Goal: Task Accomplishment & Management: Use online tool/utility

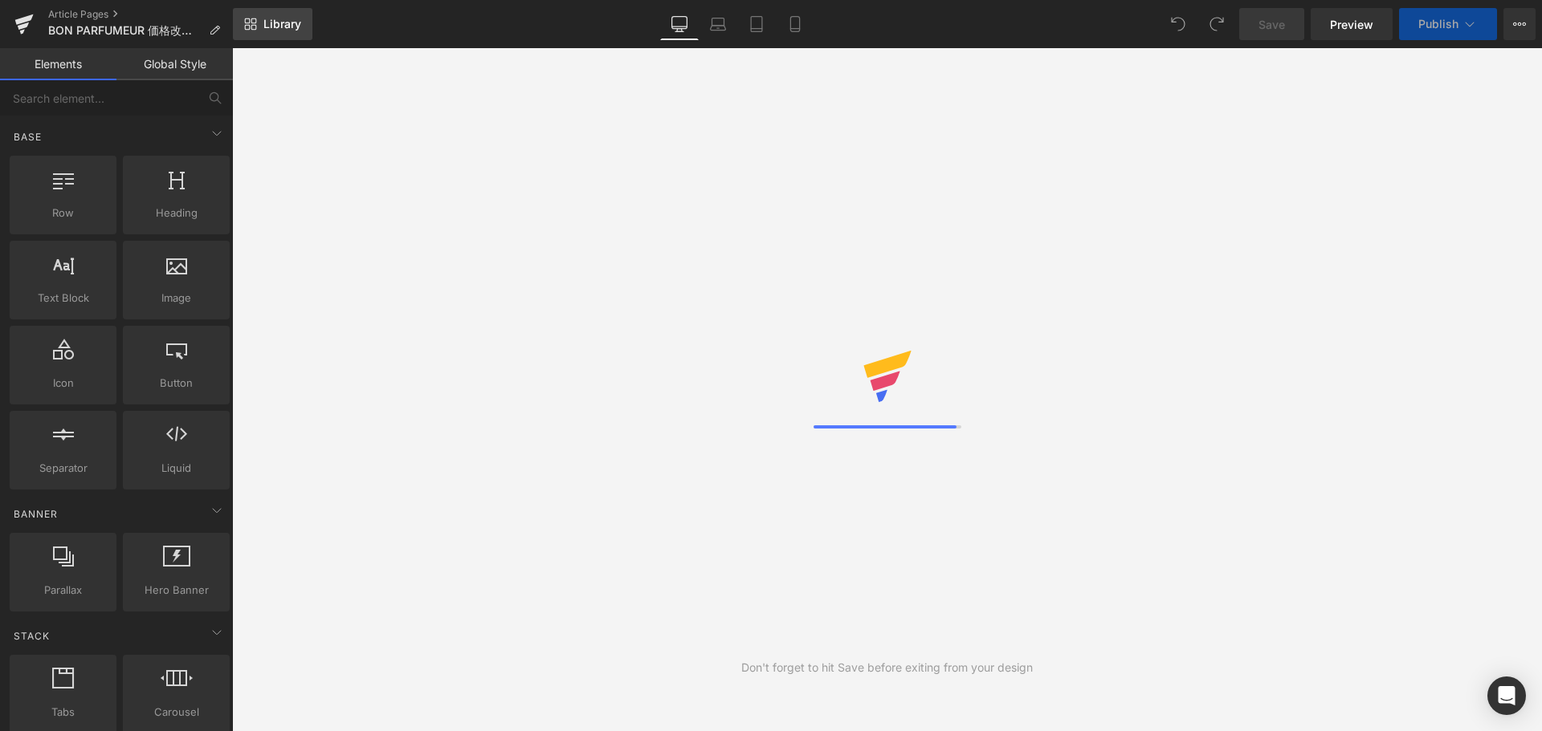
drag, startPoint x: 0, startPoint y: 0, endPoint x: 284, endPoint y: 16, distance: 284.7
click at [284, 16] on link "Library" at bounding box center [272, 24] width 79 height 32
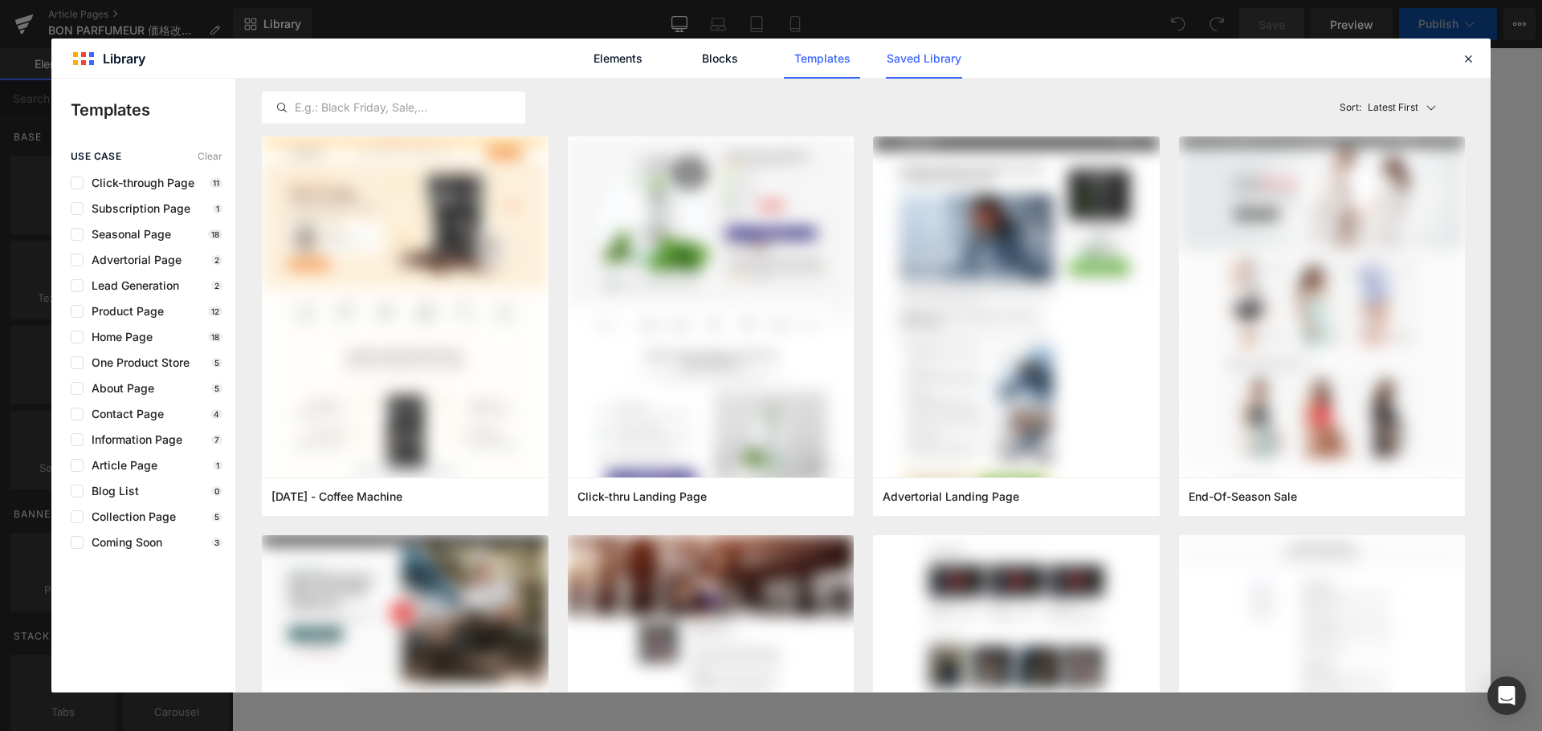
click at [939, 57] on link "Saved Library" at bounding box center [924, 59] width 76 height 40
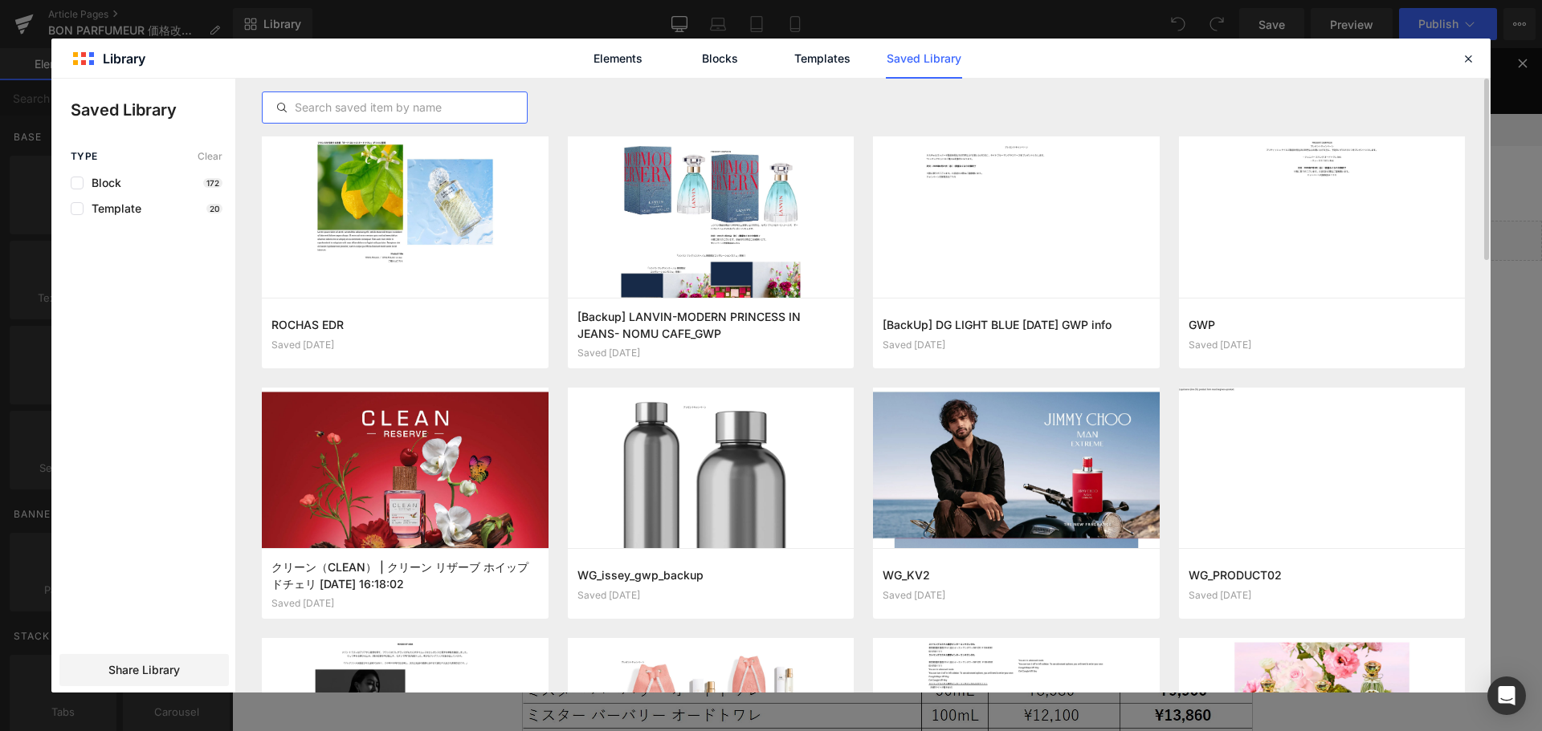
click at [424, 109] on input "text" at bounding box center [395, 107] width 264 height 19
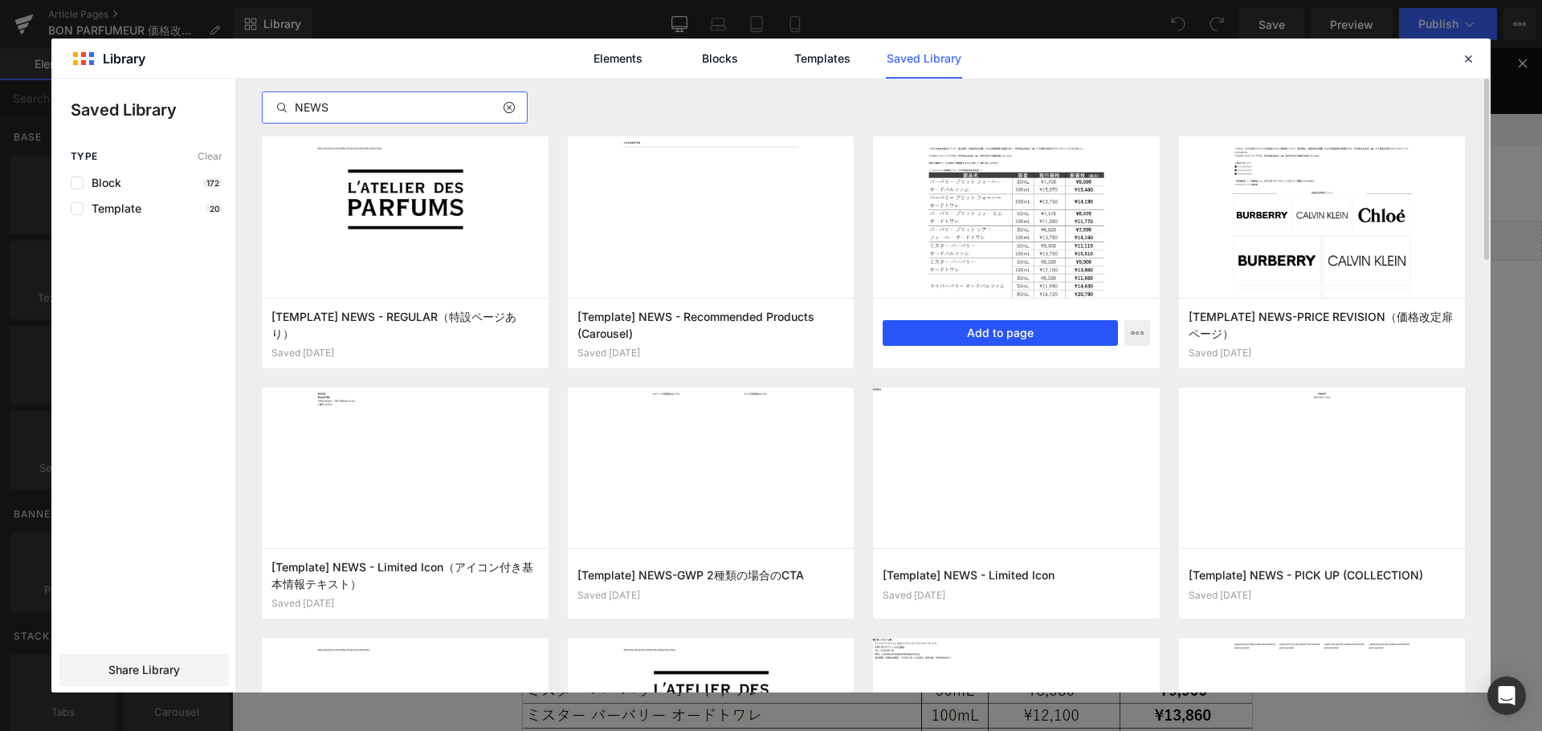
type input "NEWS"
click at [1029, 329] on button "Add to page" at bounding box center [999, 333] width 235 height 26
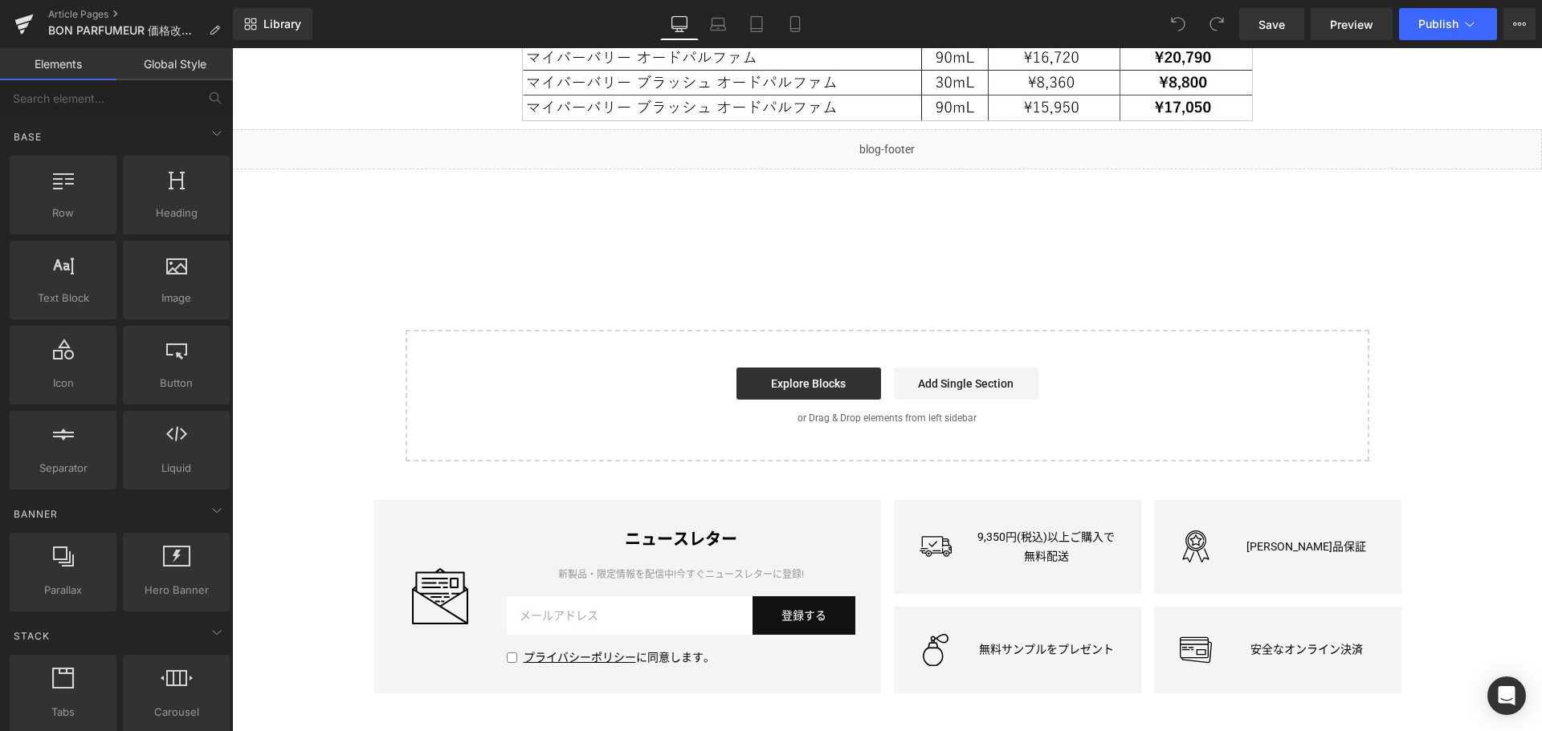
scroll to position [774, 0]
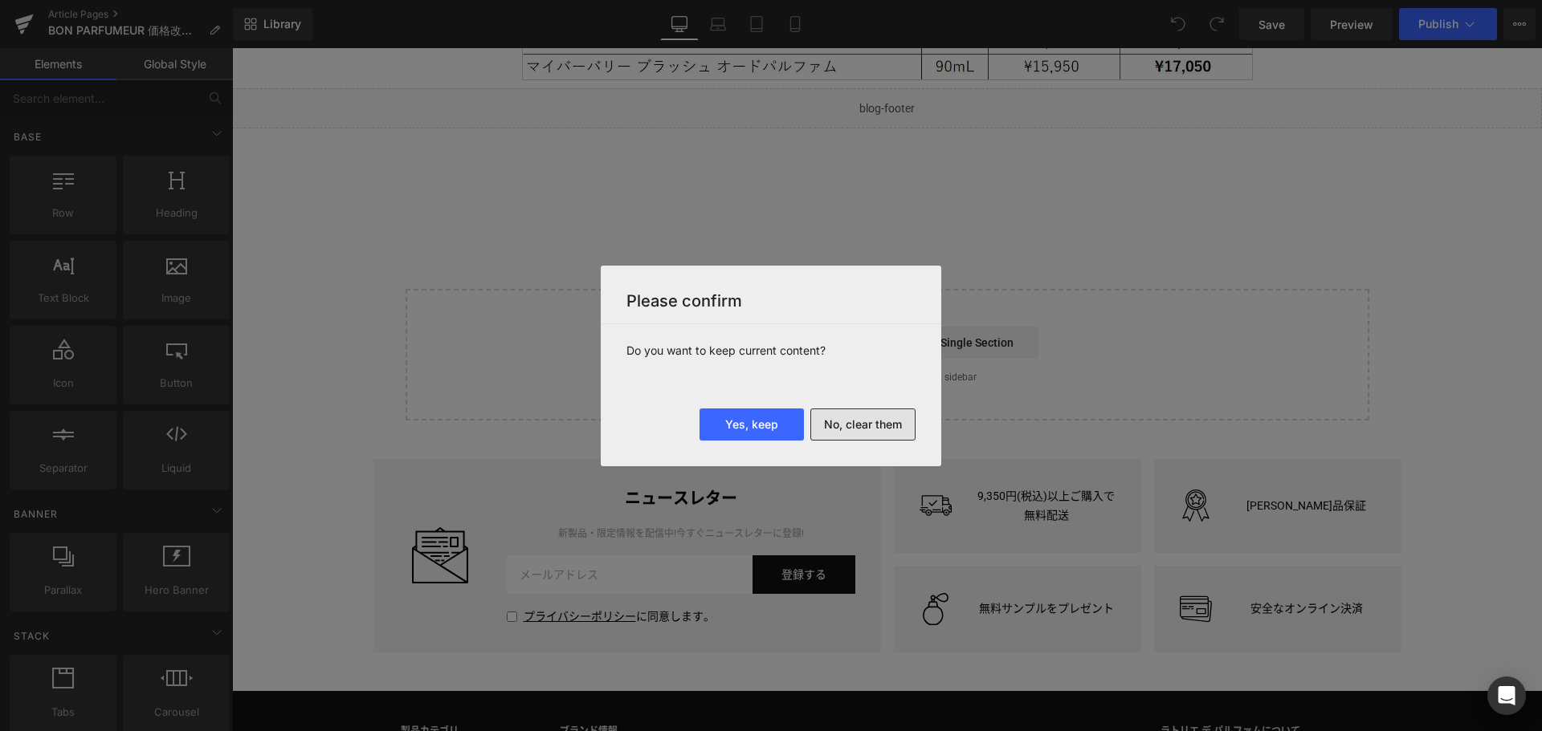
click at [840, 427] on button "No, clear them" at bounding box center [862, 425] width 105 height 32
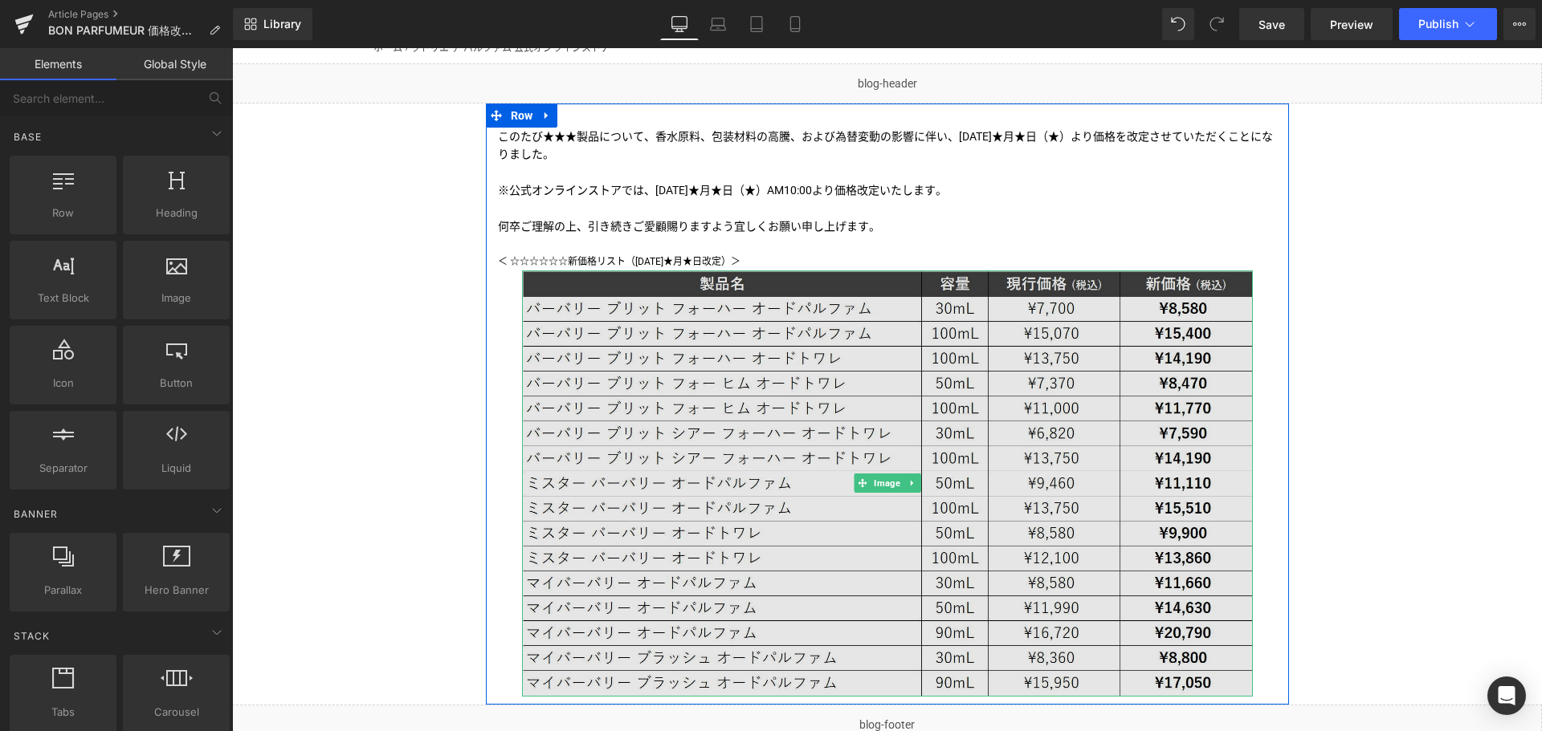
scroll to position [153, 0]
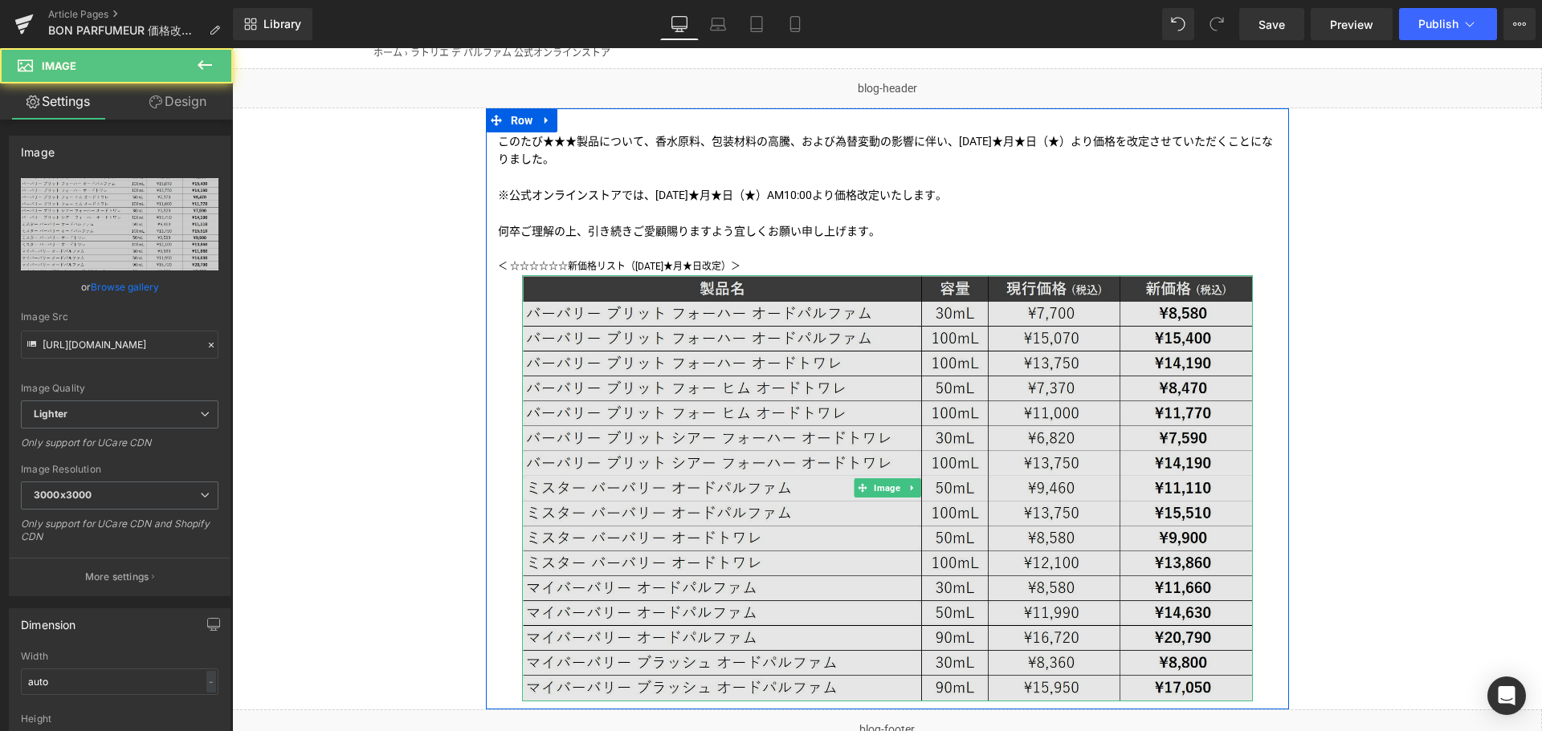
click at [807, 438] on img at bounding box center [887, 488] width 731 height 426
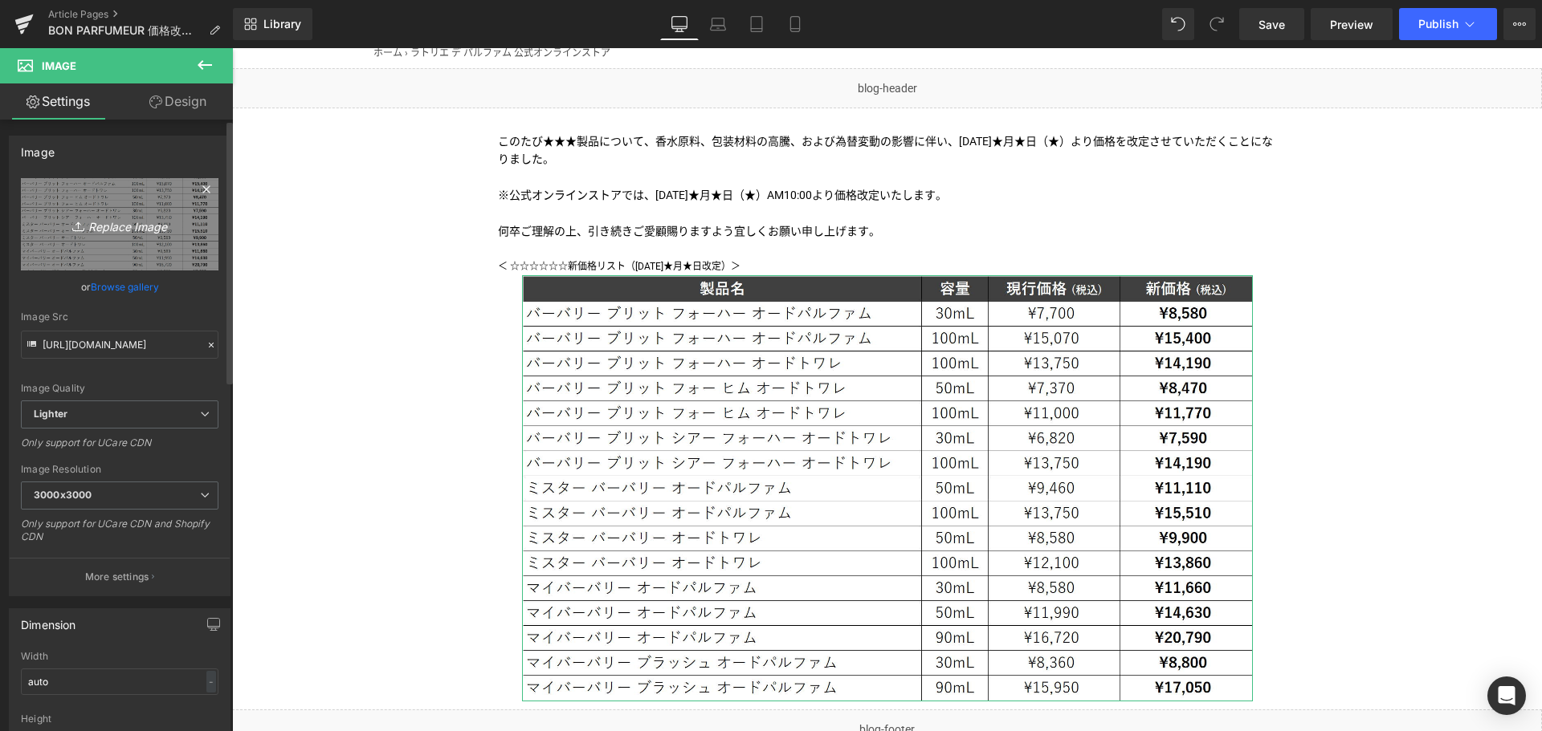
click at [122, 243] on link "Replace Image" at bounding box center [120, 224] width 198 height 92
type input "C:\fakepath\BON-DT-2509.png"
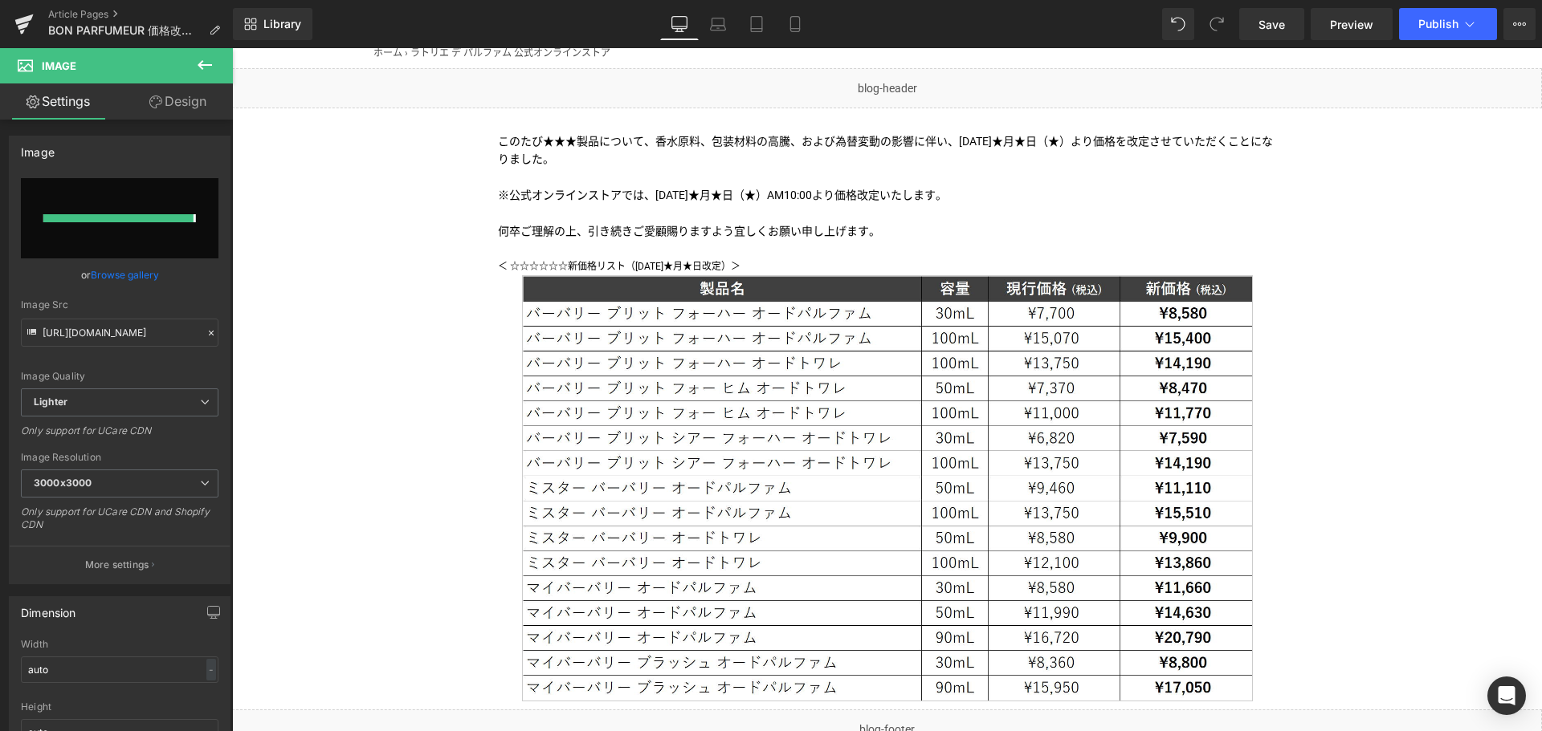
type input "[URL][DOMAIN_NAME]"
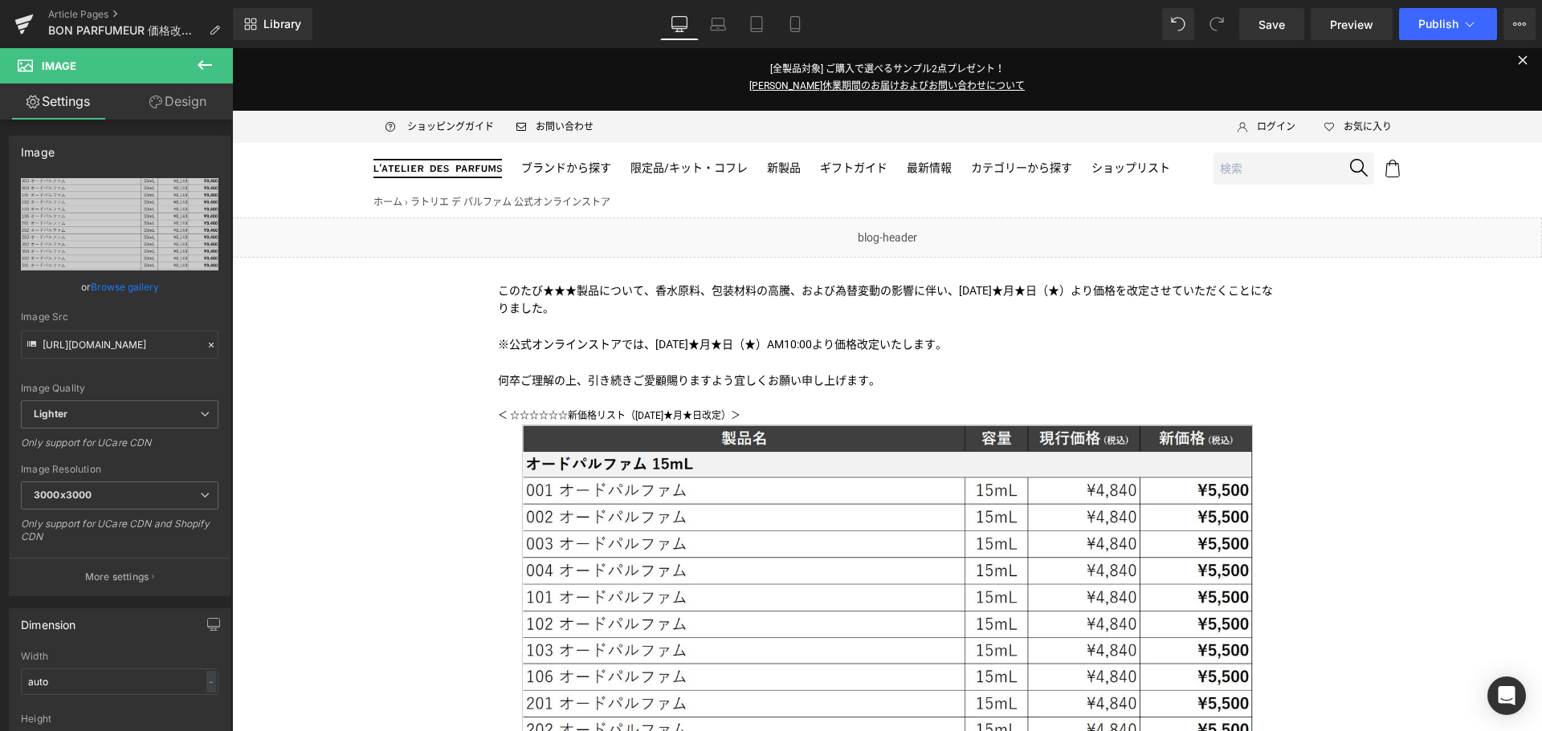
scroll to position [0, 0]
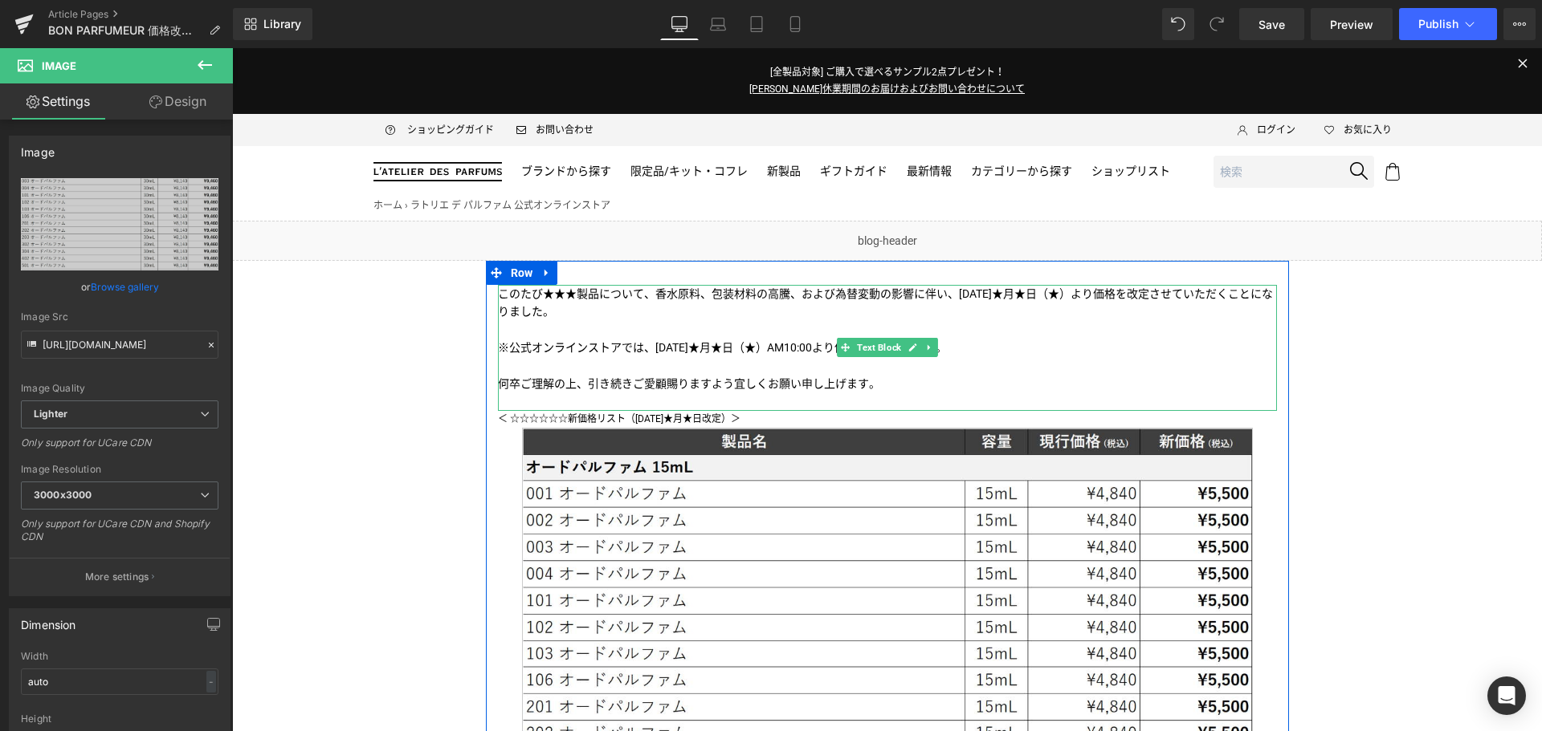
click at [582, 295] on p "このたび★★★製品について、香水原料、包装材料の高騰、および為替変動の影響に伴い、[DATE]★月★日（★）より価格を改定させていただくことになりました。" at bounding box center [887, 303] width 779 height 36
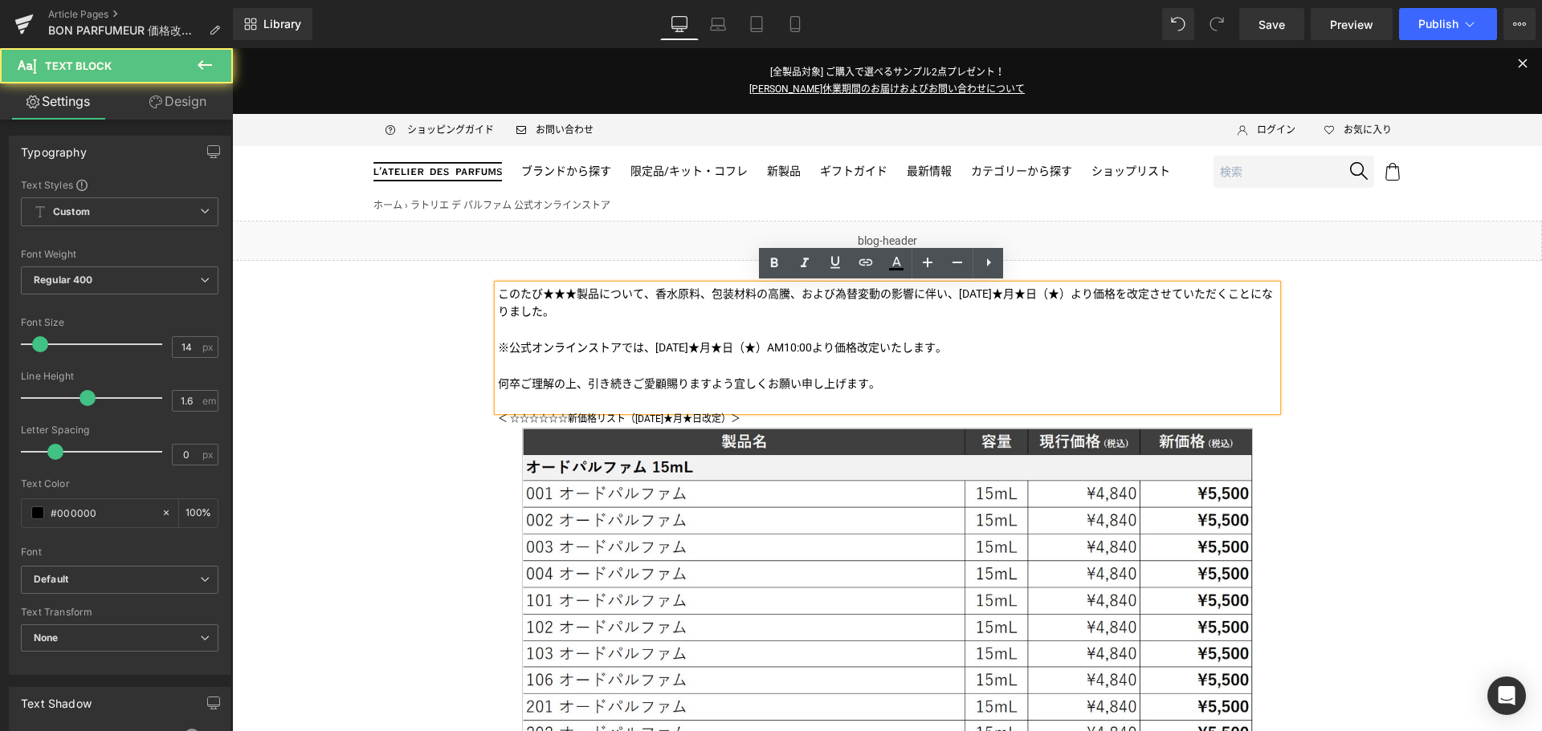
click at [569, 294] on p "このたび★★★製品について、香水原料、包装材料の高騰、および為替変動の影響に伴い、[DATE]★月★日（★）より価格を改定させていただくことになりました。" at bounding box center [887, 303] width 779 height 36
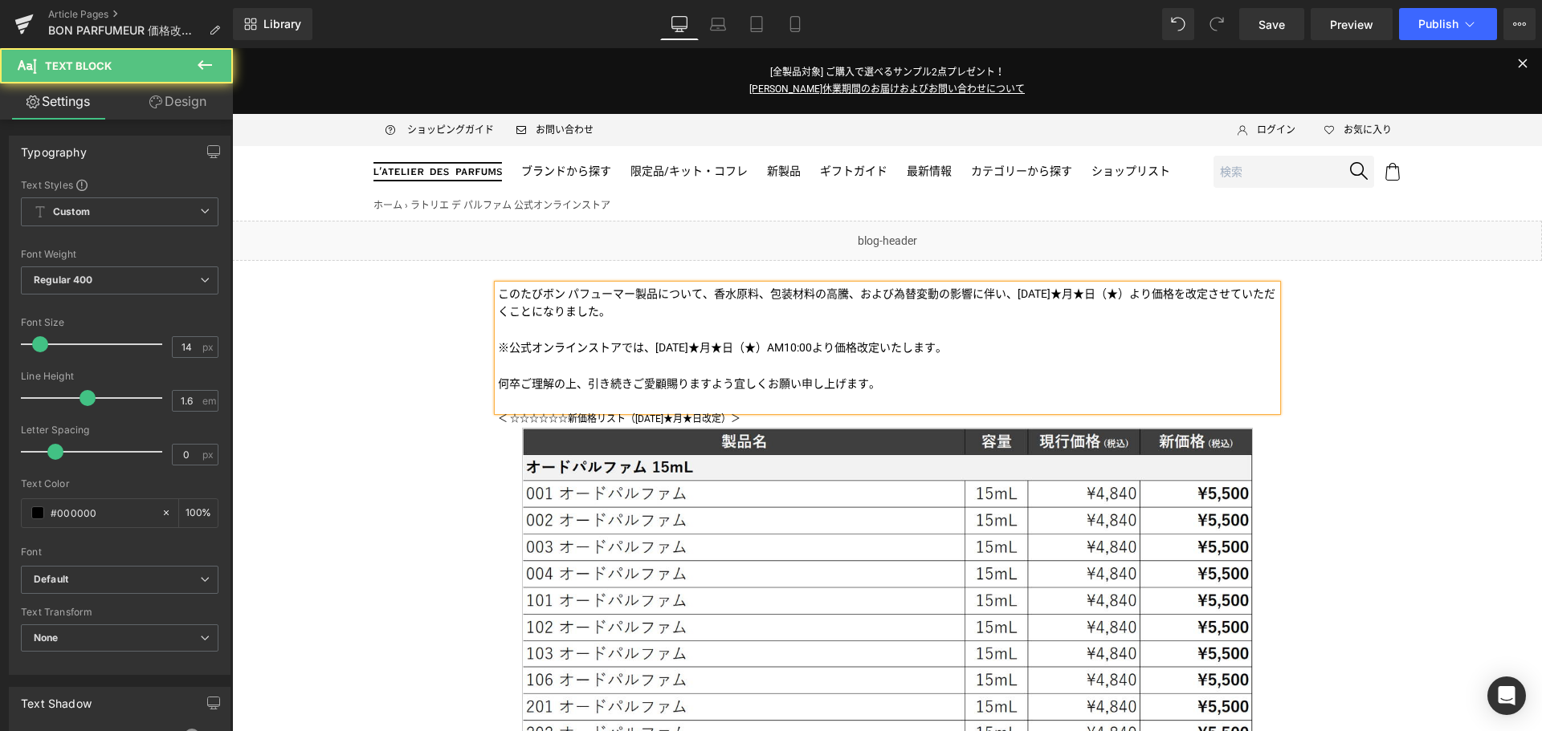
click at [1060, 296] on p "このたびボン パフューマー製品について、香水原料、包装材料の高騰、および為替変動の影響に伴い、[DATE]★月★日（★）より価格を改定させていただくことになり…" at bounding box center [887, 303] width 779 height 36
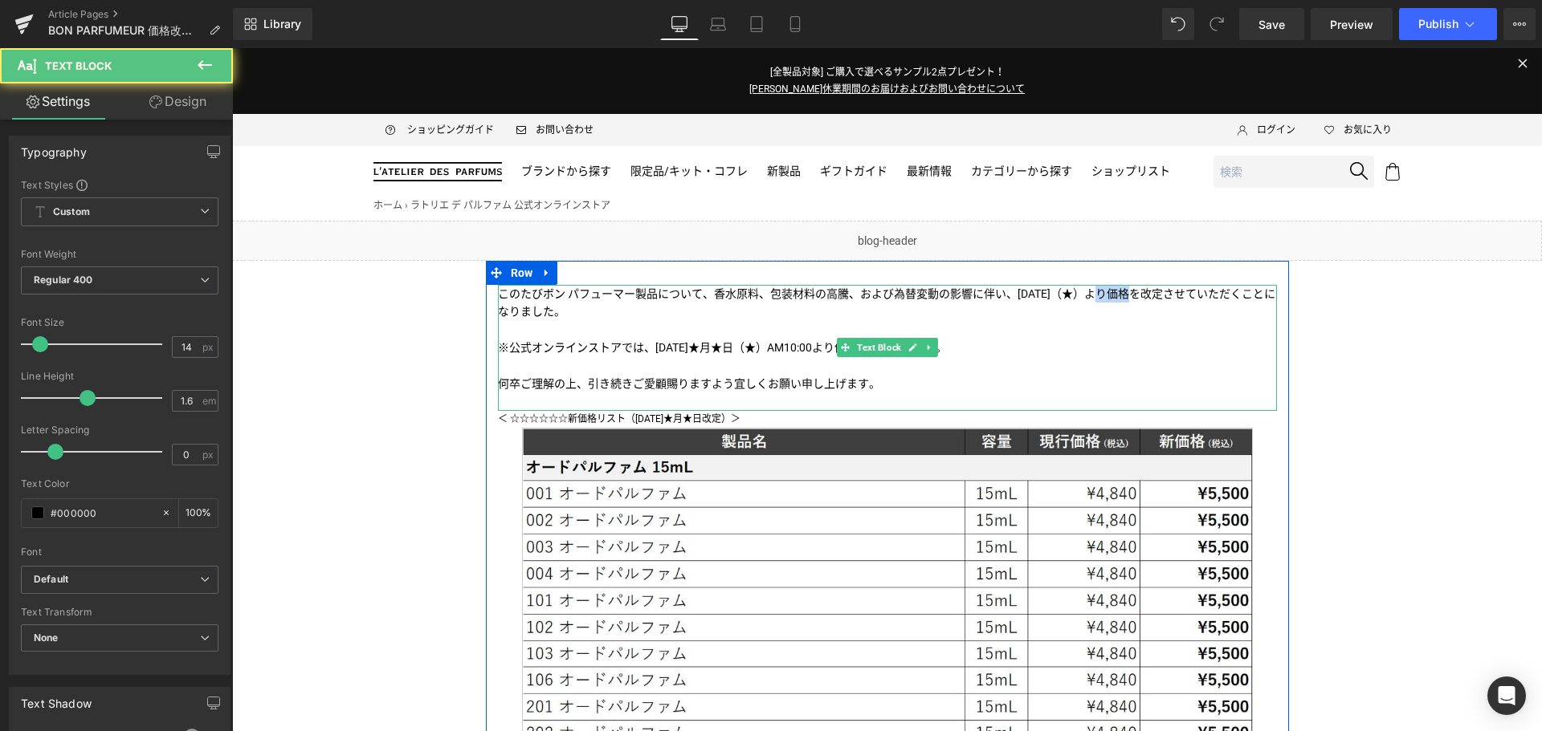
click at [1110, 292] on p "このたびボン パフューマー製品について、香水原料、包装材料の高騰、および為替変動の影響に伴い、[DATE]（★）より価格を改定させていただくことになりました。" at bounding box center [887, 303] width 779 height 36
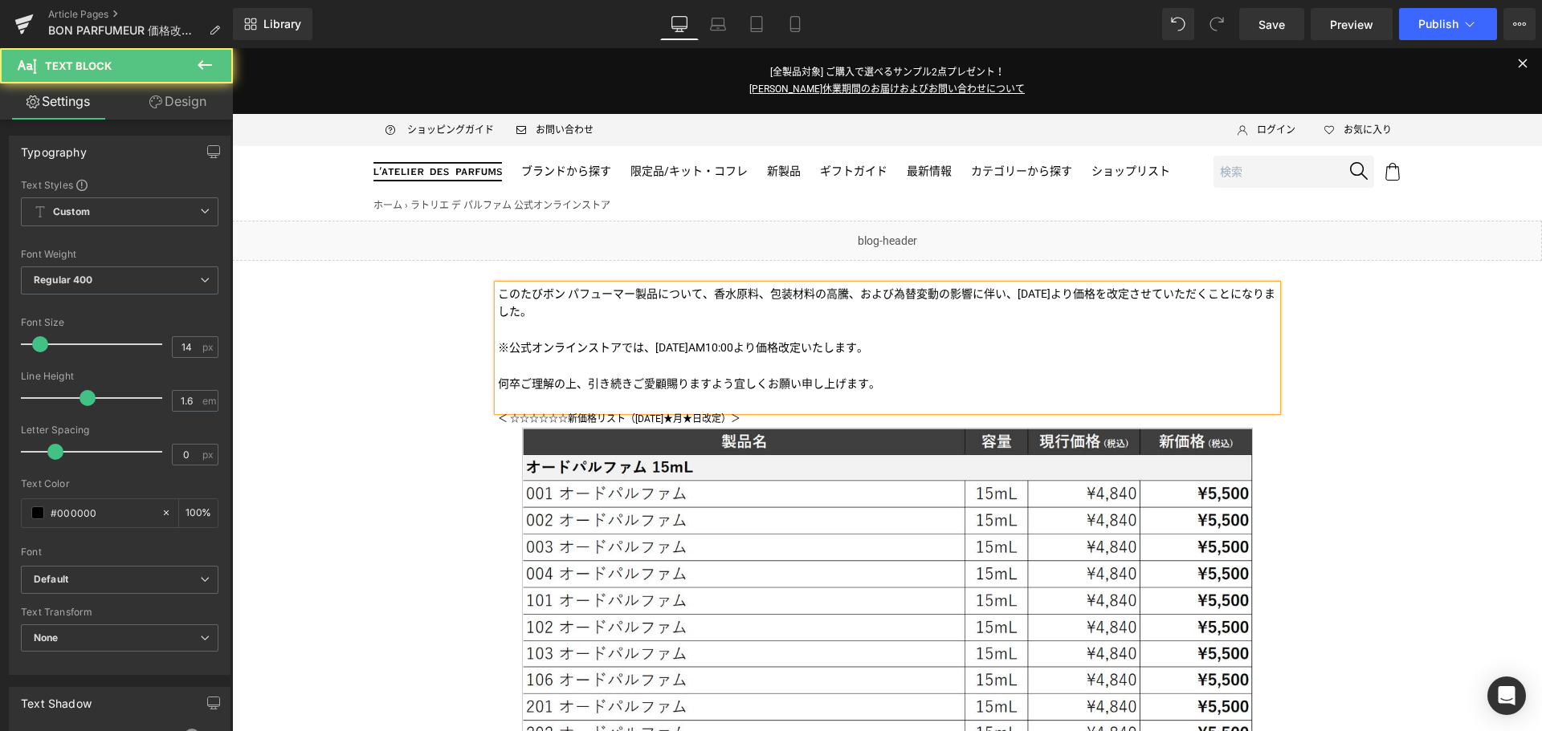
click at [731, 377] on p "何卒ご理解の上、引き続きご愛顧賜りますよう宜しくお願い申し上げます。" at bounding box center [887, 384] width 779 height 18
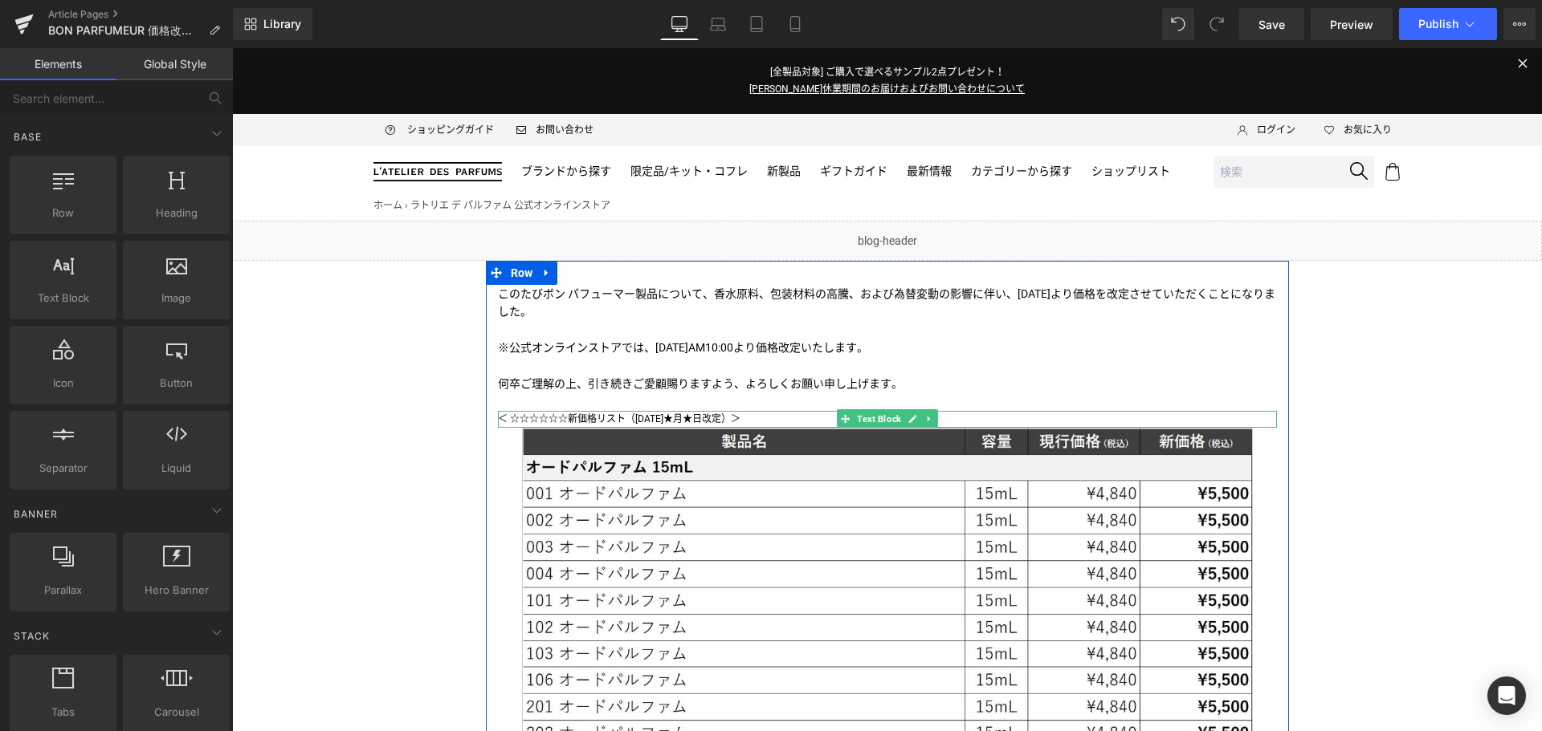
click at [564, 418] on p "＜ ☆☆☆☆☆☆新価格リスト（[DATE]★月★日改定）＞" at bounding box center [887, 419] width 779 height 17
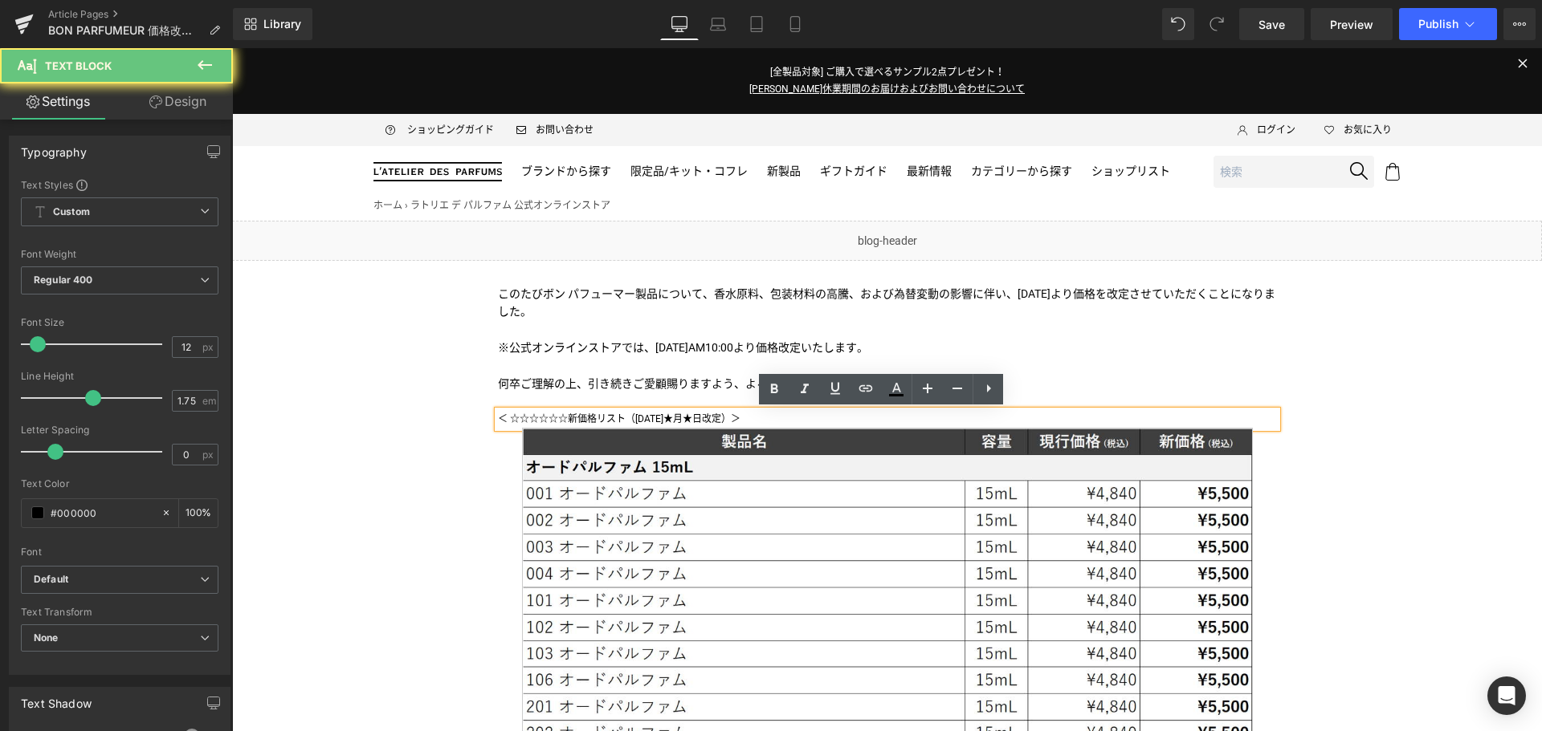
click at [564, 418] on p "＜ ☆☆☆☆☆☆新価格リスト（[DATE]★月★日改定）＞" at bounding box center [887, 419] width 779 height 17
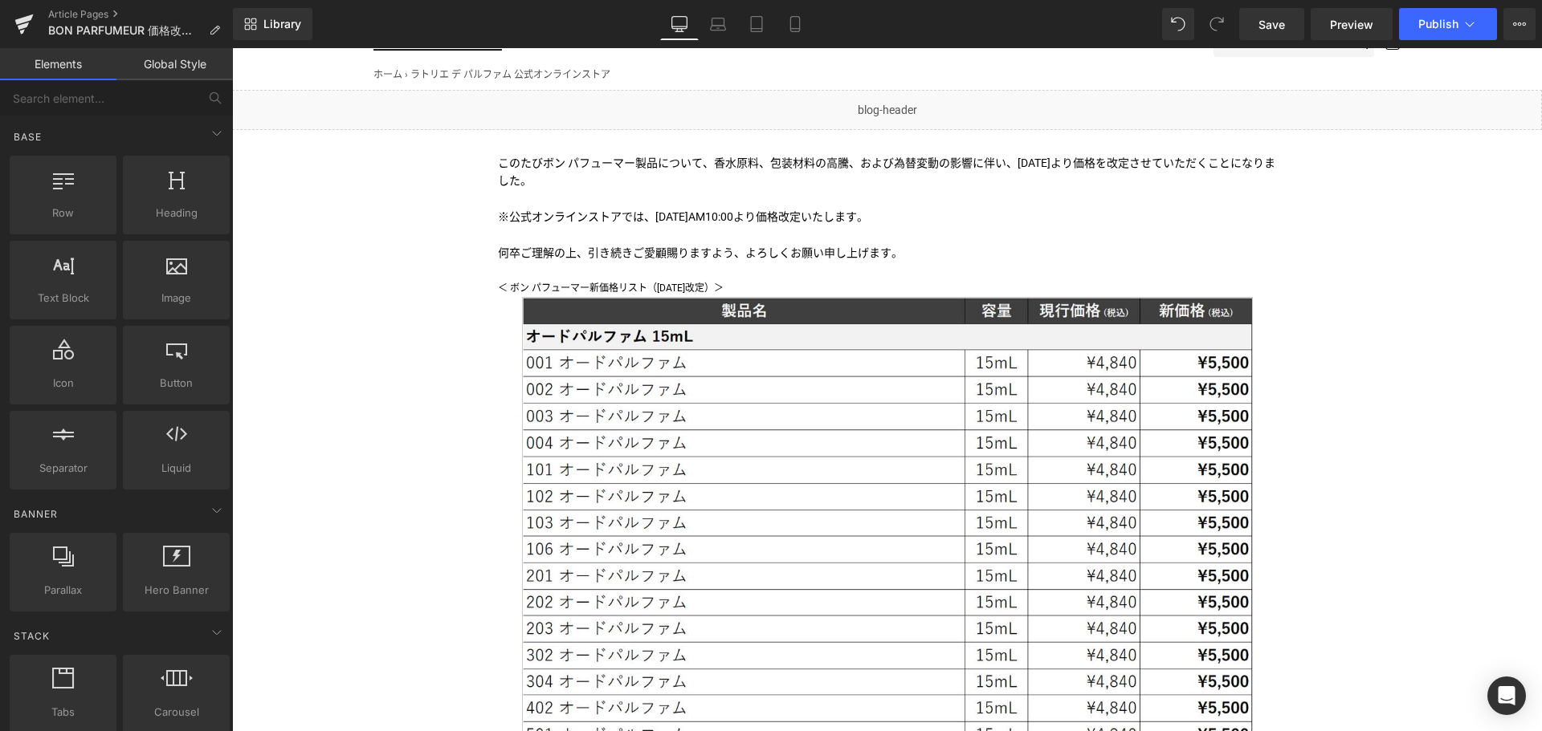
scroll to position [116, 0]
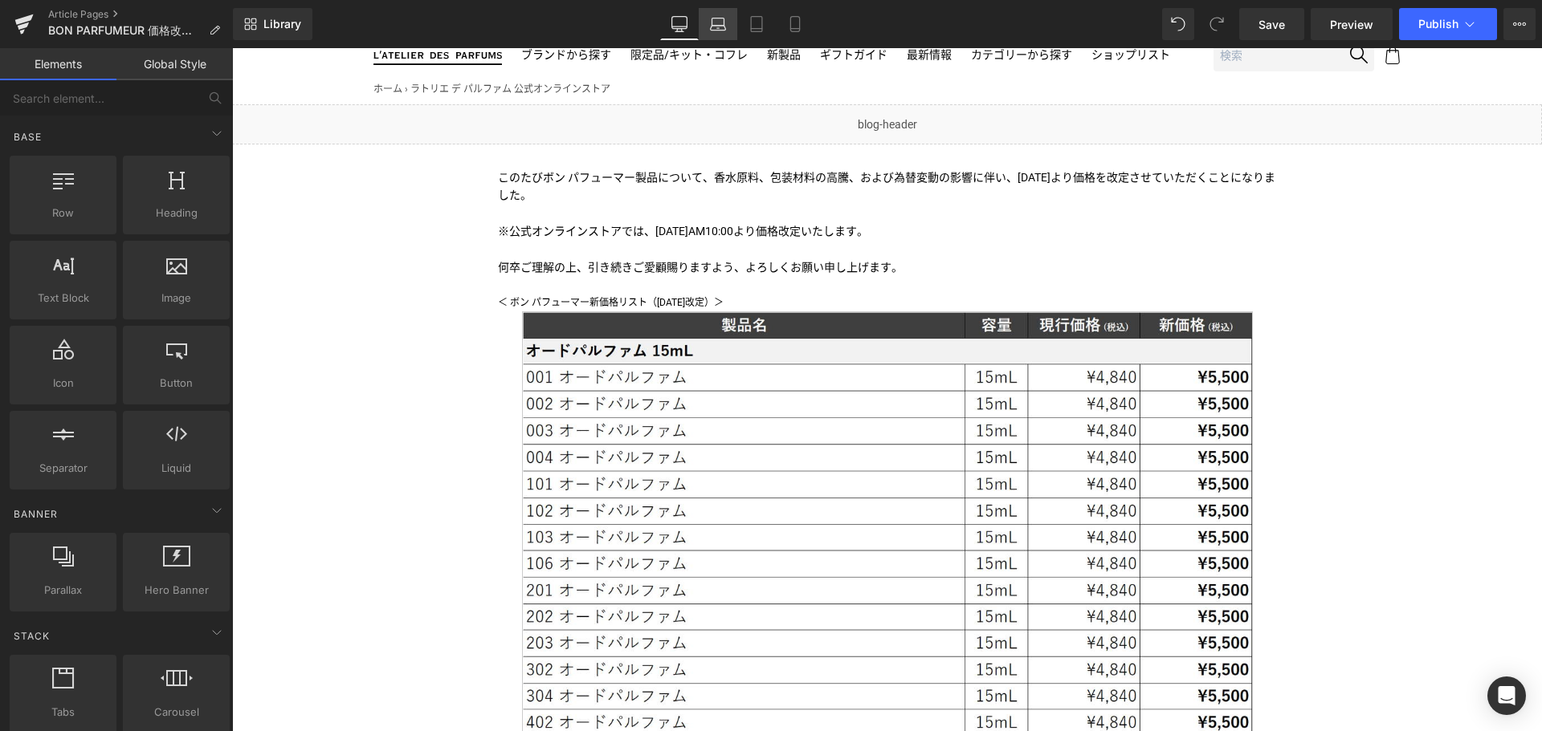
click at [717, 16] on icon at bounding box center [718, 24] width 16 height 16
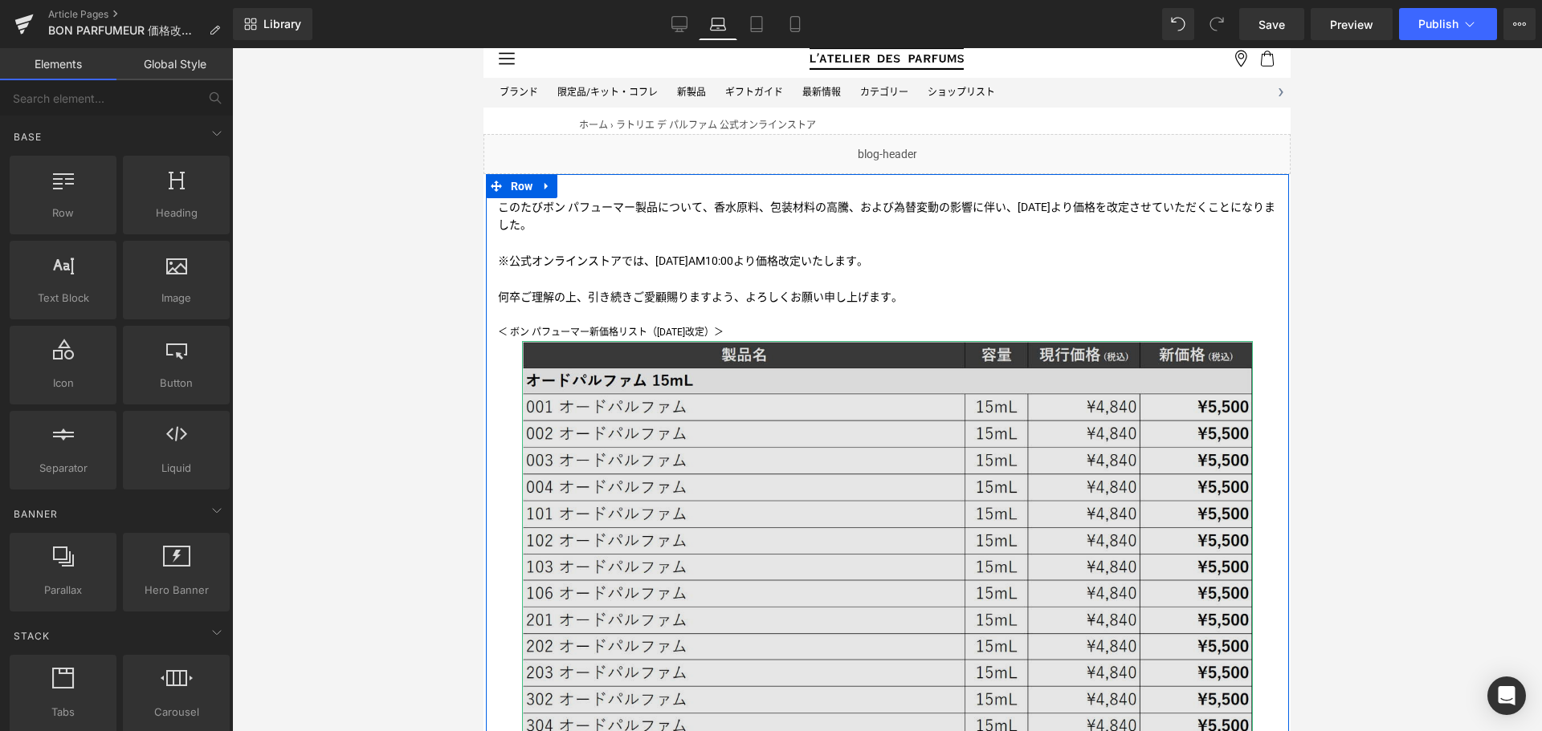
scroll to position [0, 0]
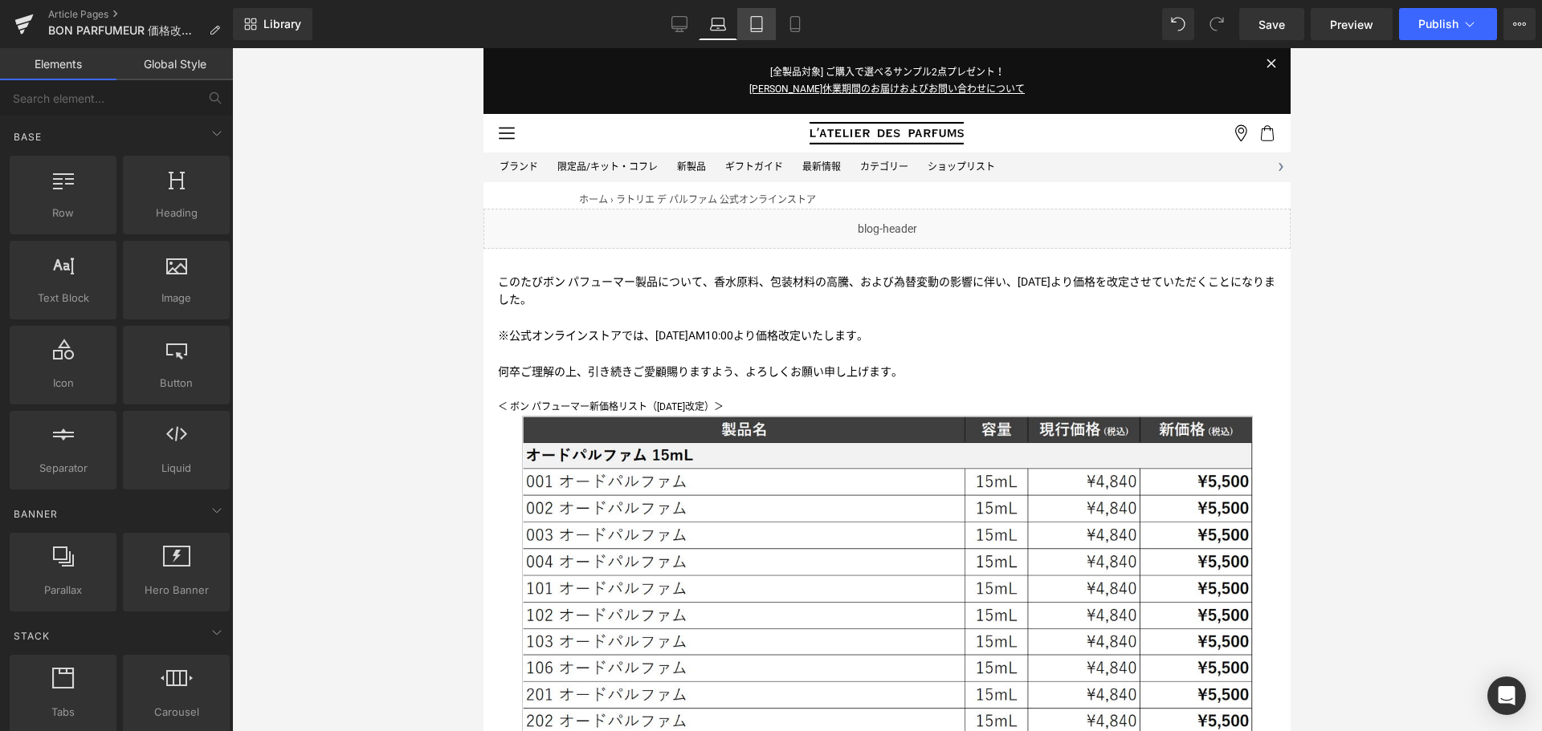
click at [767, 26] on link "Tablet" at bounding box center [756, 24] width 39 height 32
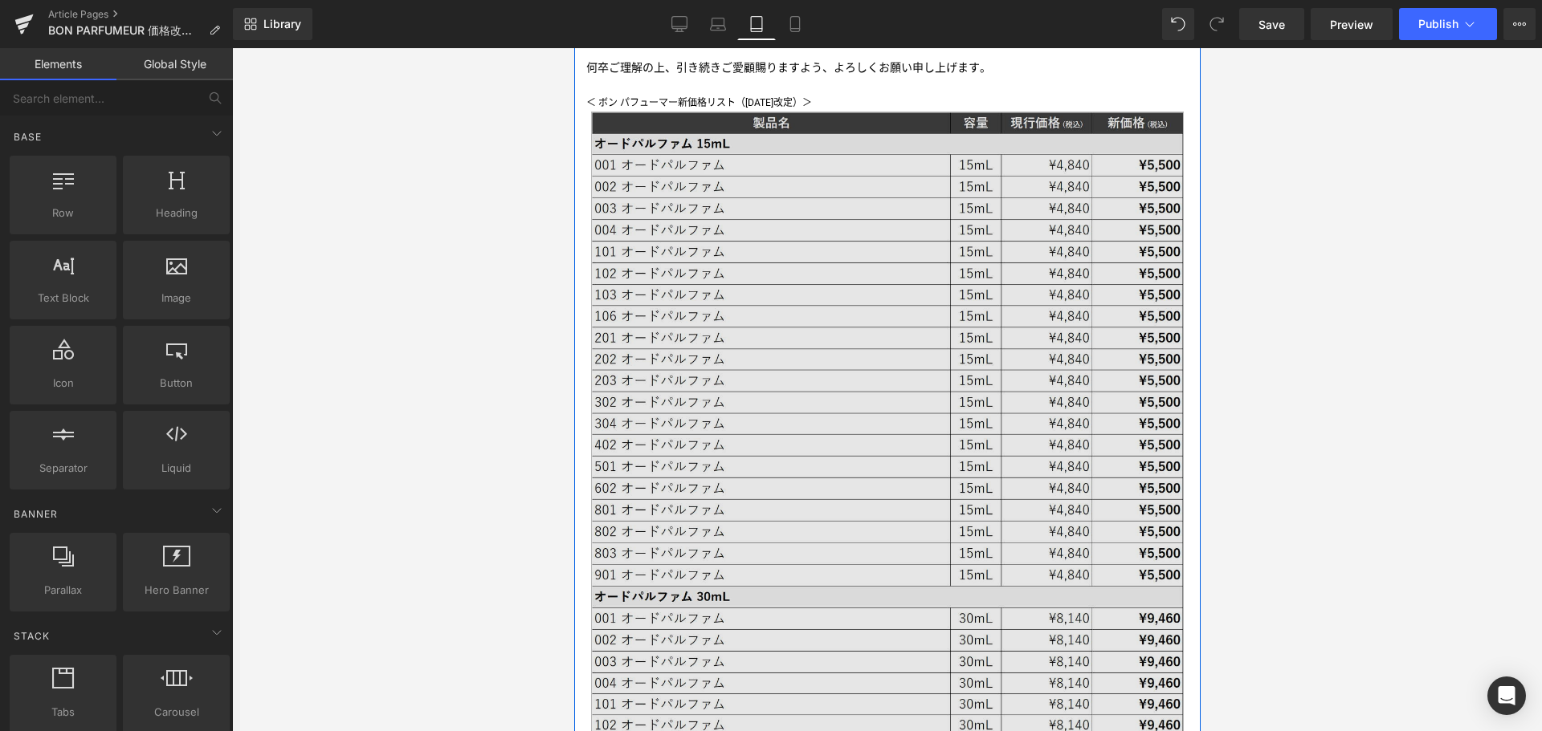
scroll to position [294, 0]
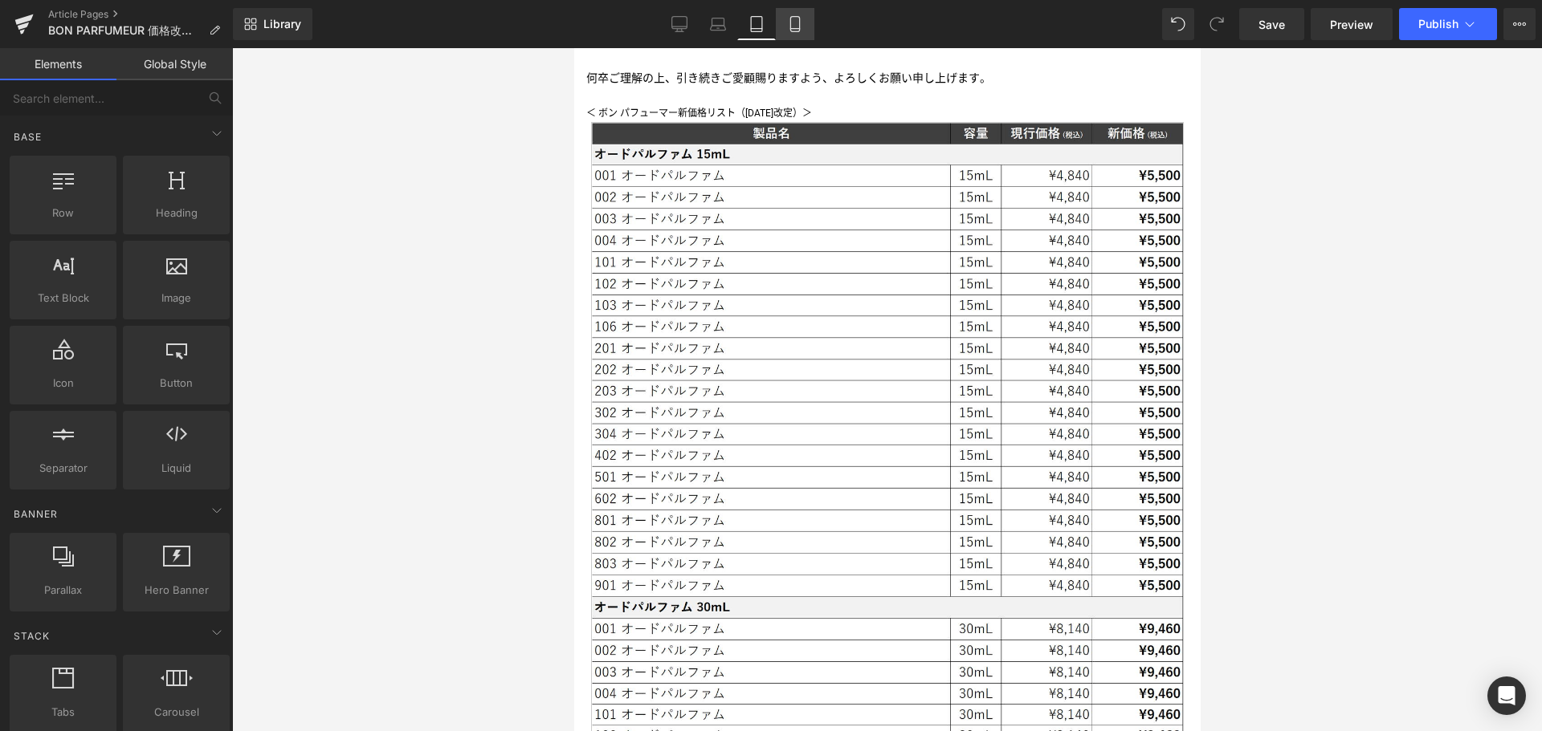
click at [805, 24] on link "Mobile" at bounding box center [795, 24] width 39 height 32
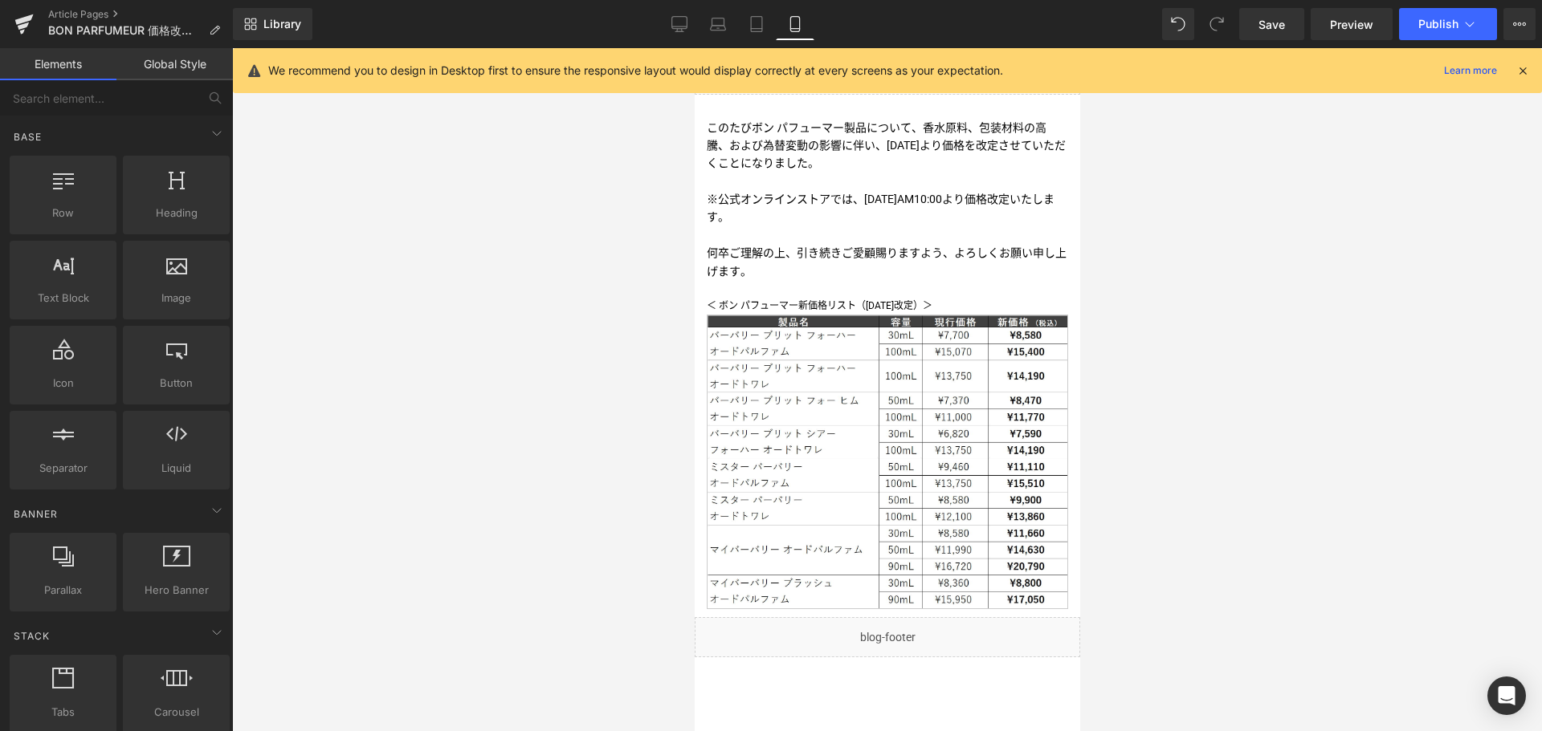
scroll to position [143, 0]
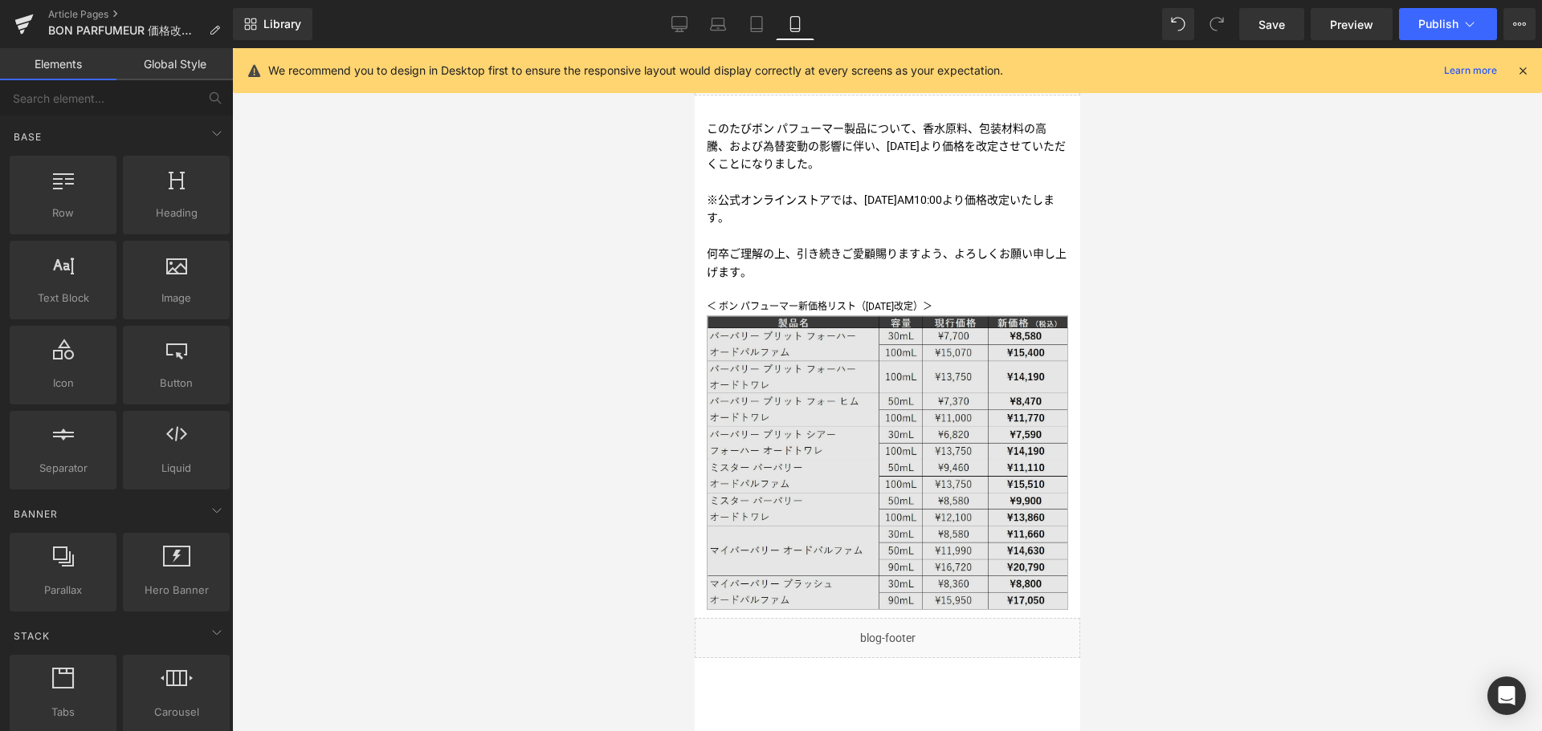
click at [836, 442] on img at bounding box center [886, 463] width 361 height 294
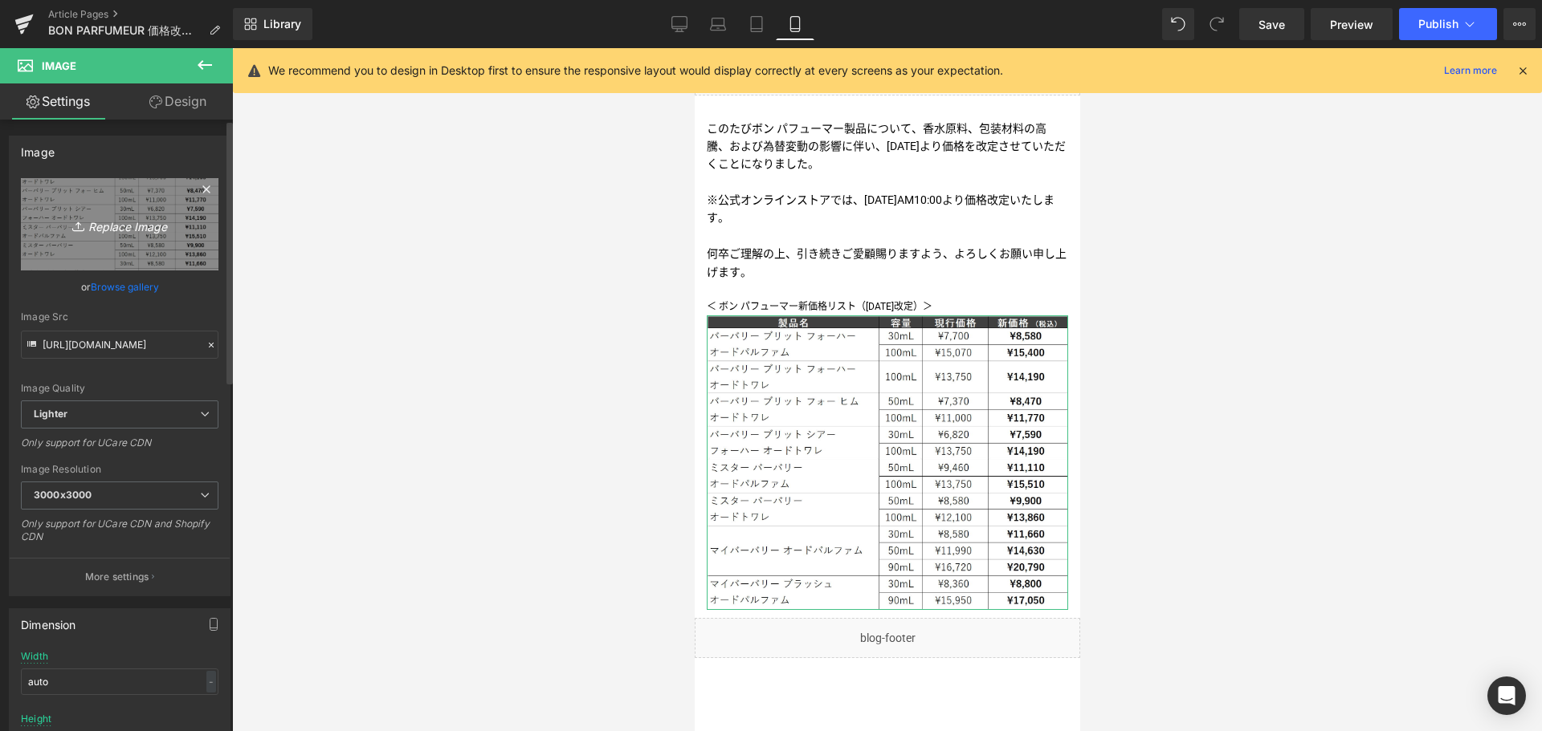
click at [139, 227] on icon "Replace Image" at bounding box center [119, 224] width 128 height 20
type input "C:\fakepath\BON-SP-2509.png"
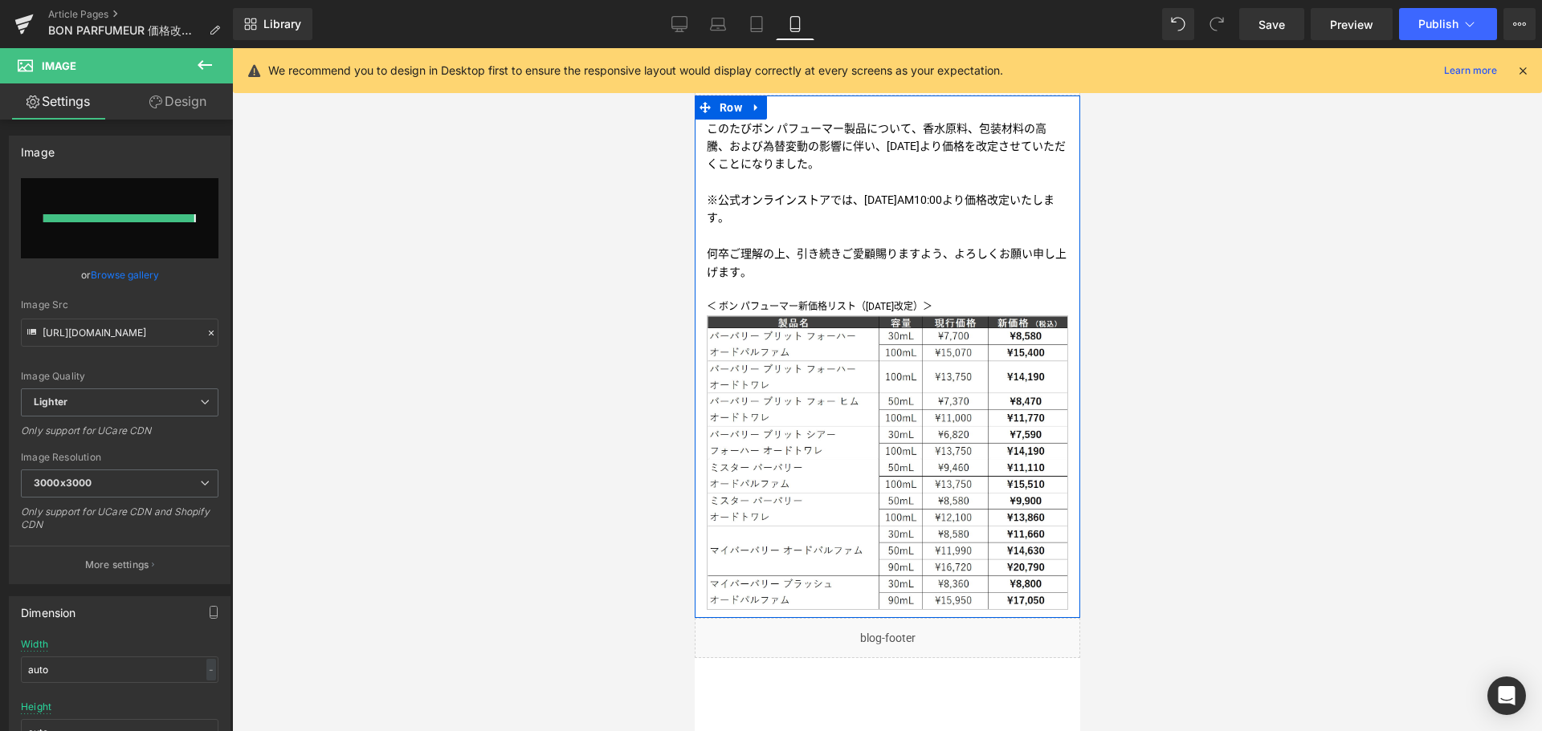
type input "[URL][DOMAIN_NAME]"
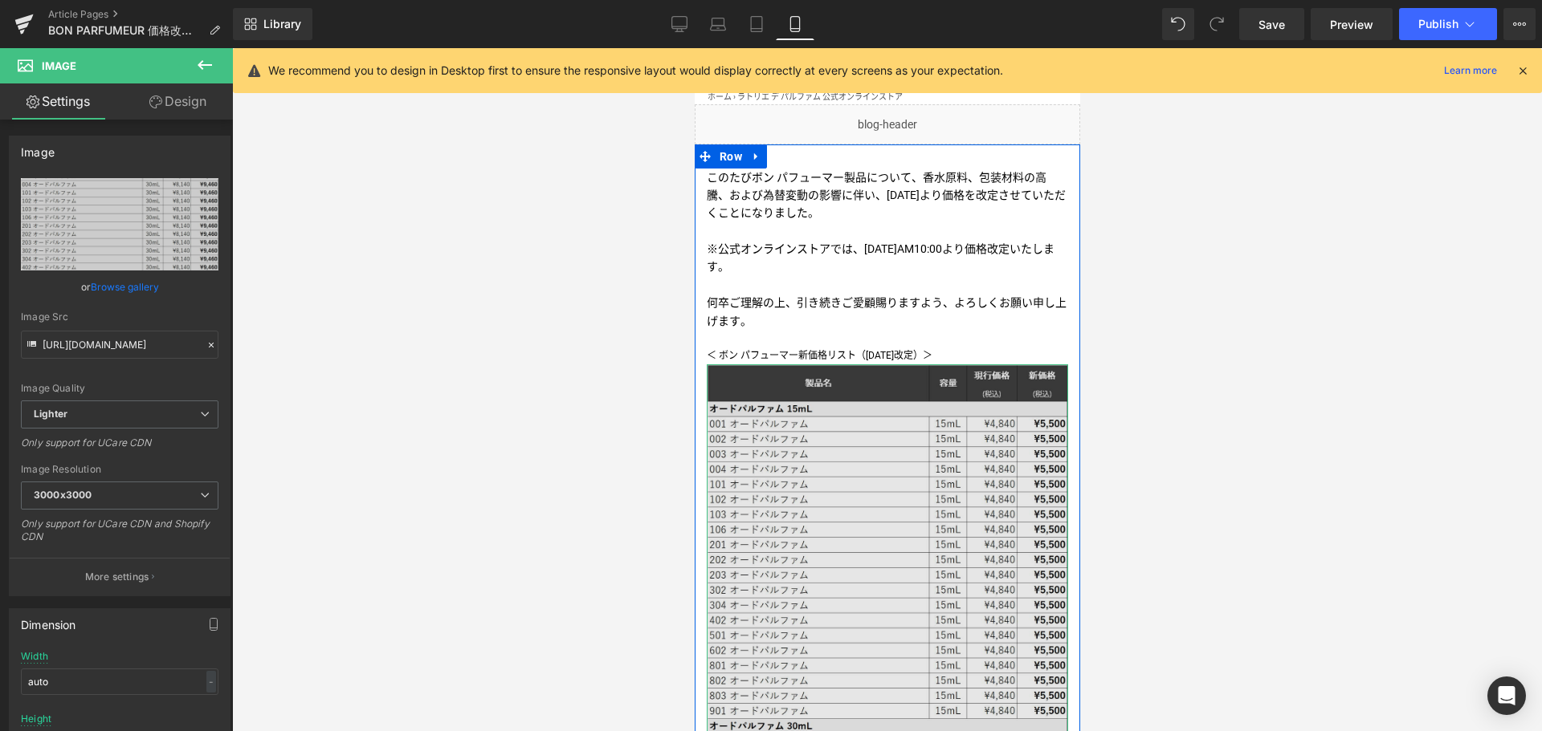
scroll to position [0, 0]
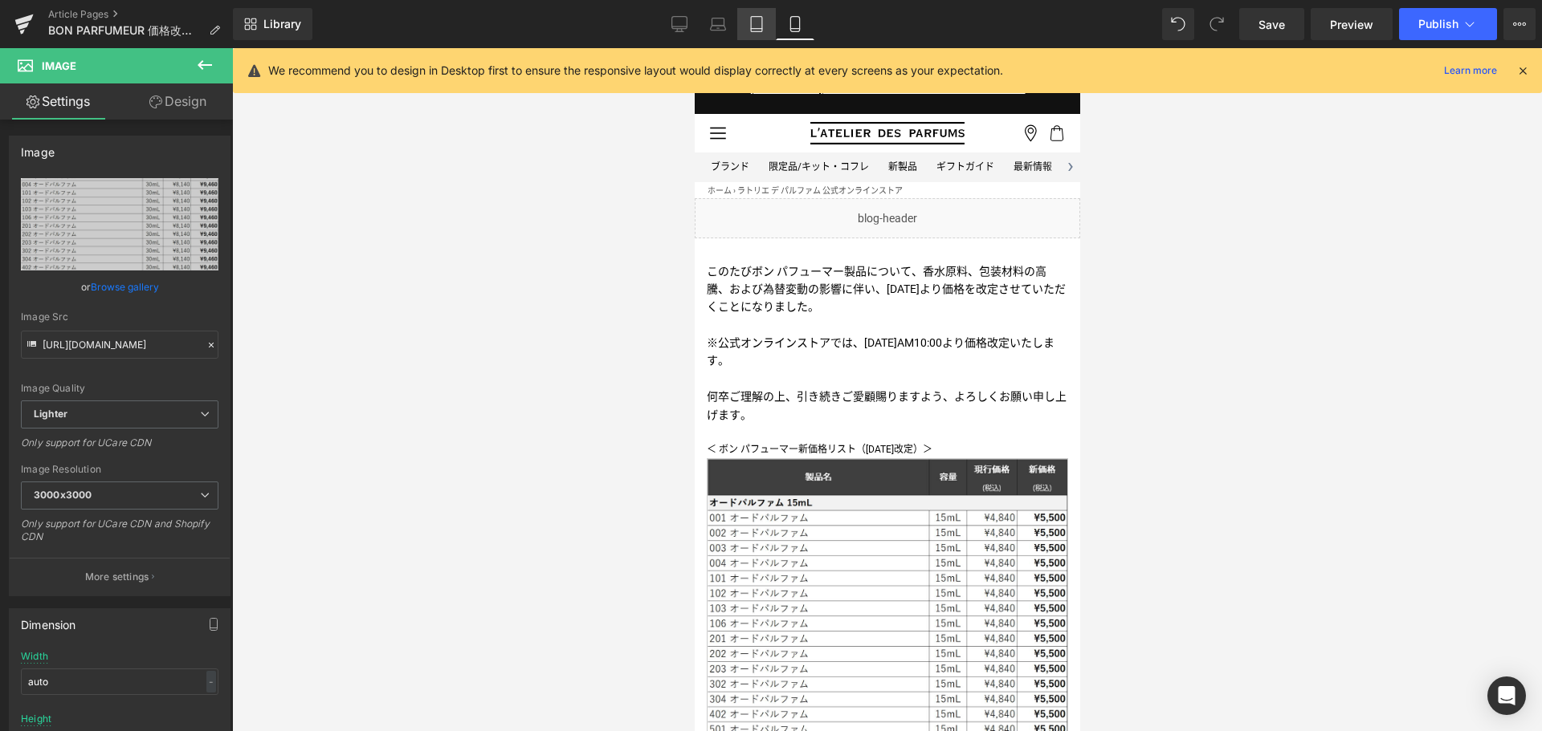
click at [750, 28] on icon at bounding box center [756, 24] width 16 height 16
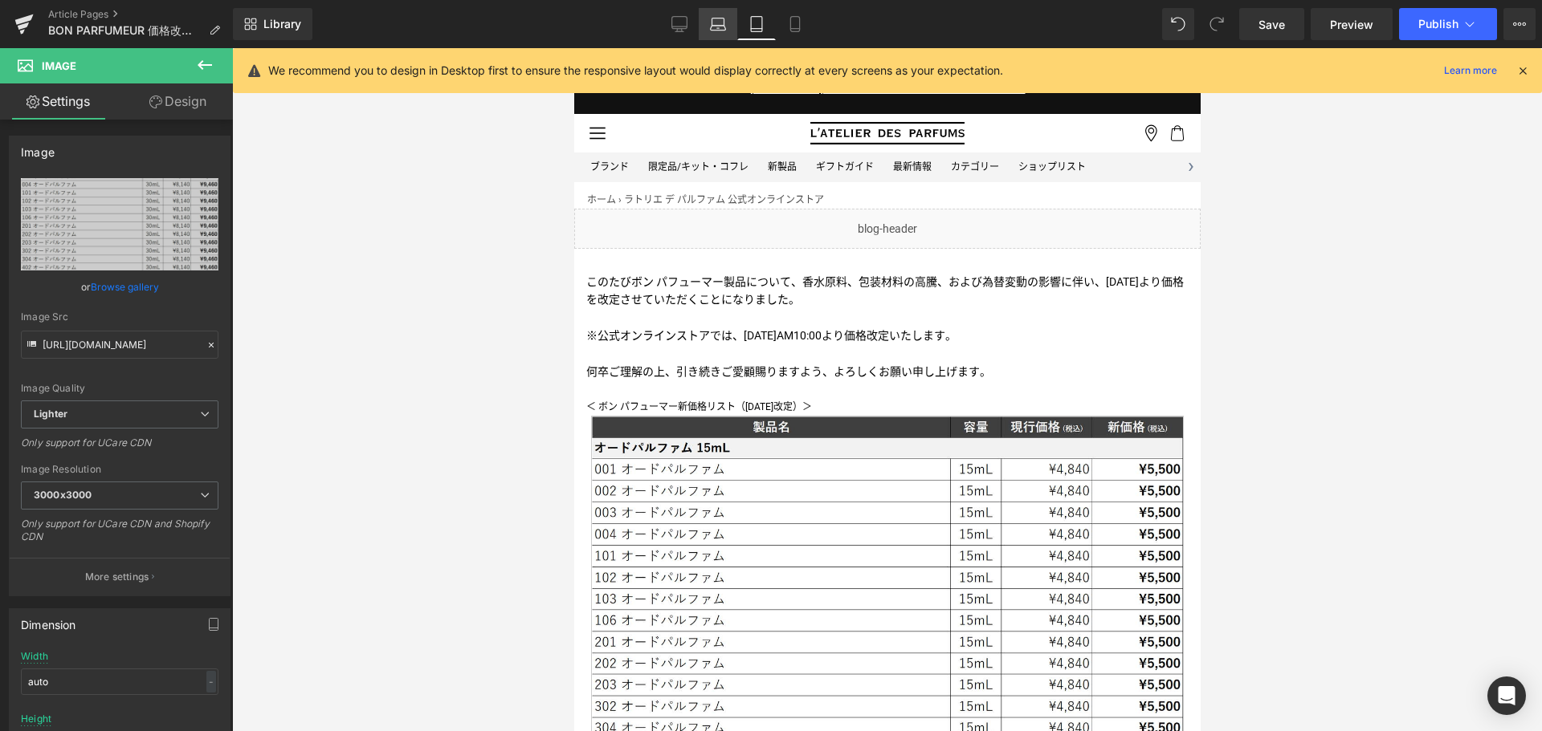
click at [708, 24] on link "Laptop" at bounding box center [718, 24] width 39 height 32
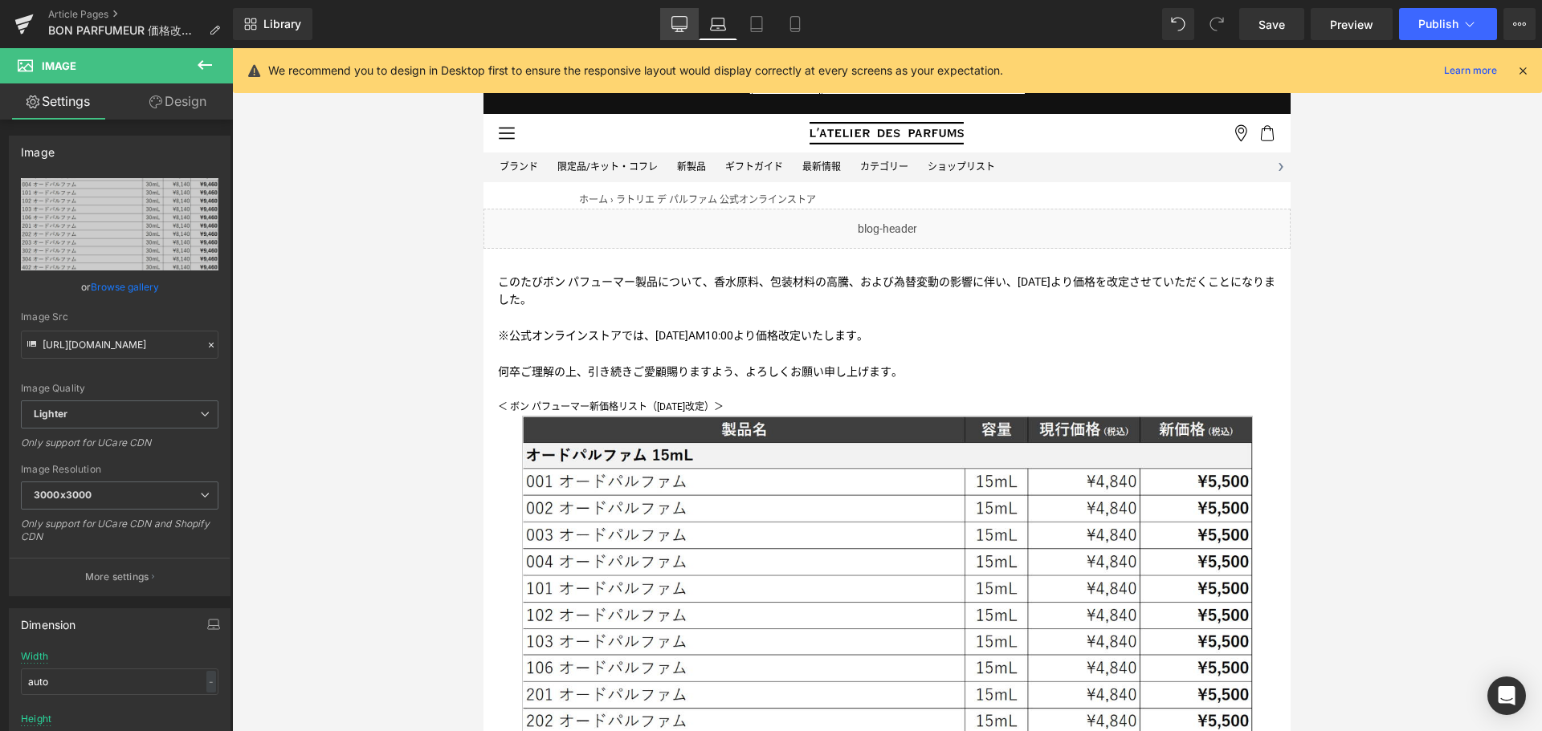
click at [678, 23] on icon at bounding box center [679, 24] width 16 height 16
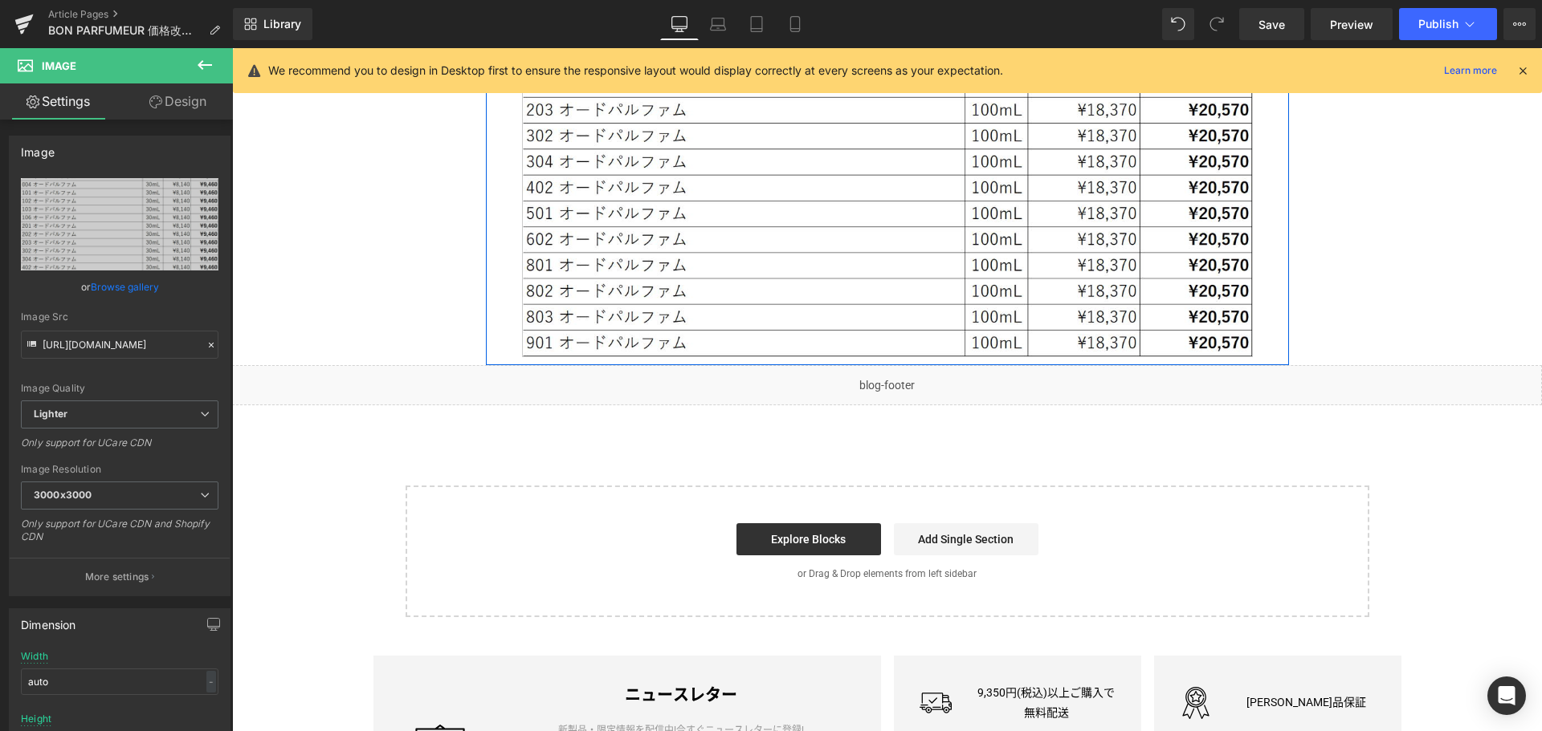
scroll to position [1749, 0]
click at [279, 42] on div "Library Desktop Desktop Laptop Tablet Mobile Save Preview Publish Scheduled Vie…" at bounding box center [887, 24] width 1309 height 48
click at [275, 35] on link "Library" at bounding box center [272, 24] width 79 height 32
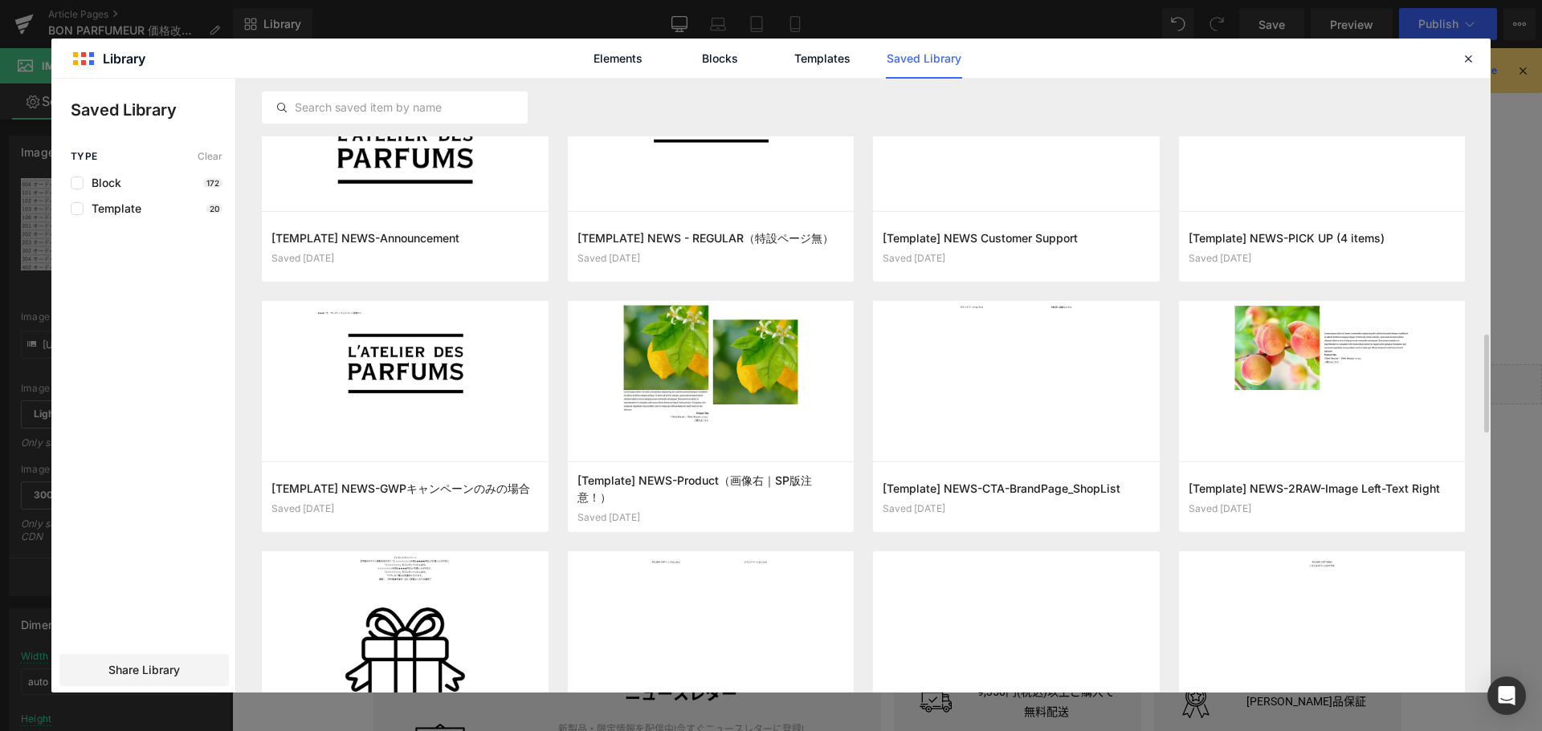
scroll to position [1593, 0]
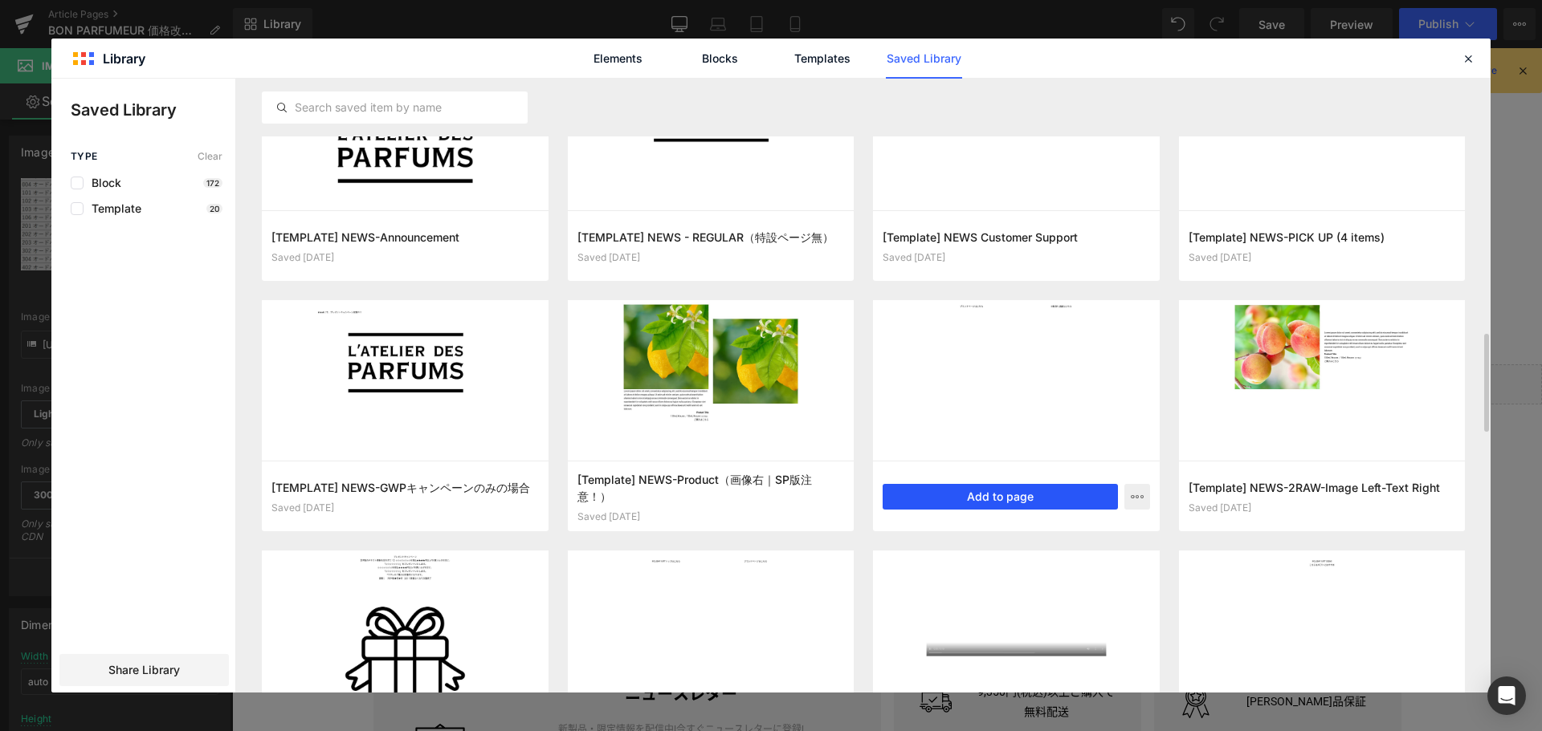
click at [1009, 499] on button "Add to page" at bounding box center [999, 497] width 235 height 26
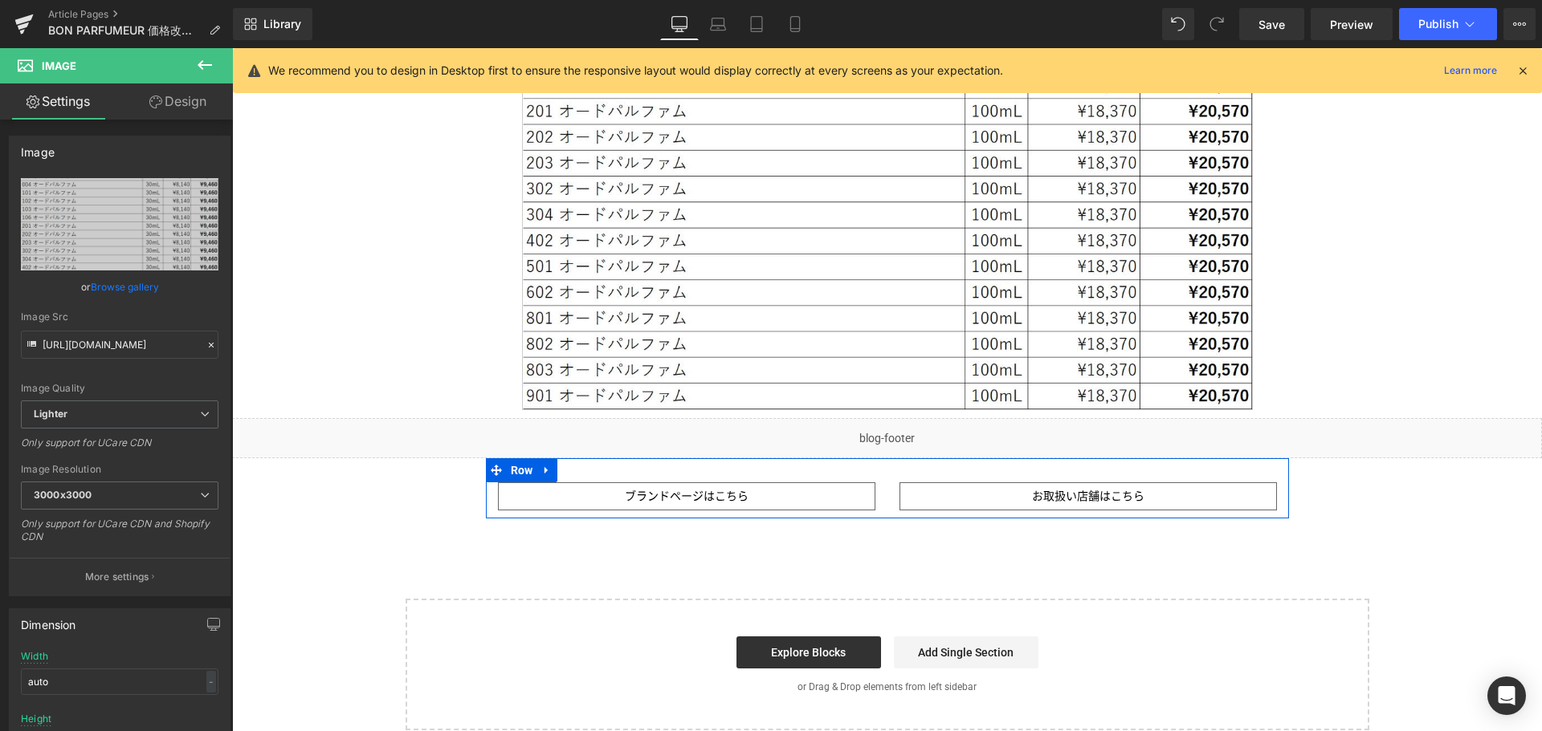
scroll to position [1694, 0]
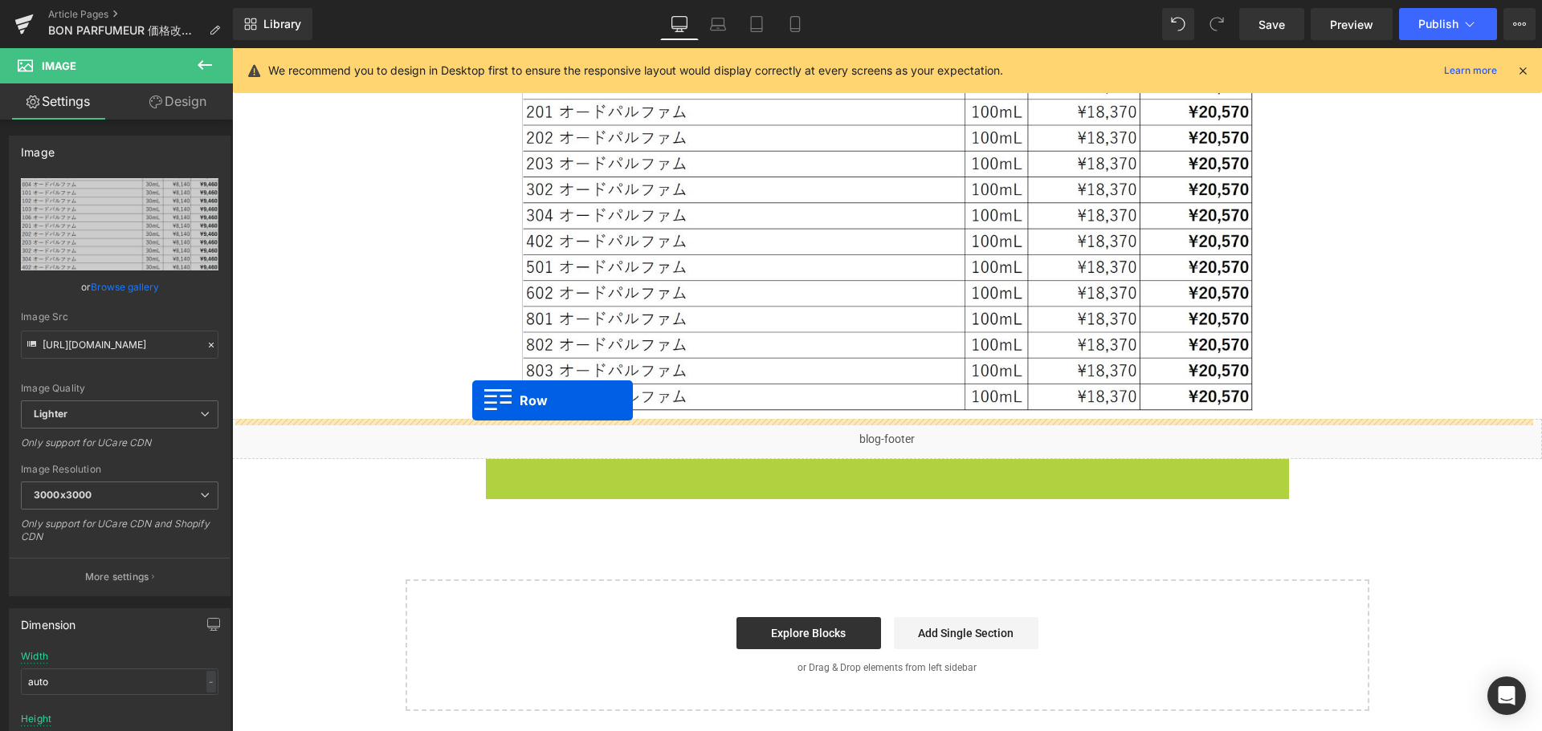
drag, startPoint x: 489, startPoint y: 465, endPoint x: 472, endPoint y: 401, distance: 66.4
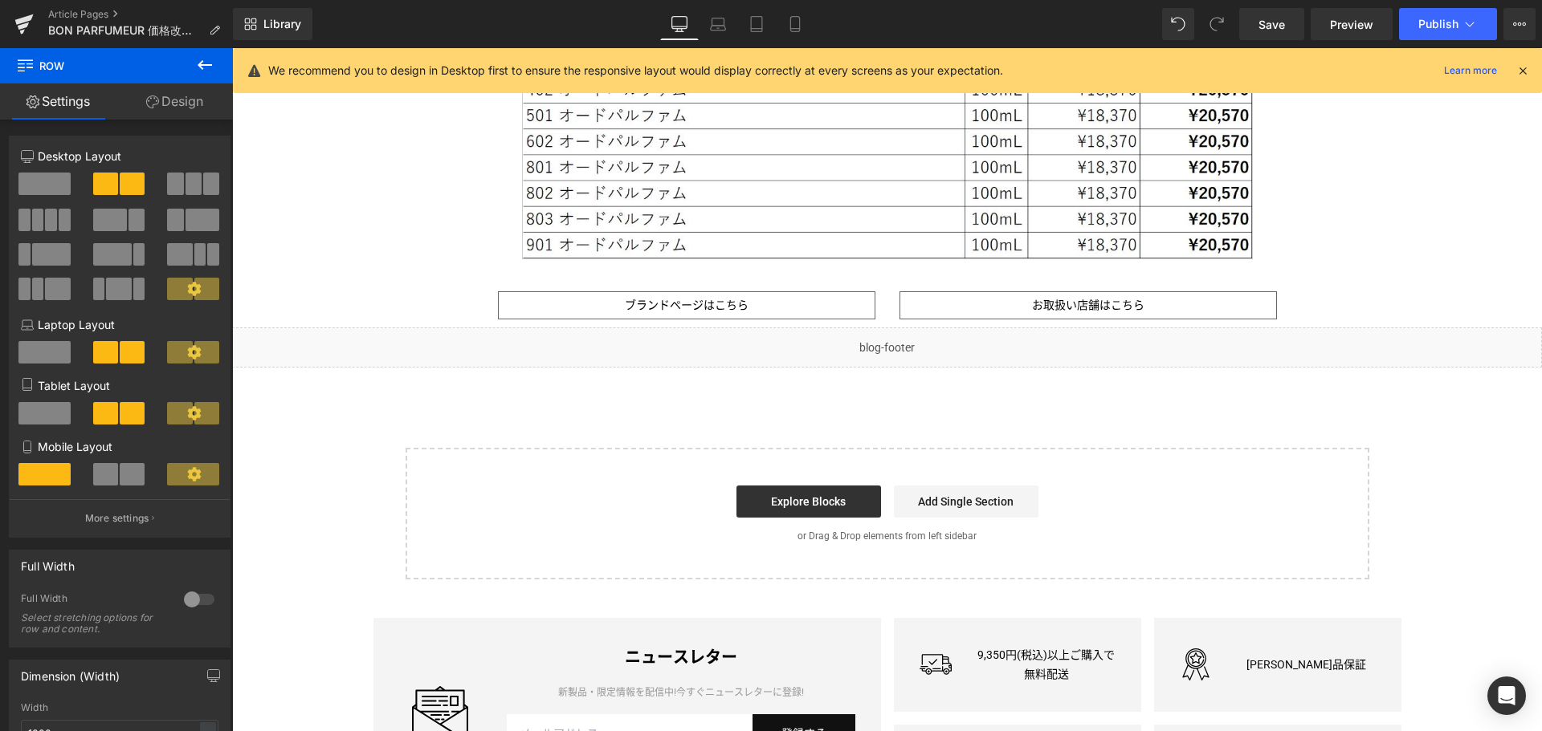
scroll to position [1849, 0]
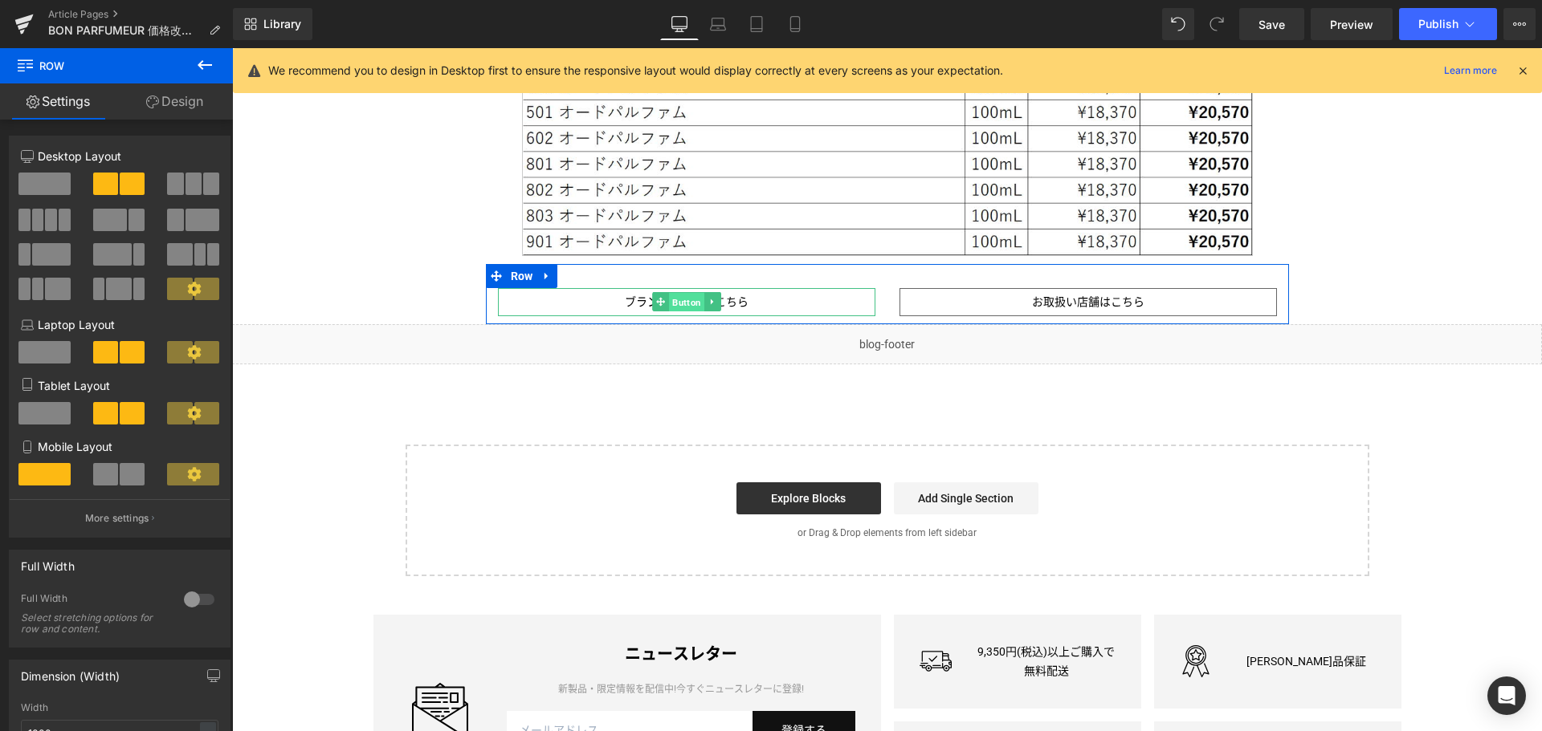
click at [669, 308] on span "Button" at bounding box center [686, 302] width 35 height 19
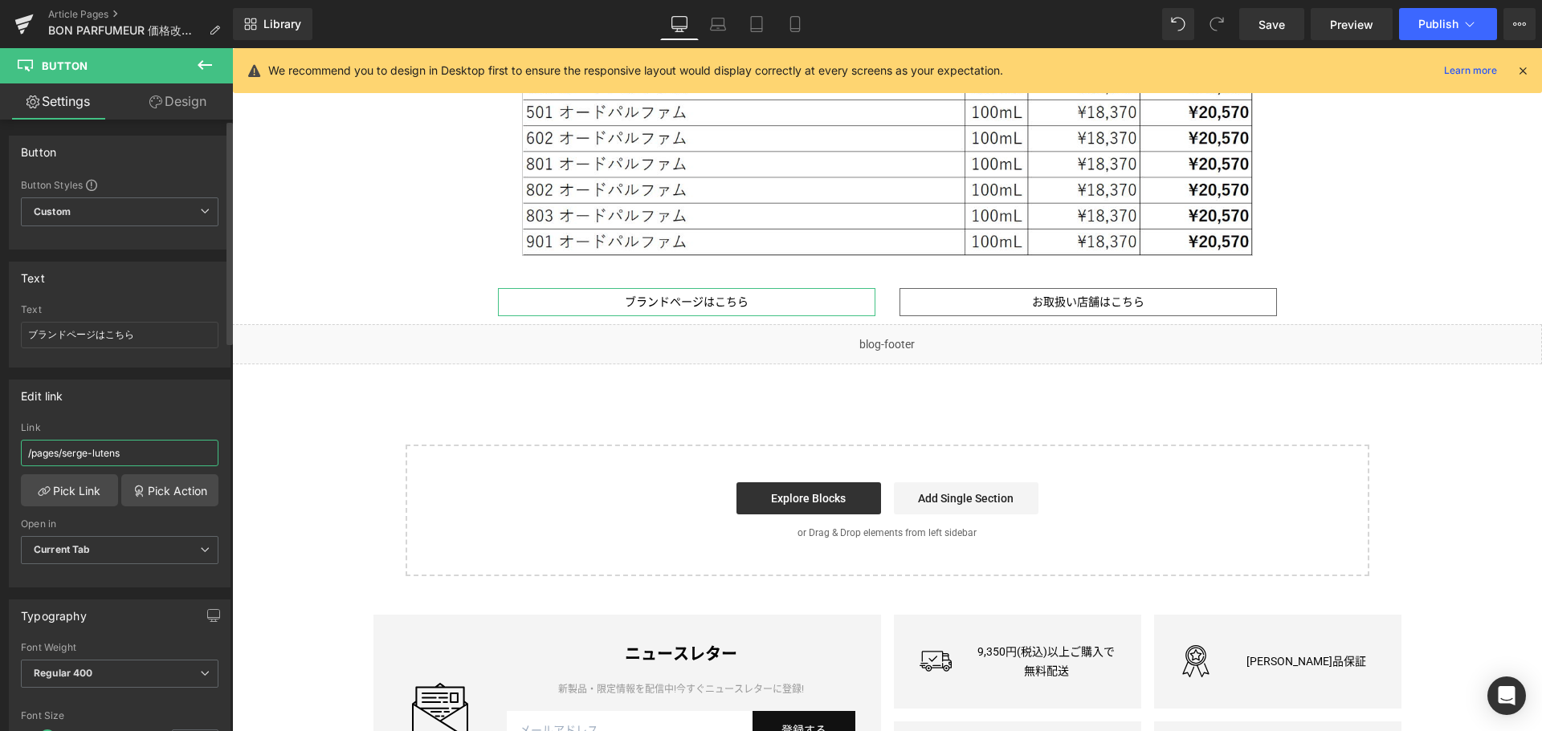
drag, startPoint x: 167, startPoint y: 458, endPoint x: 61, endPoint y: 471, distance: 106.9
click at [61, 471] on div "Link /pages/serge-lutens" at bounding box center [120, 448] width 198 height 52
type input "/pages/bon-parfumeur"
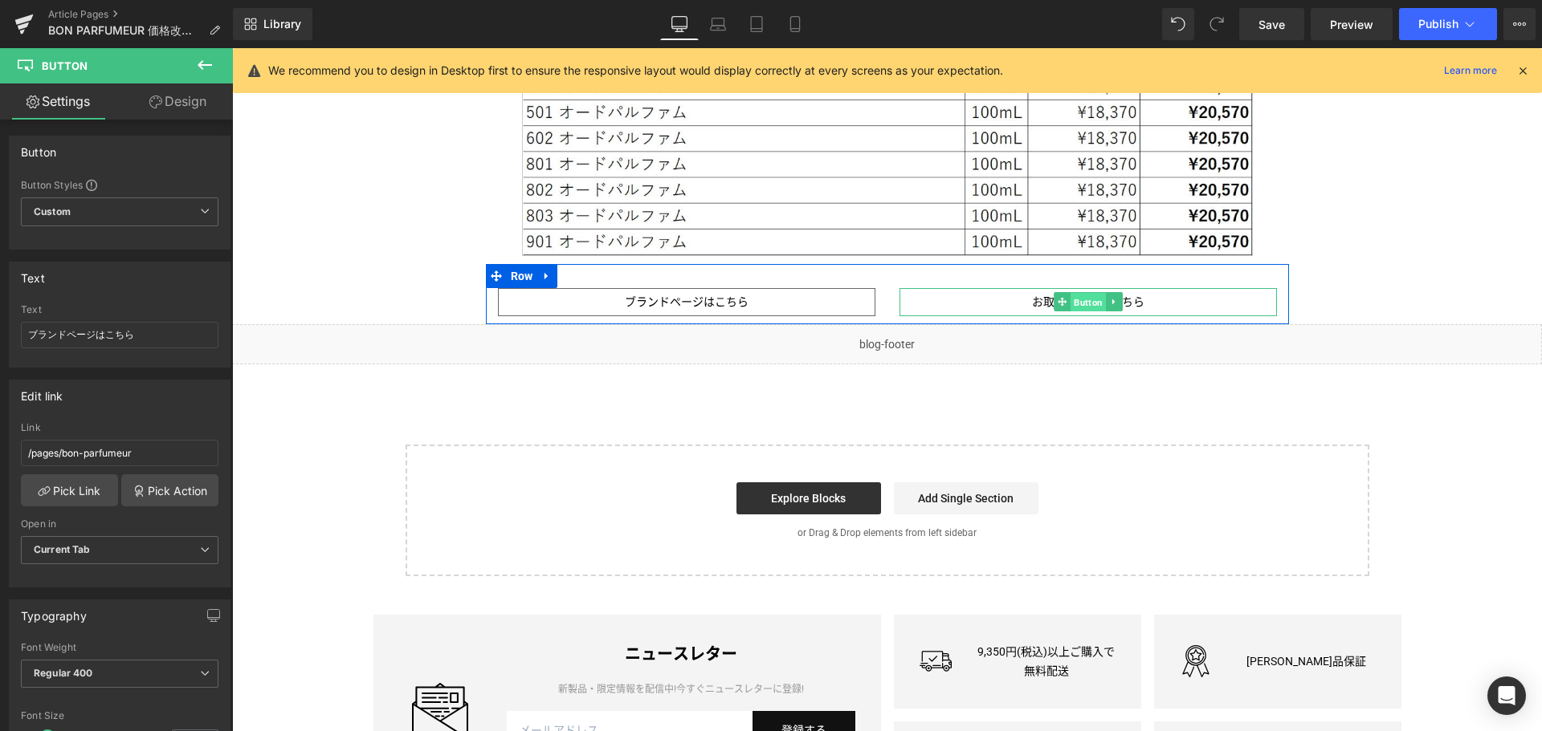
click at [1094, 298] on span "Button" at bounding box center [1087, 302] width 35 height 19
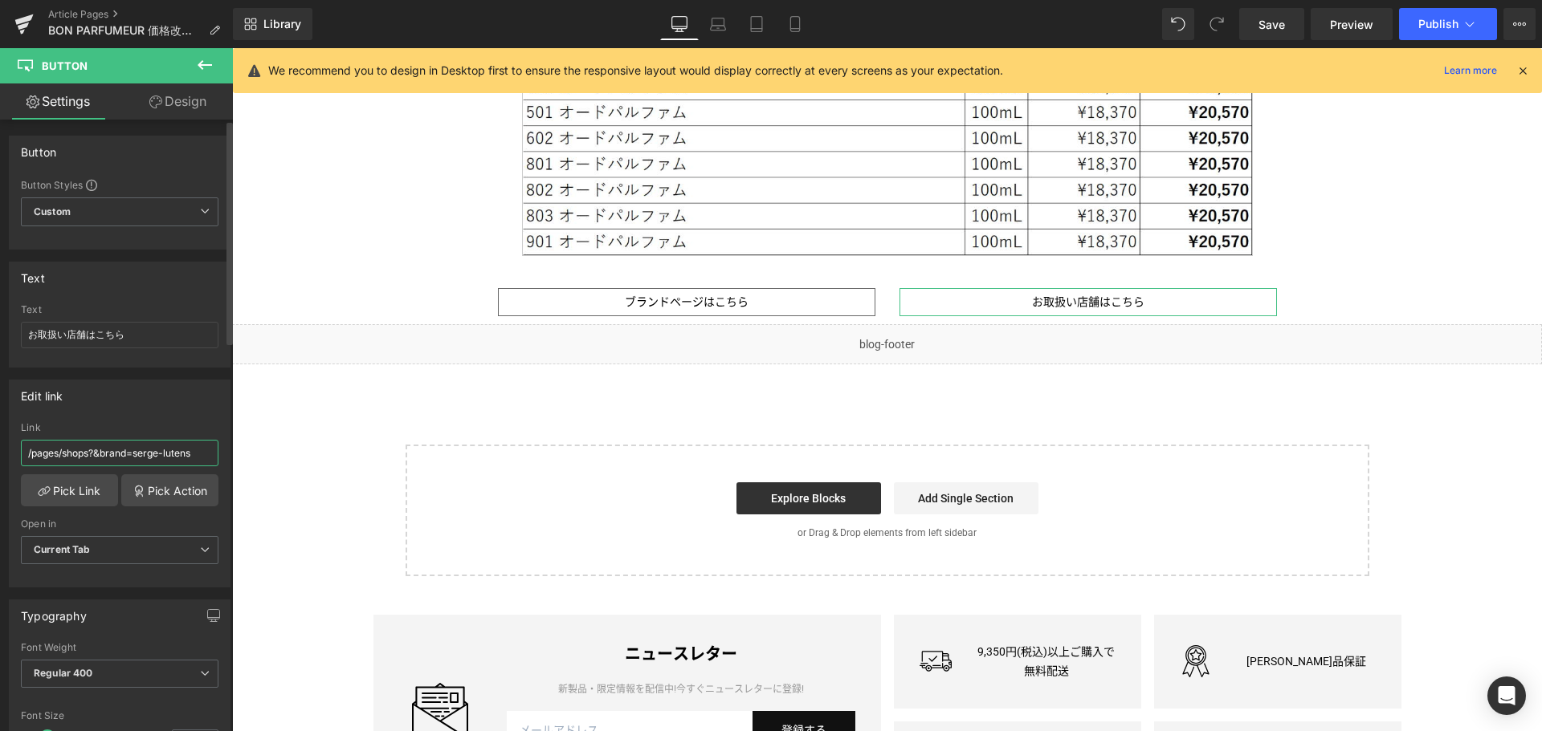
drag, startPoint x: 210, startPoint y: 451, endPoint x: 136, endPoint y: 463, distance: 74.1
click at [136, 463] on input "/pages/shops?&brand=serge-lutens" at bounding box center [120, 453] width 198 height 26
paste input "bon-parfumeur"
type input "/pages/shops?&brand=bon-parfumeur"
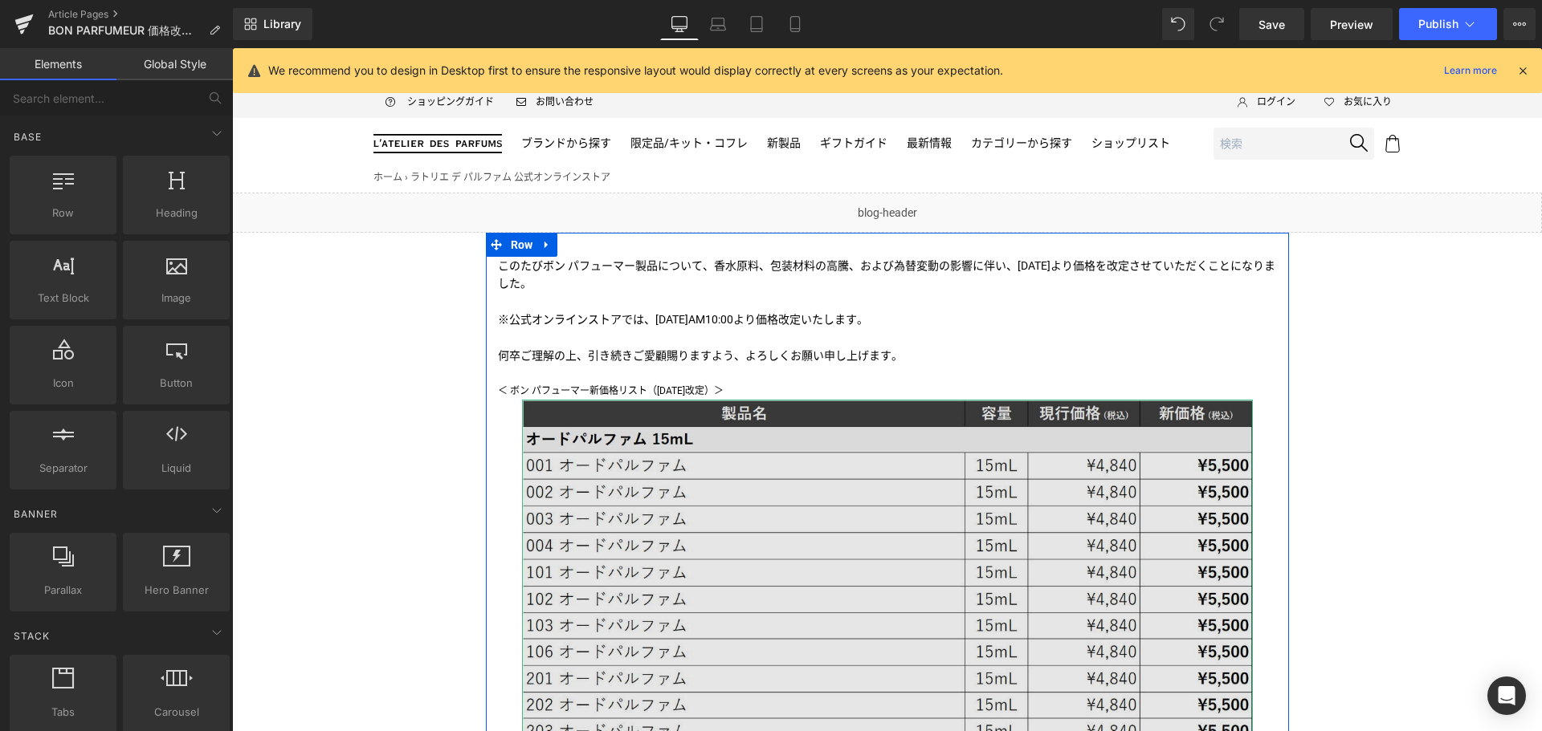
scroll to position [0, 0]
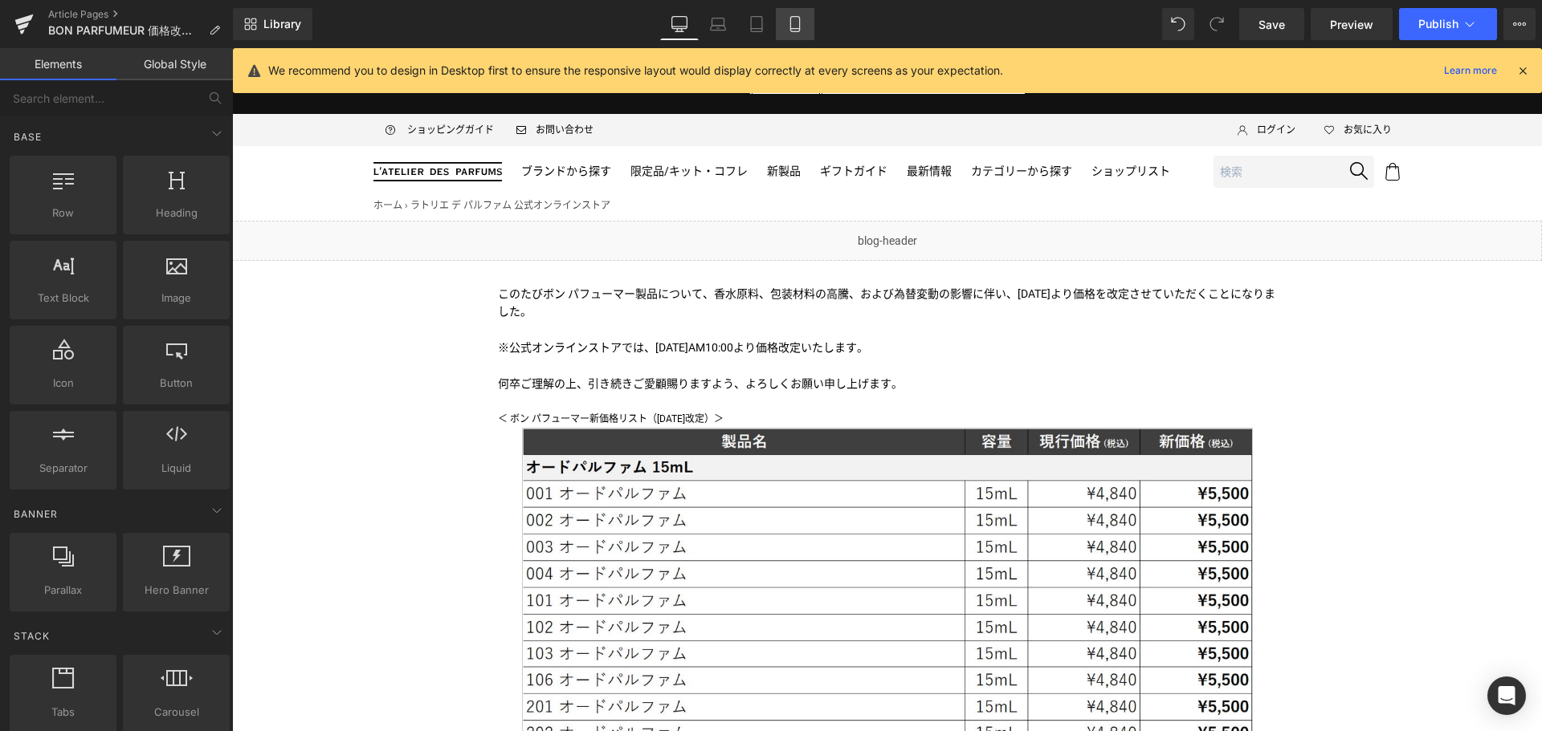
click at [810, 22] on link "Mobile" at bounding box center [795, 24] width 39 height 32
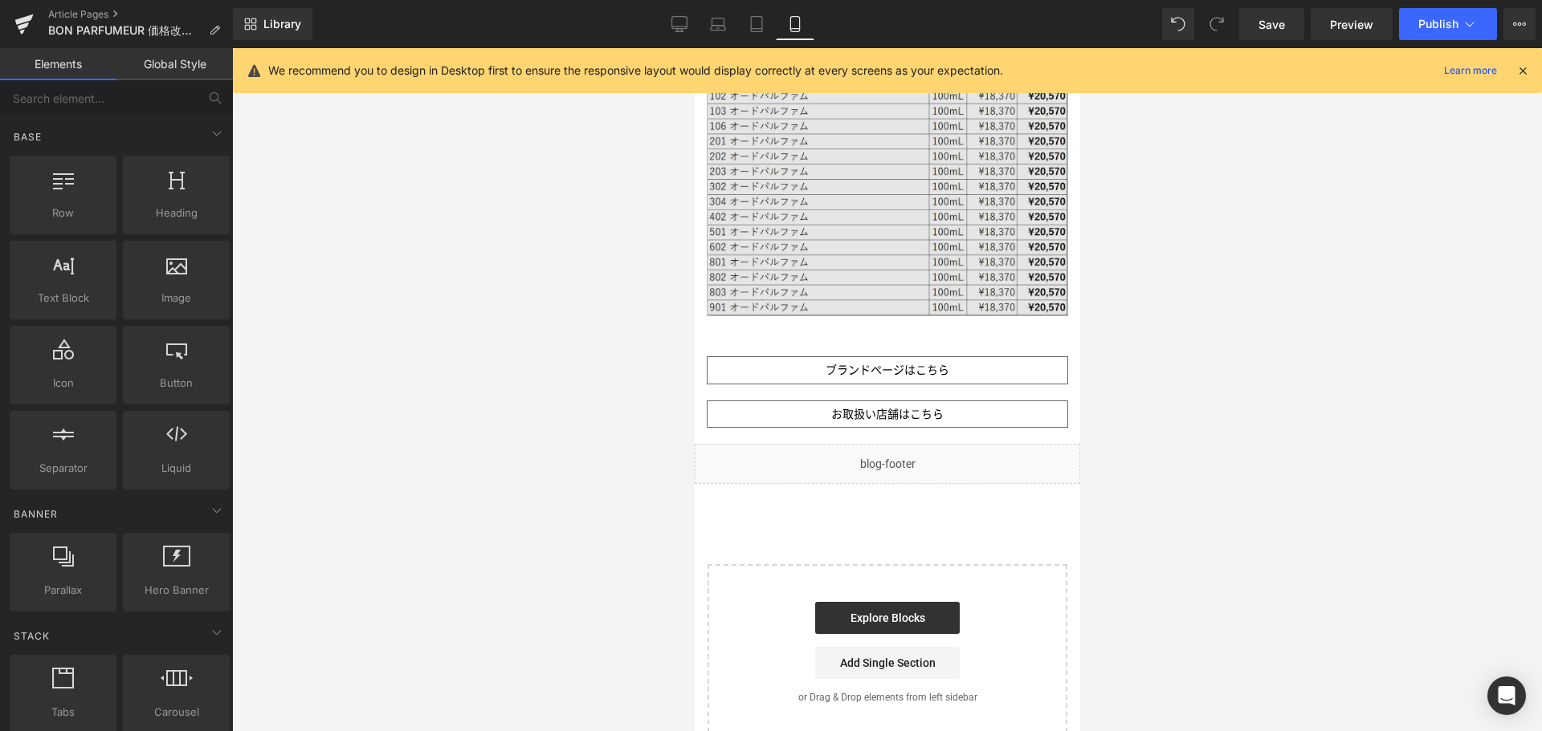
scroll to position [1123, 0]
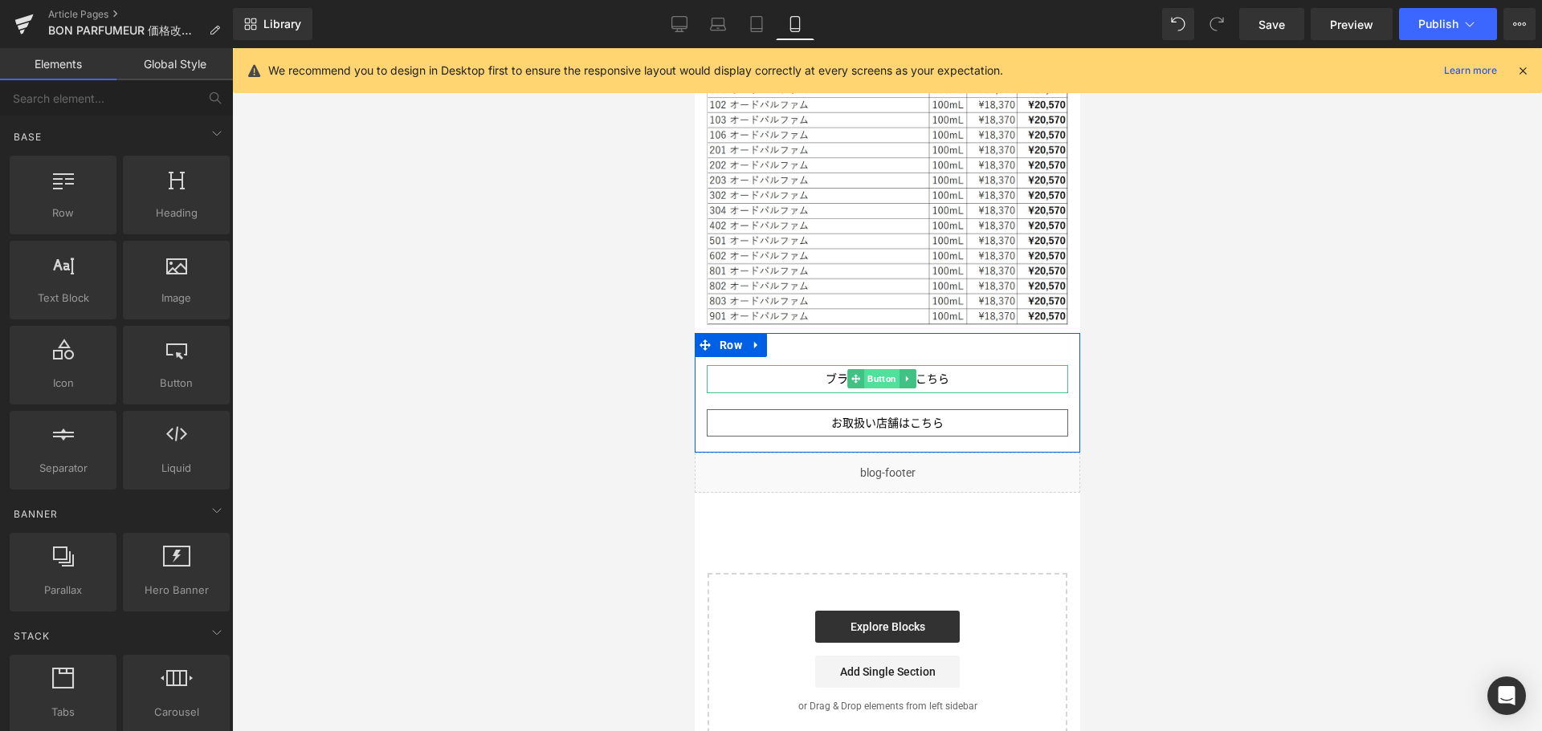
click at [885, 369] on span "Button" at bounding box center [880, 378] width 35 height 19
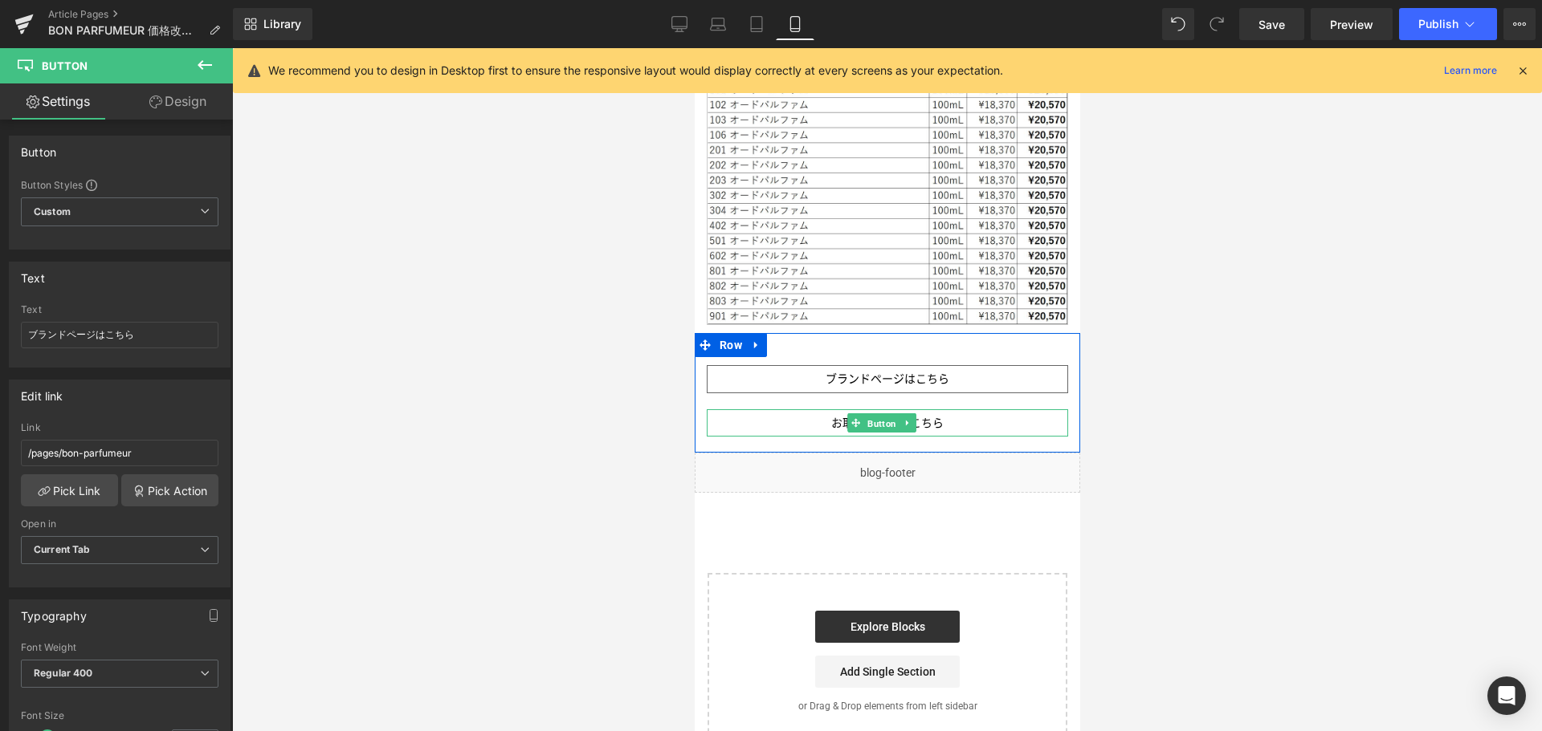
click at [884, 414] on span "Button" at bounding box center [880, 423] width 35 height 19
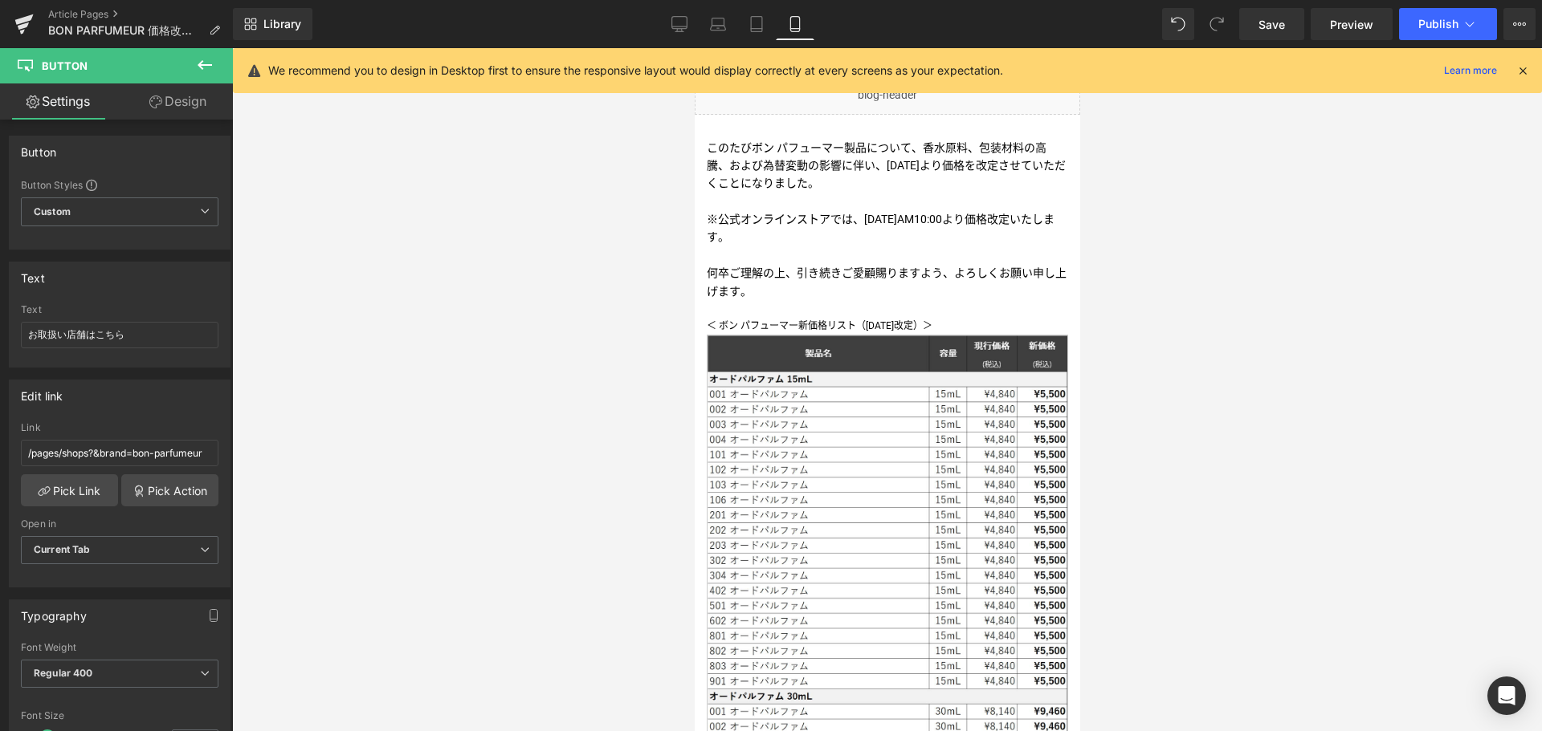
scroll to position [0, 0]
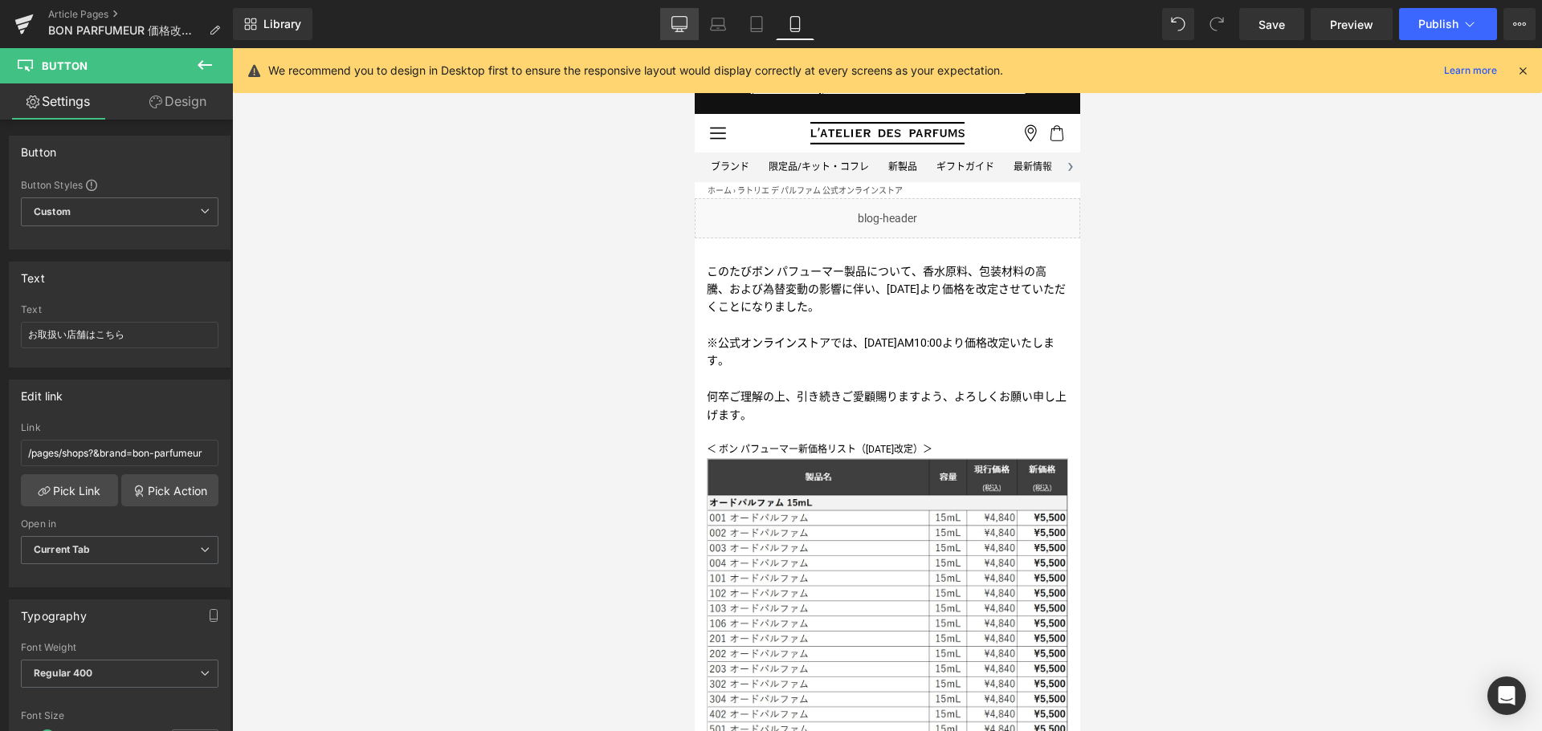
click at [664, 11] on link "Desktop" at bounding box center [679, 24] width 39 height 32
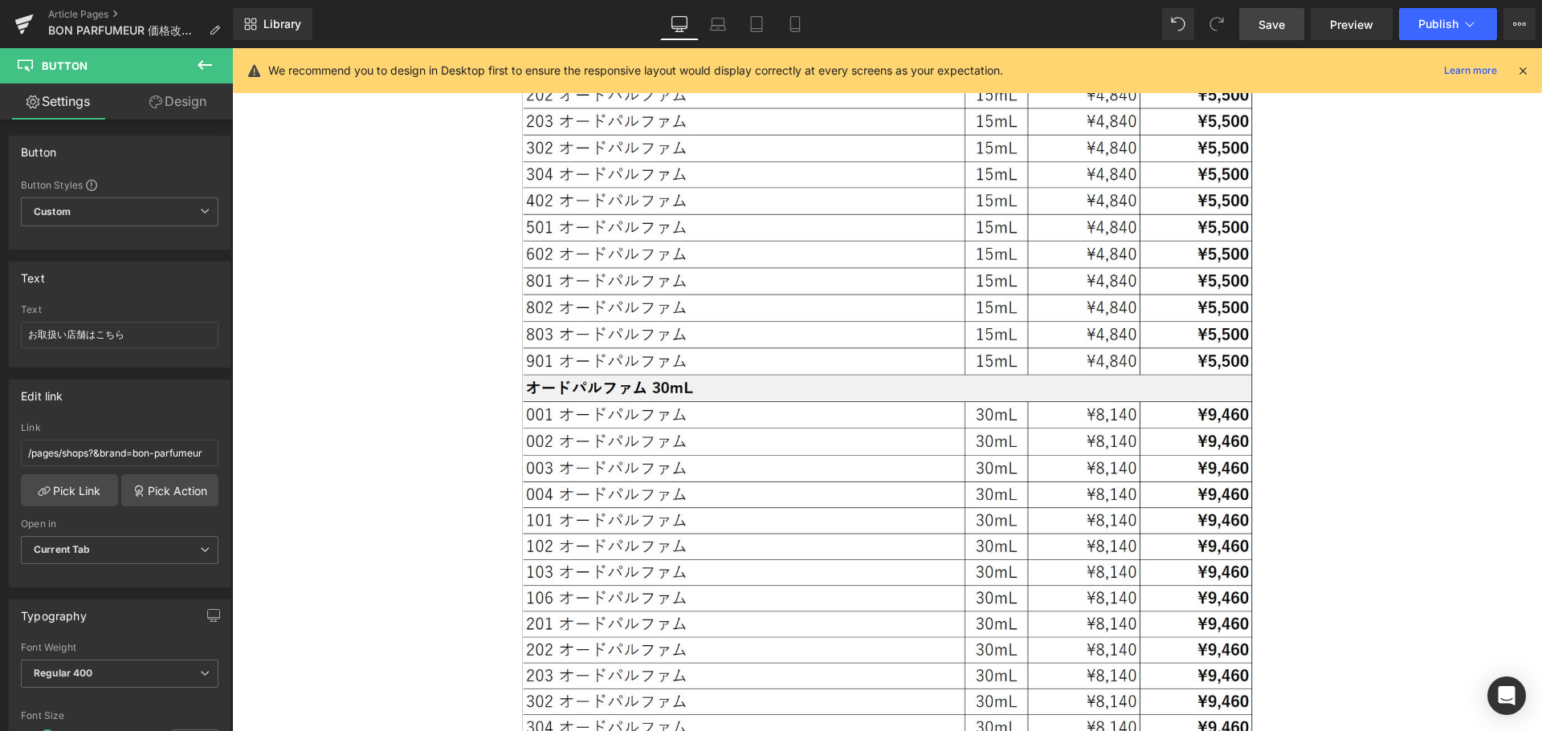
click at [1258, 26] on link "Save" at bounding box center [1271, 24] width 65 height 32
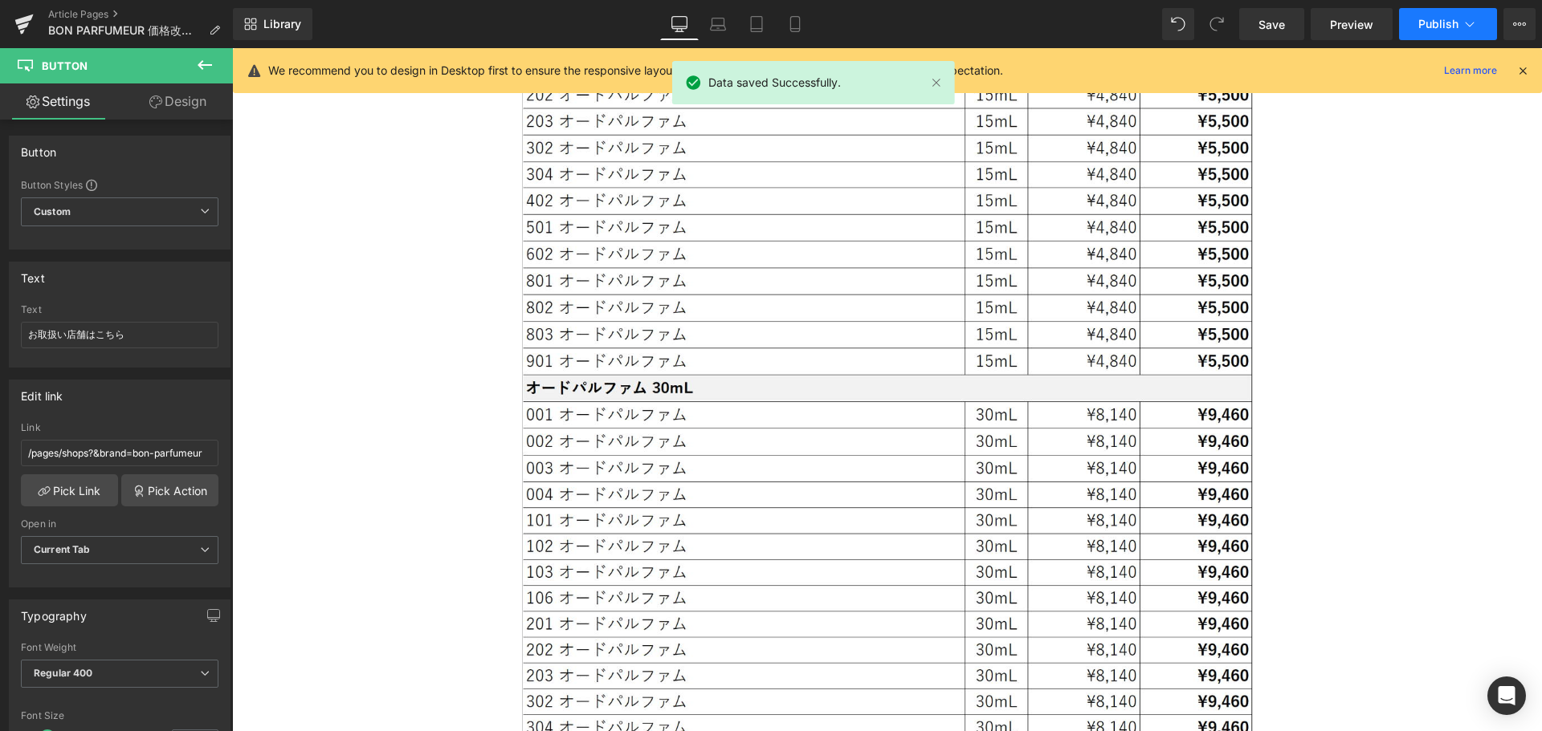
click at [1453, 19] on span "Publish" at bounding box center [1438, 24] width 40 height 13
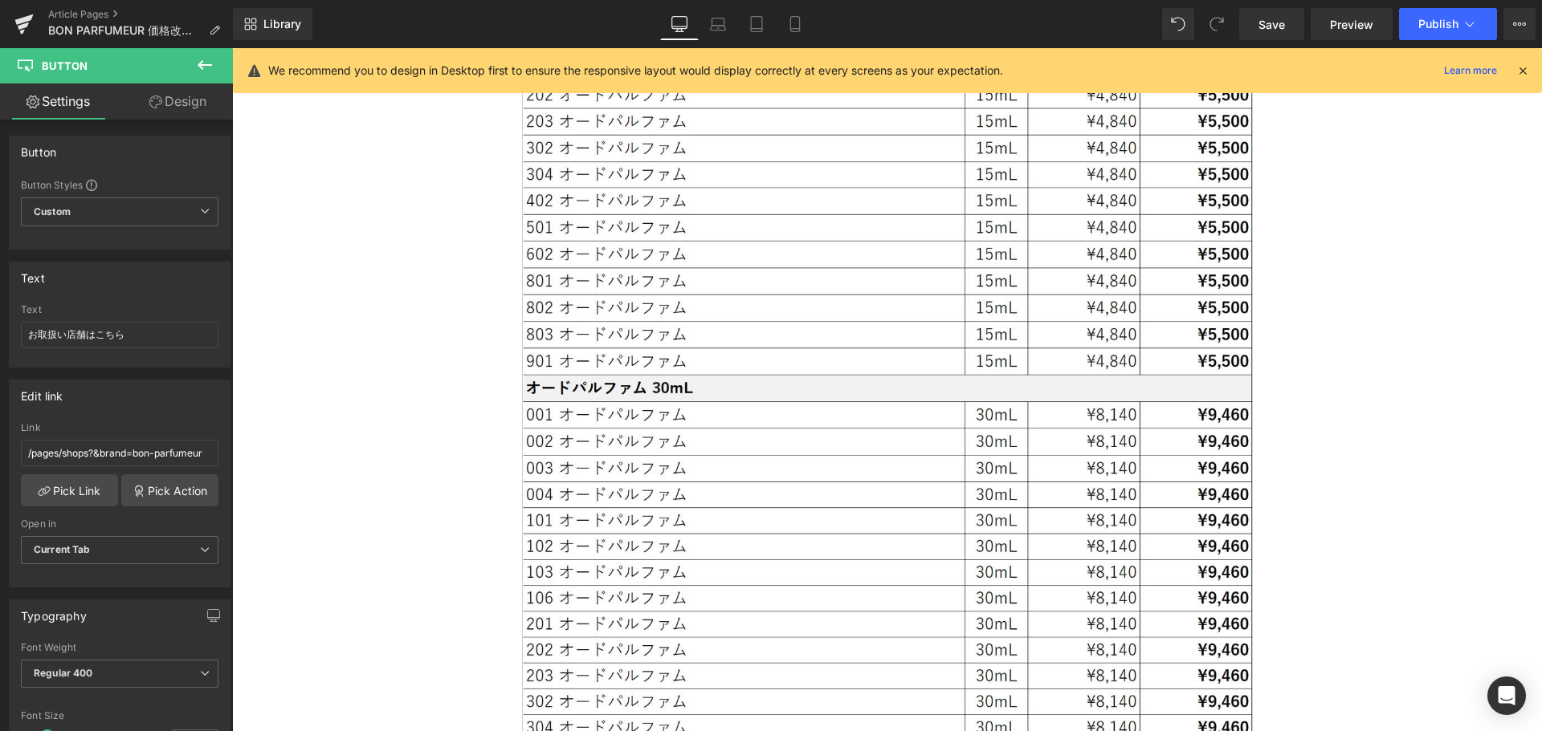
click at [1512, 31] on button "View Live Page View with current Template Save Template to Library Schedule Pub…" at bounding box center [1519, 24] width 32 height 32
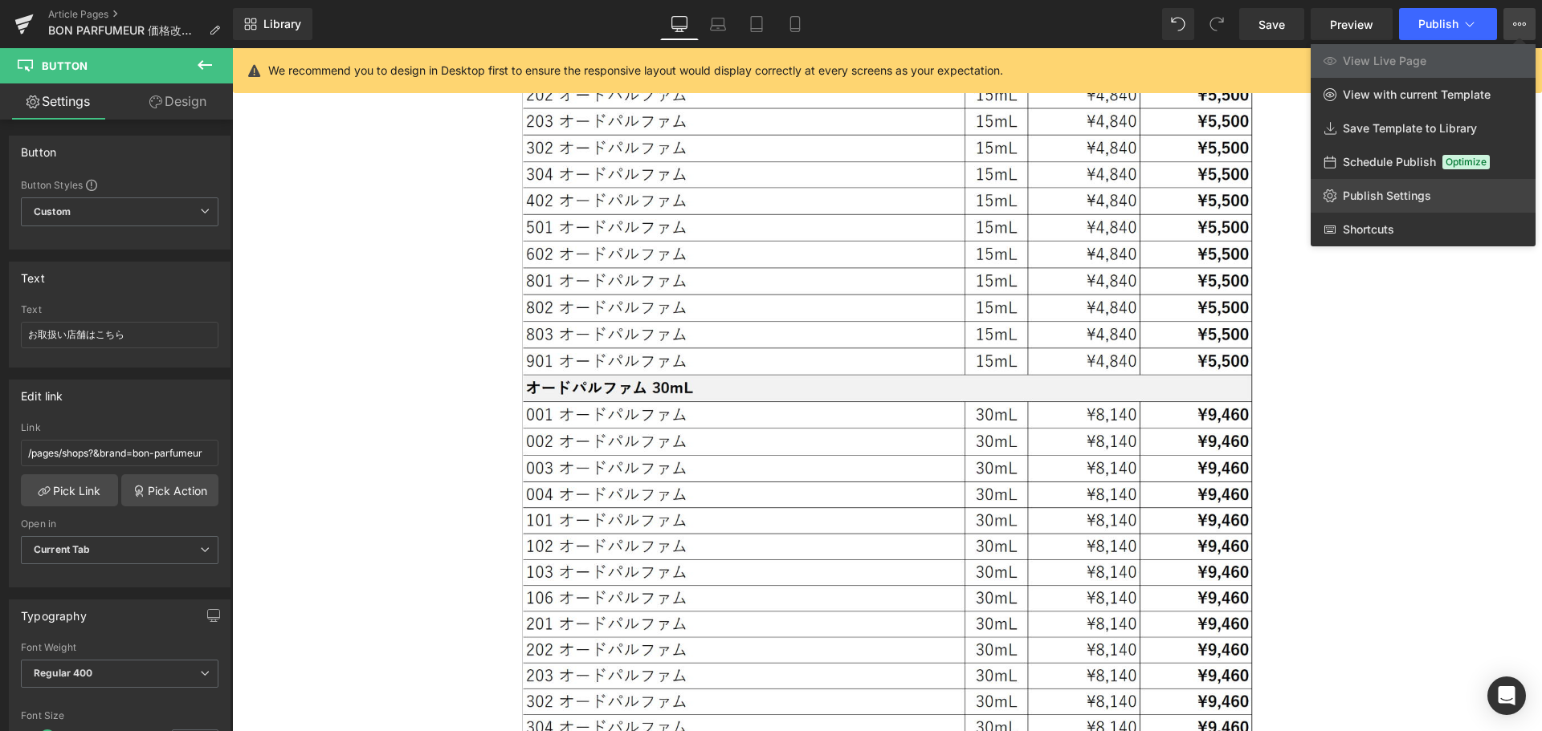
click at [1440, 185] on link "Publish Settings" at bounding box center [1422, 196] width 225 height 34
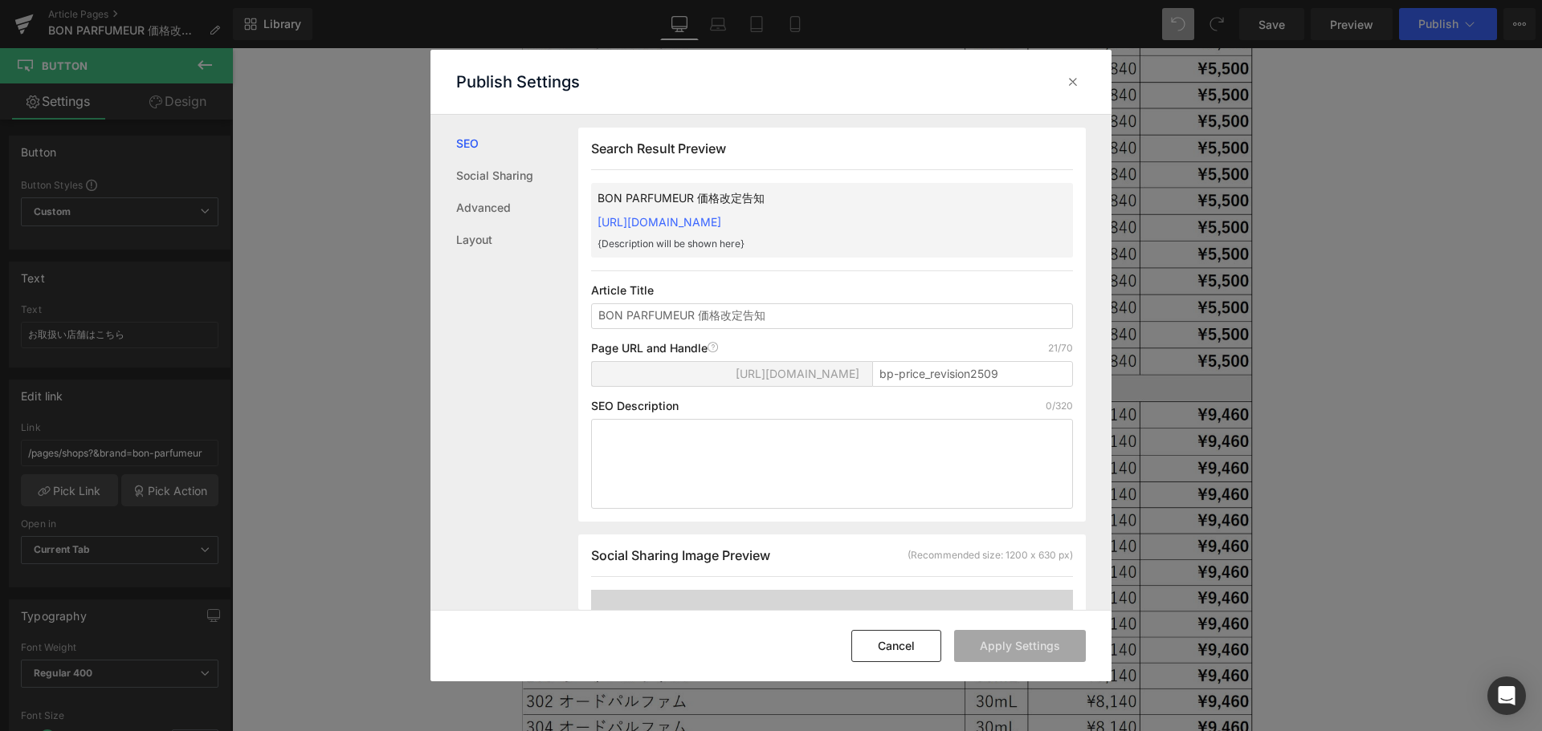
scroll to position [1, 0]
drag, startPoint x: 1015, startPoint y: 380, endPoint x: 575, endPoint y: 446, distance: 444.9
click at [575, 446] on div "SEO Social Sharing Advanced Layout Search Result Preview BON PARFUMEUR 価格改定告知 […" at bounding box center [770, 363] width 681 height 496
type input "v"
paste input "bp-price_revision2509"
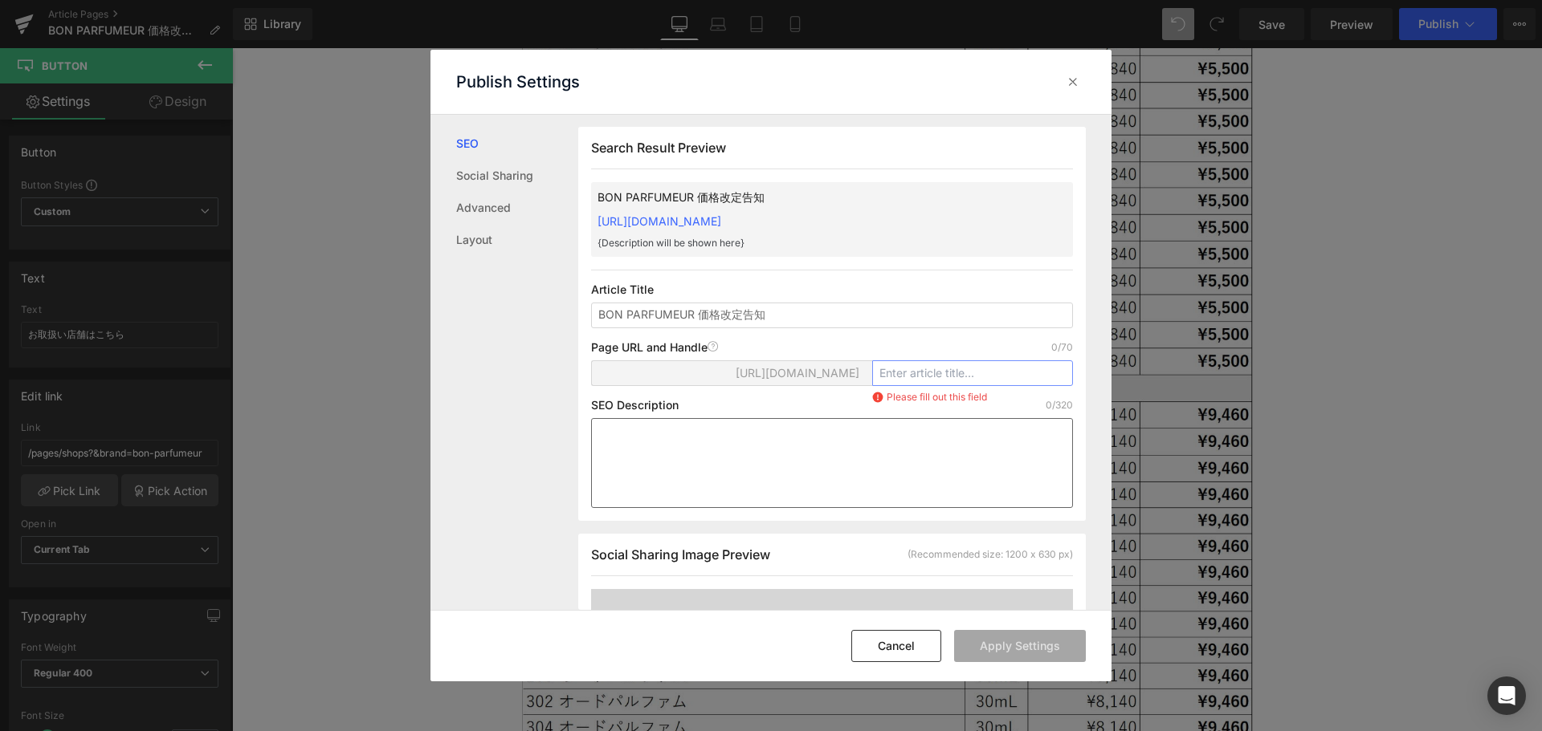
type input "bp-price_revision2509"
click at [910, 650] on button "Cancel" at bounding box center [896, 646] width 90 height 32
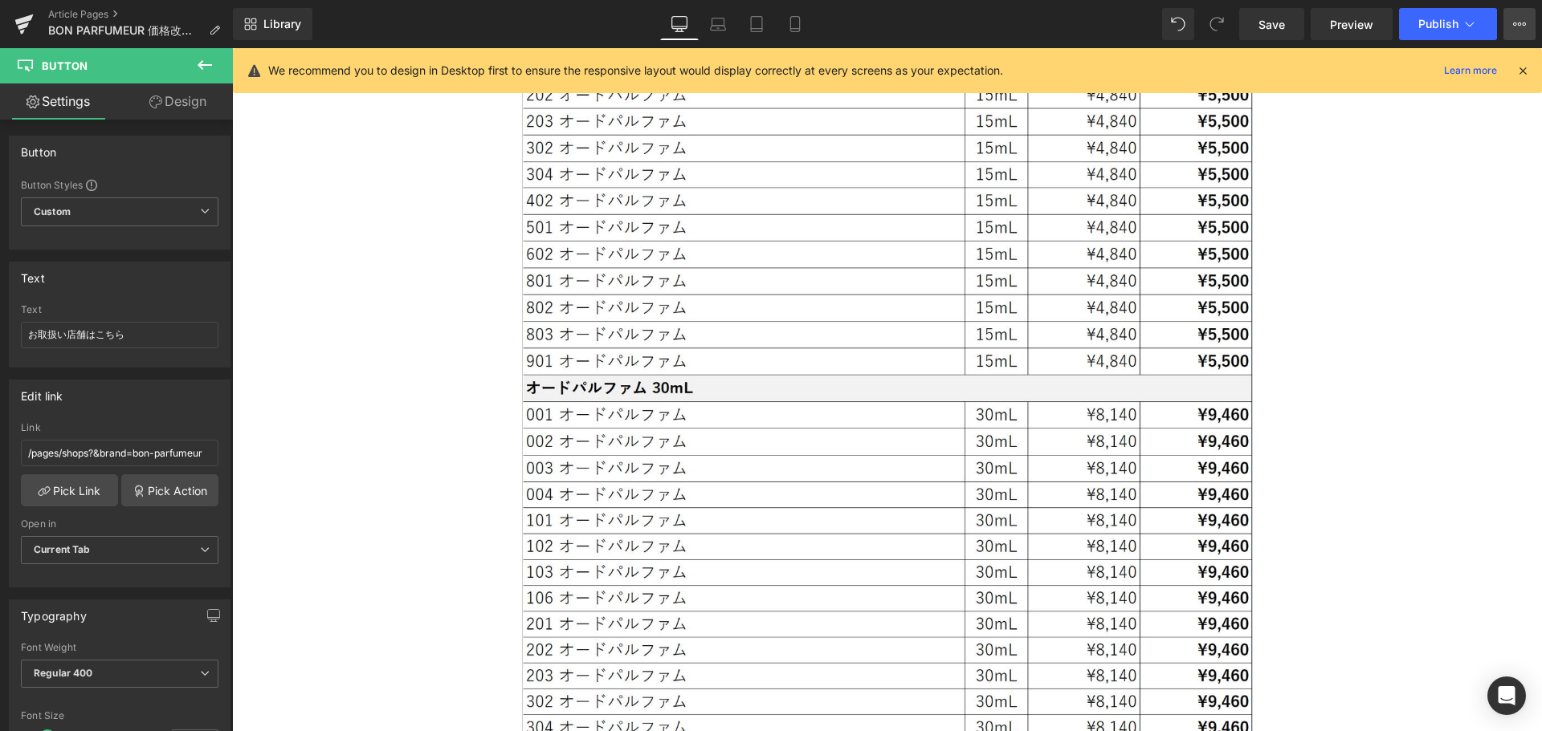
click at [1517, 10] on button "View Live Page View with current Template Save Template to Library Schedule Pub…" at bounding box center [1519, 24] width 32 height 32
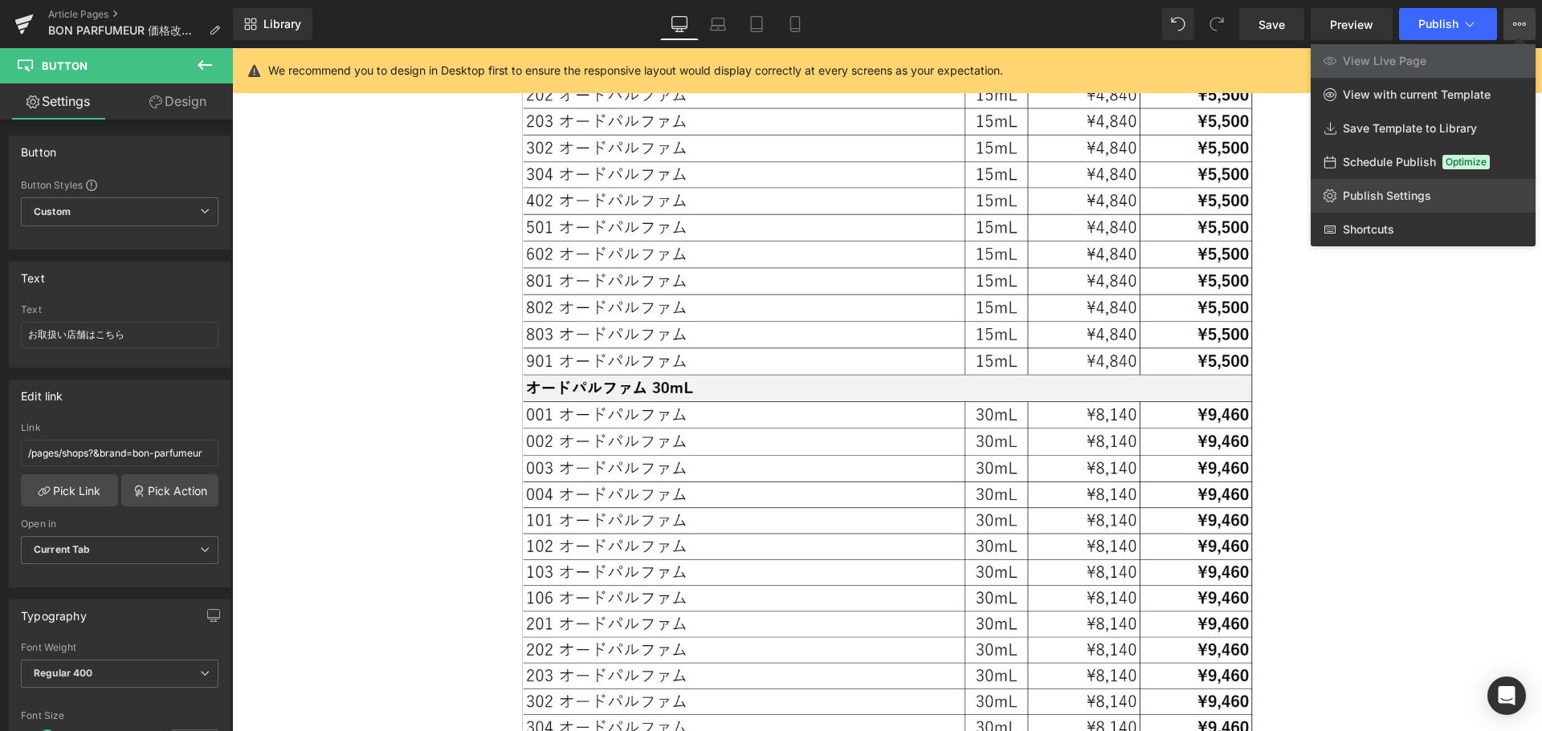
click at [1431, 198] on link "Publish Settings" at bounding box center [1422, 196] width 225 height 34
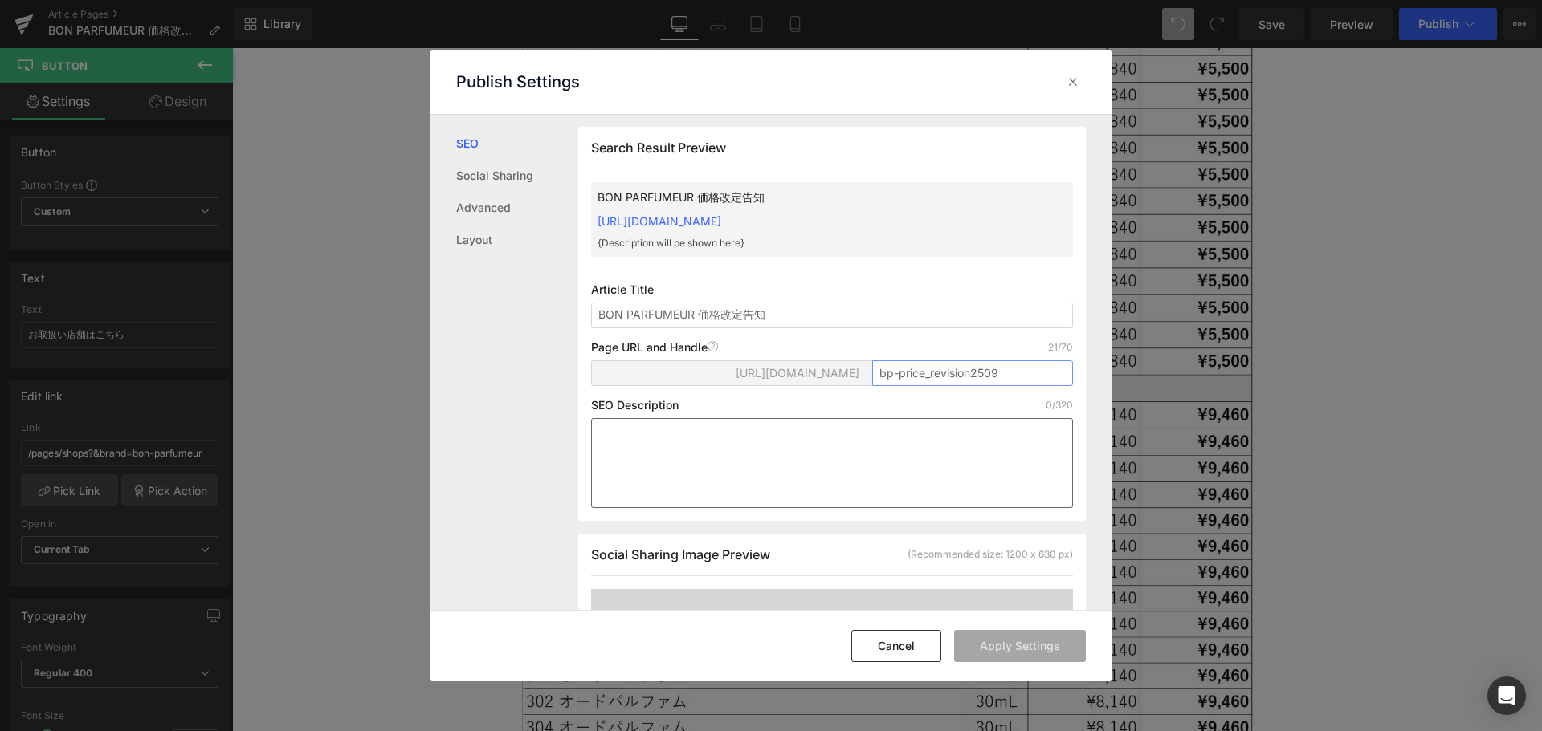
drag, startPoint x: 1013, startPoint y: 381, endPoint x: 727, endPoint y: 449, distance: 293.7
click at [727, 449] on div "Search Result Preview BON PARFUMEUR 価格改定告知 [URL][DOMAIN_NAME] {Description will…" at bounding box center [831, 324] width 507 height 394
type input "v"
paste input "bp-price_revision2509"
type input "bp-price_revision250"
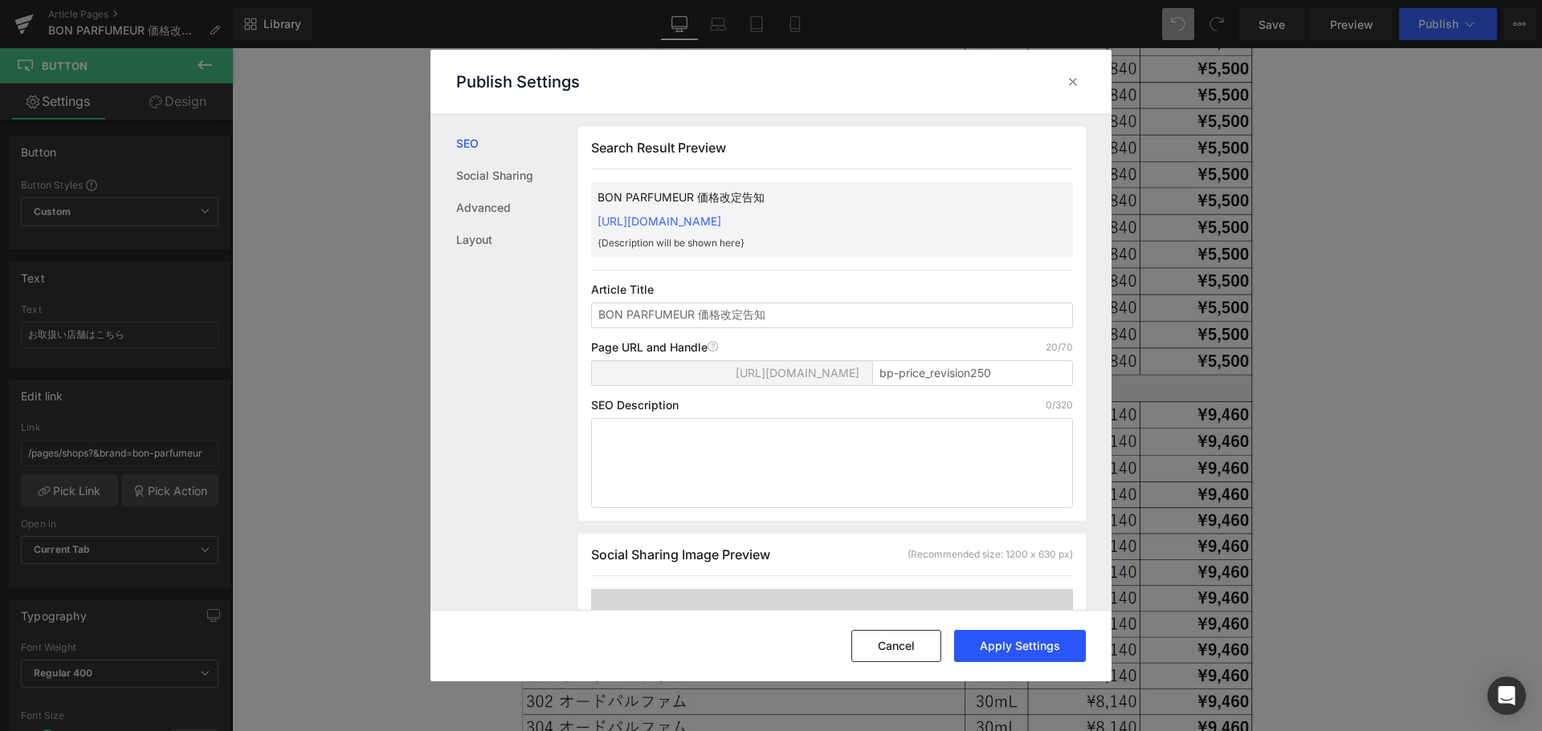
click at [1016, 642] on button "Apply Settings" at bounding box center [1020, 646] width 132 height 32
click at [867, 319] on input "BON PARFUMEUR 価格改定告知" at bounding box center [832, 316] width 482 height 26
type input "BON PARFUMEUR 価格改定告知 8/12公開"
click at [1000, 647] on button "Apply Settings" at bounding box center [1020, 646] width 132 height 32
click at [1068, 75] on icon at bounding box center [1073, 82] width 16 height 16
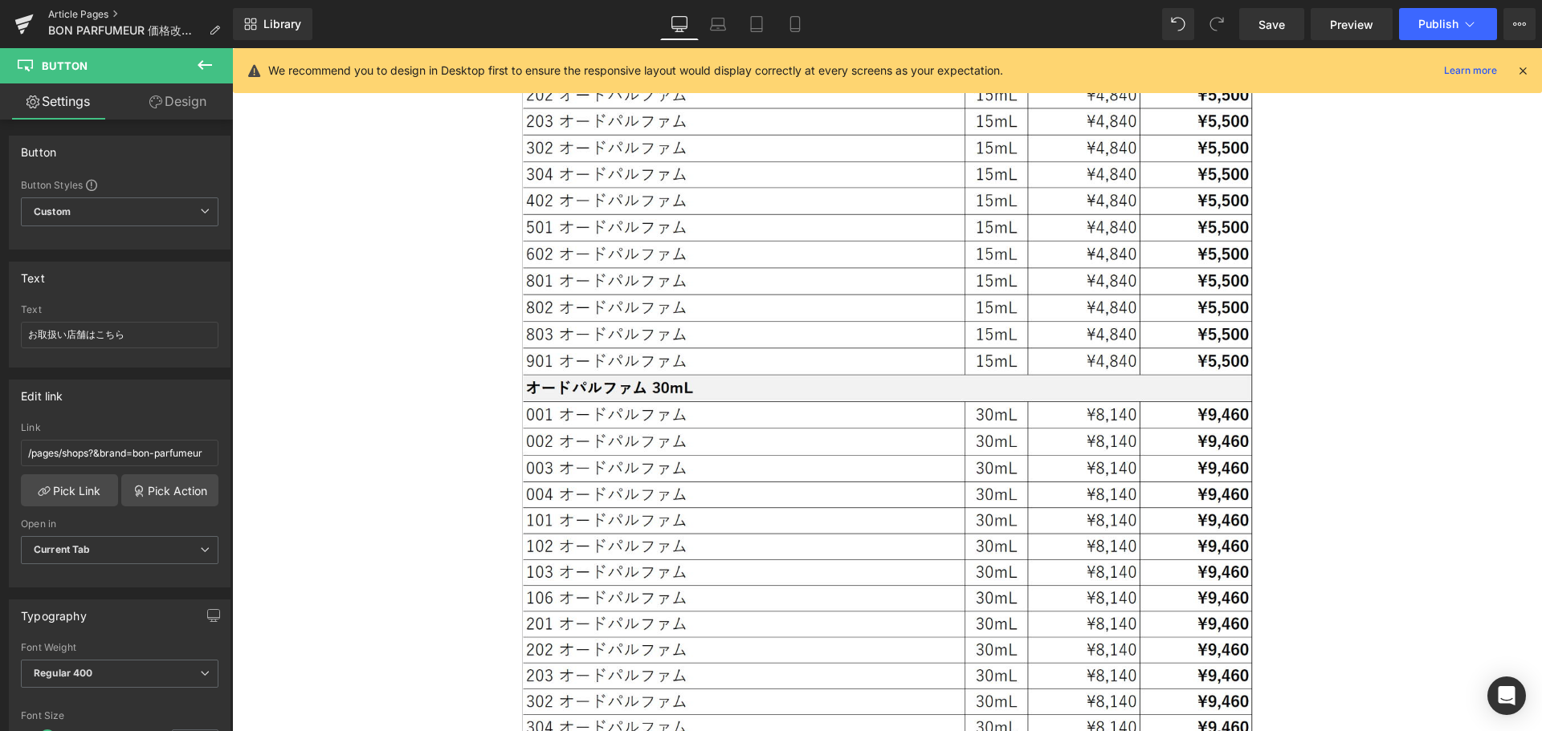
click at [105, 10] on link "Article Pages" at bounding box center [140, 14] width 185 height 13
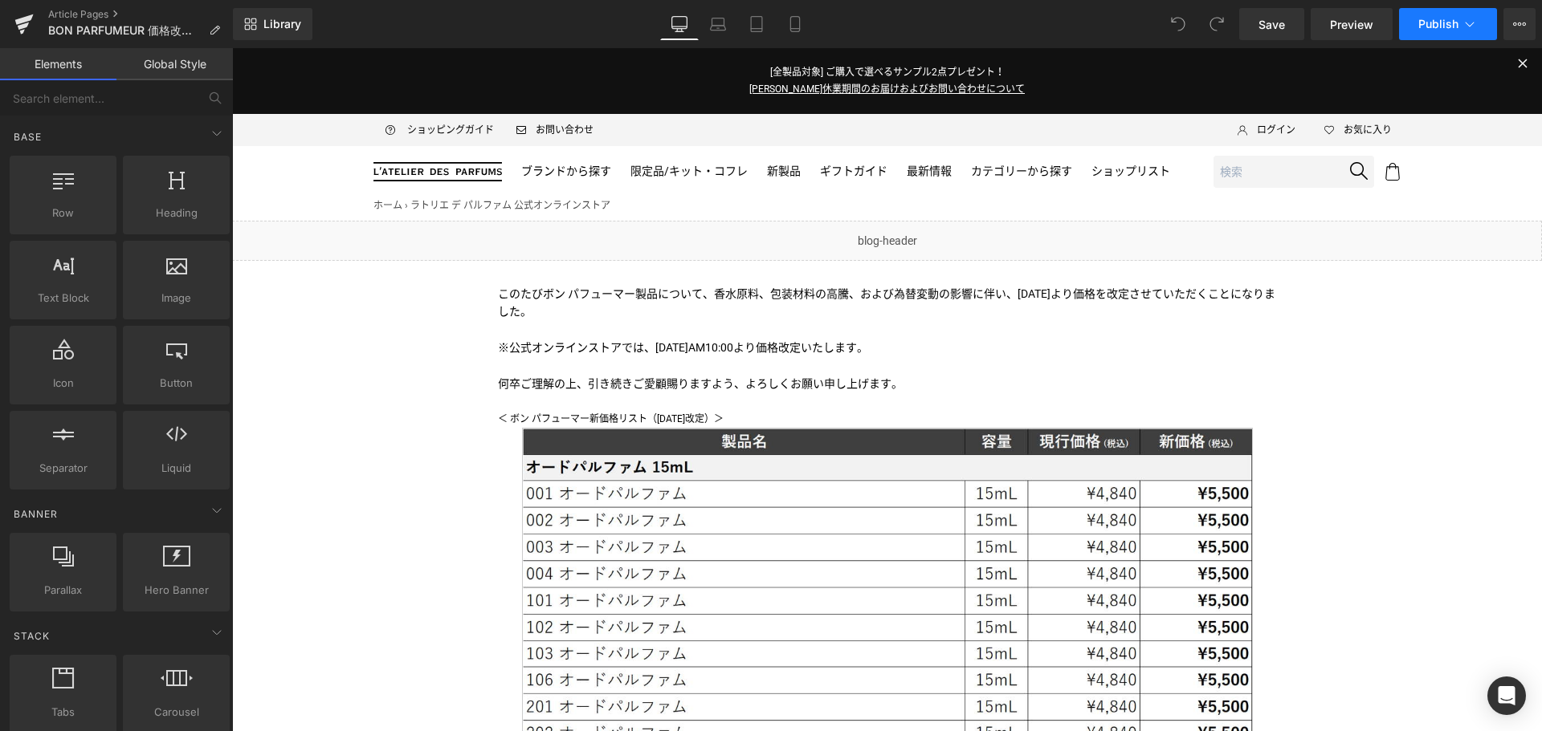
click at [1453, 14] on button "Publish" at bounding box center [1448, 24] width 98 height 32
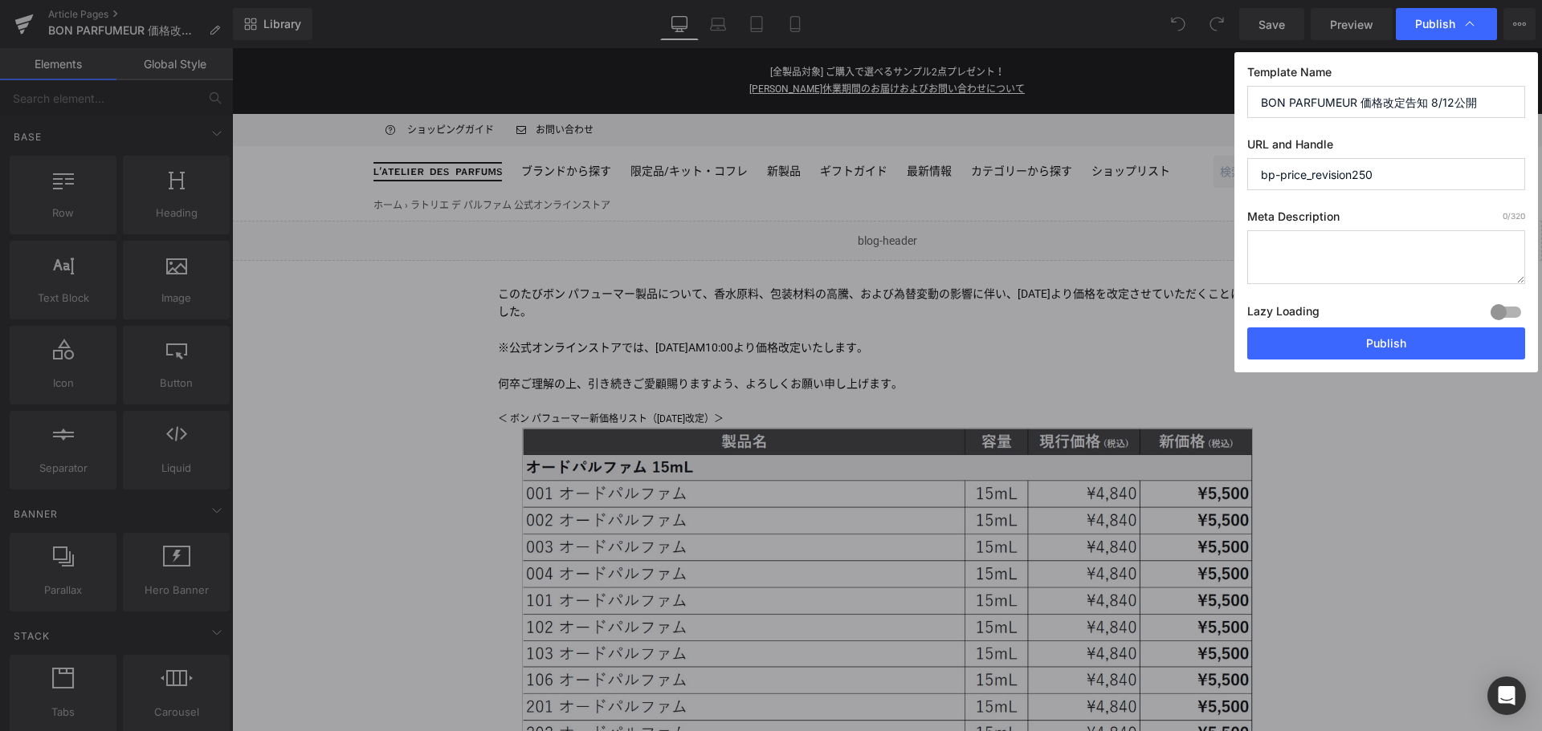
click at [1428, 181] on input "bp-price_revision250" at bounding box center [1386, 174] width 278 height 32
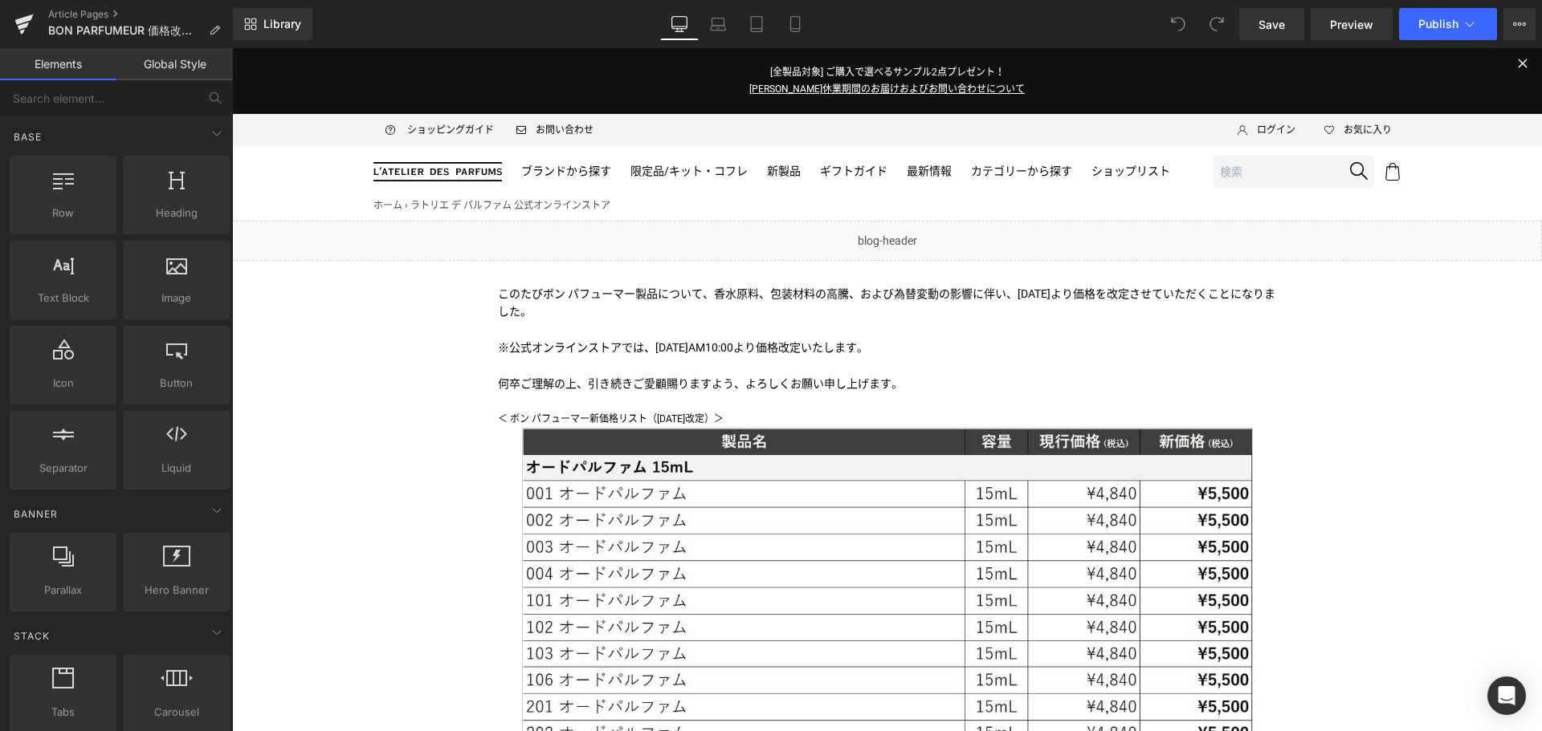
click at [1526, 18] on button "View Live Page View with current Template Save Template to Library Schedule Pub…" at bounding box center [1519, 24] width 32 height 32
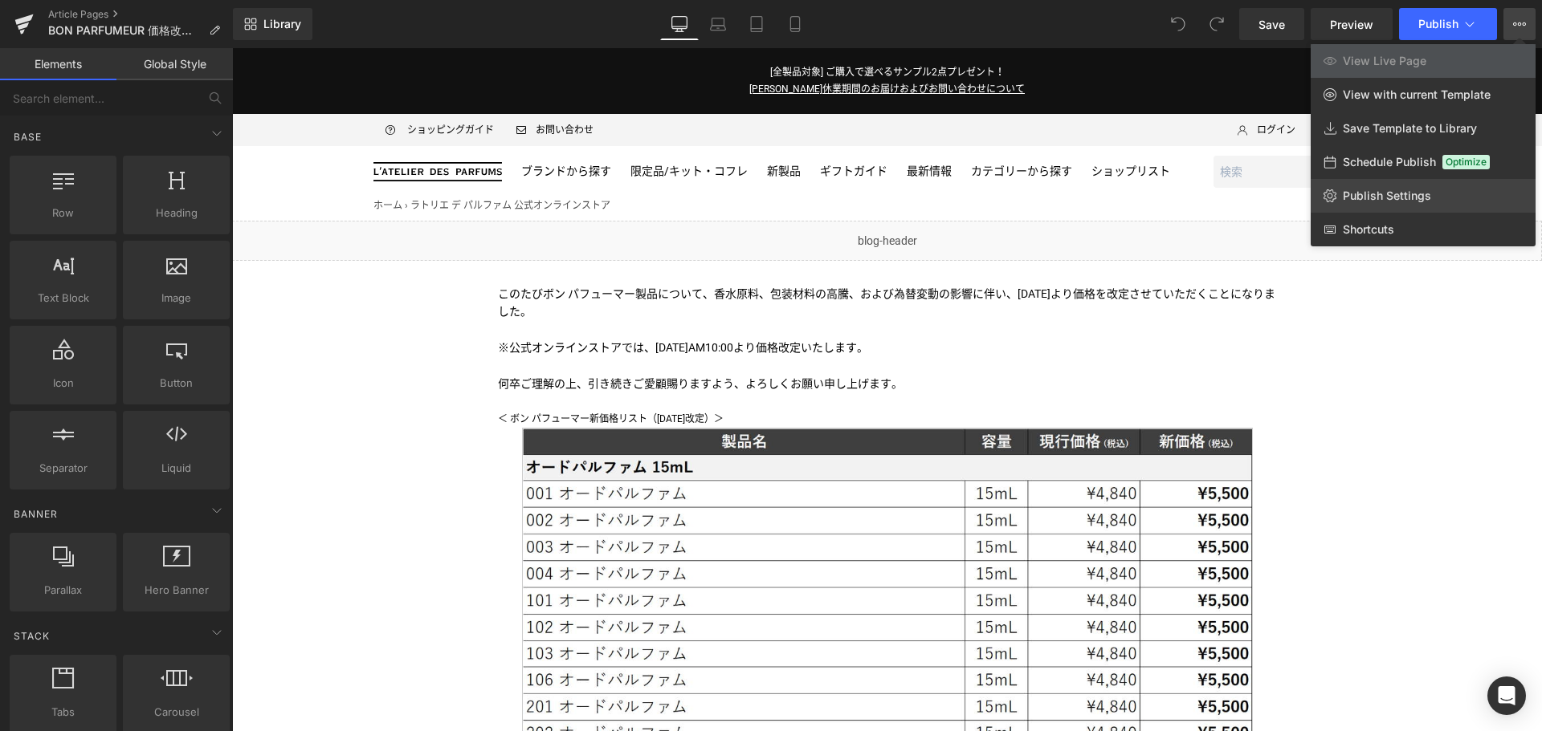
click at [1438, 194] on link "Publish Settings" at bounding box center [1422, 196] width 225 height 34
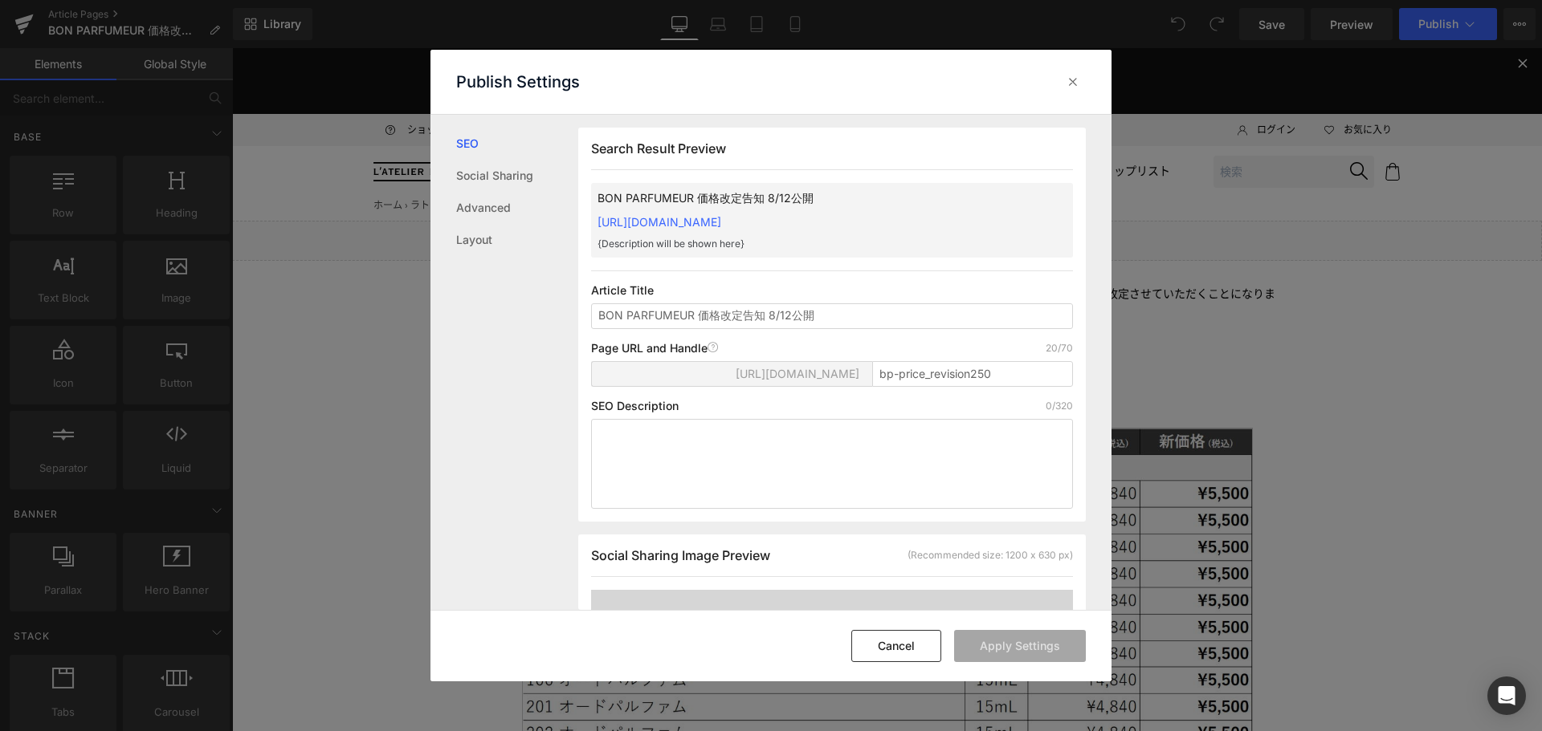
scroll to position [1, 0]
click at [1003, 386] on input "bp-price_revision250" at bounding box center [972, 374] width 201 height 26
type input "bp-price_revision2509"
click at [1000, 646] on button "Apply Settings" at bounding box center [1020, 646] width 132 height 32
drag, startPoint x: 931, startPoint y: 330, endPoint x: 375, endPoint y: 346, distance: 555.8
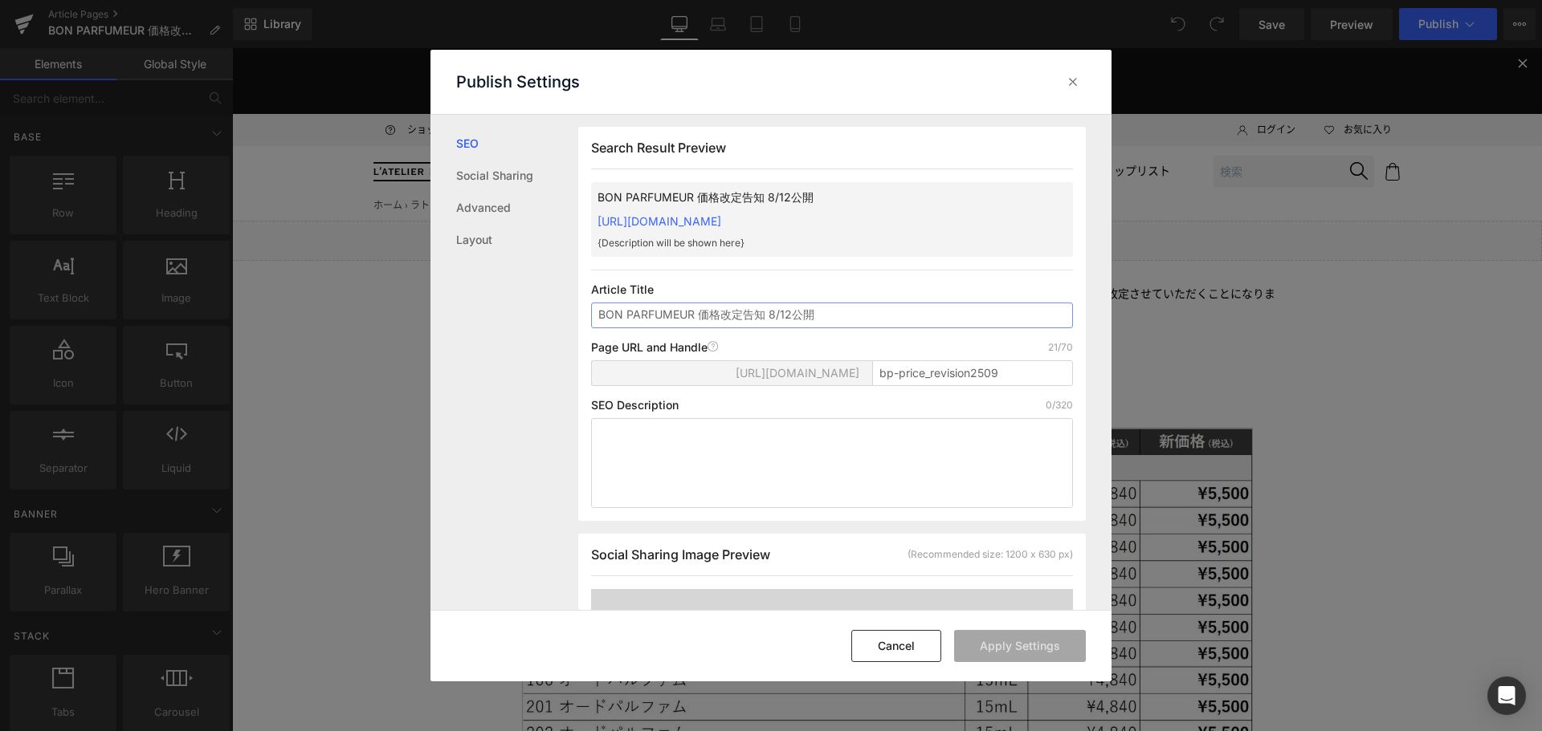
click at [375, 346] on div "Publish Settings SEO Social Sharing Advanced Layout Search Result Preview BON P…" at bounding box center [771, 365] width 1542 height 731
type input "ぼ"
type input "ボン パフューマー 価格改定のお知らせ"
click at [1033, 662] on button "Apply Settings" at bounding box center [1020, 646] width 132 height 32
click at [1077, 76] on icon at bounding box center [1073, 82] width 16 height 16
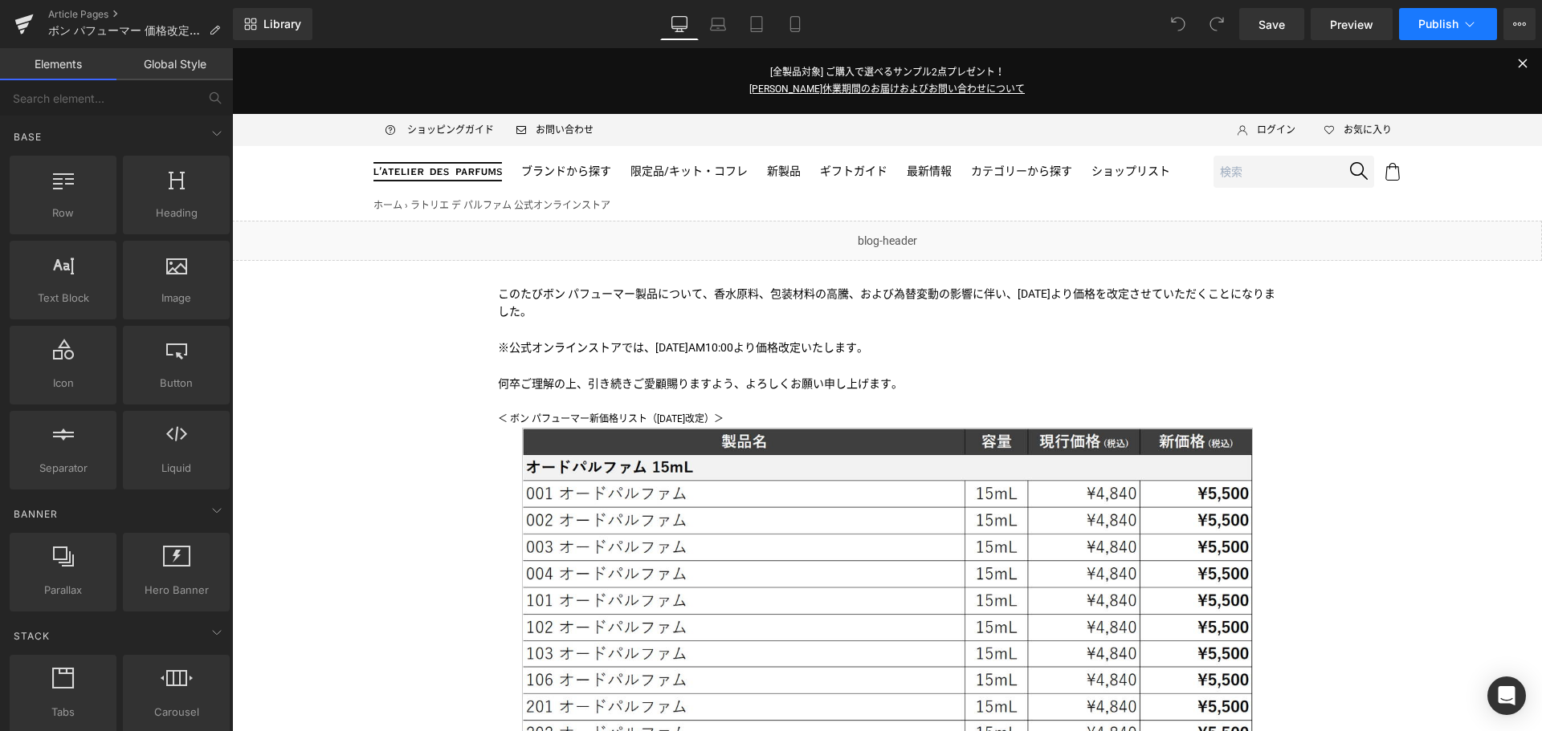
click at [1436, 31] on button "Publish" at bounding box center [1448, 24] width 98 height 32
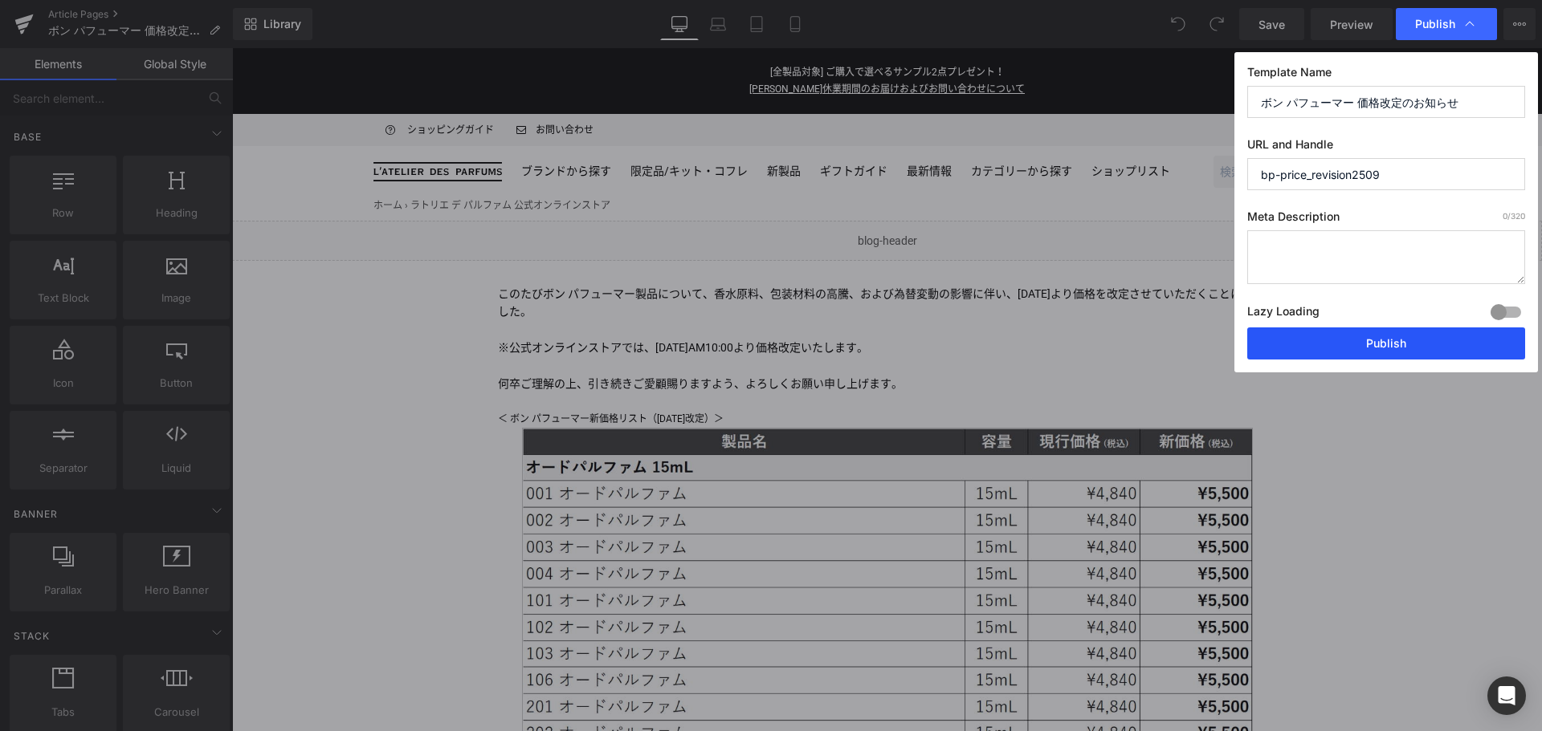
click at [1407, 350] on button "Publish" at bounding box center [1386, 344] width 278 height 32
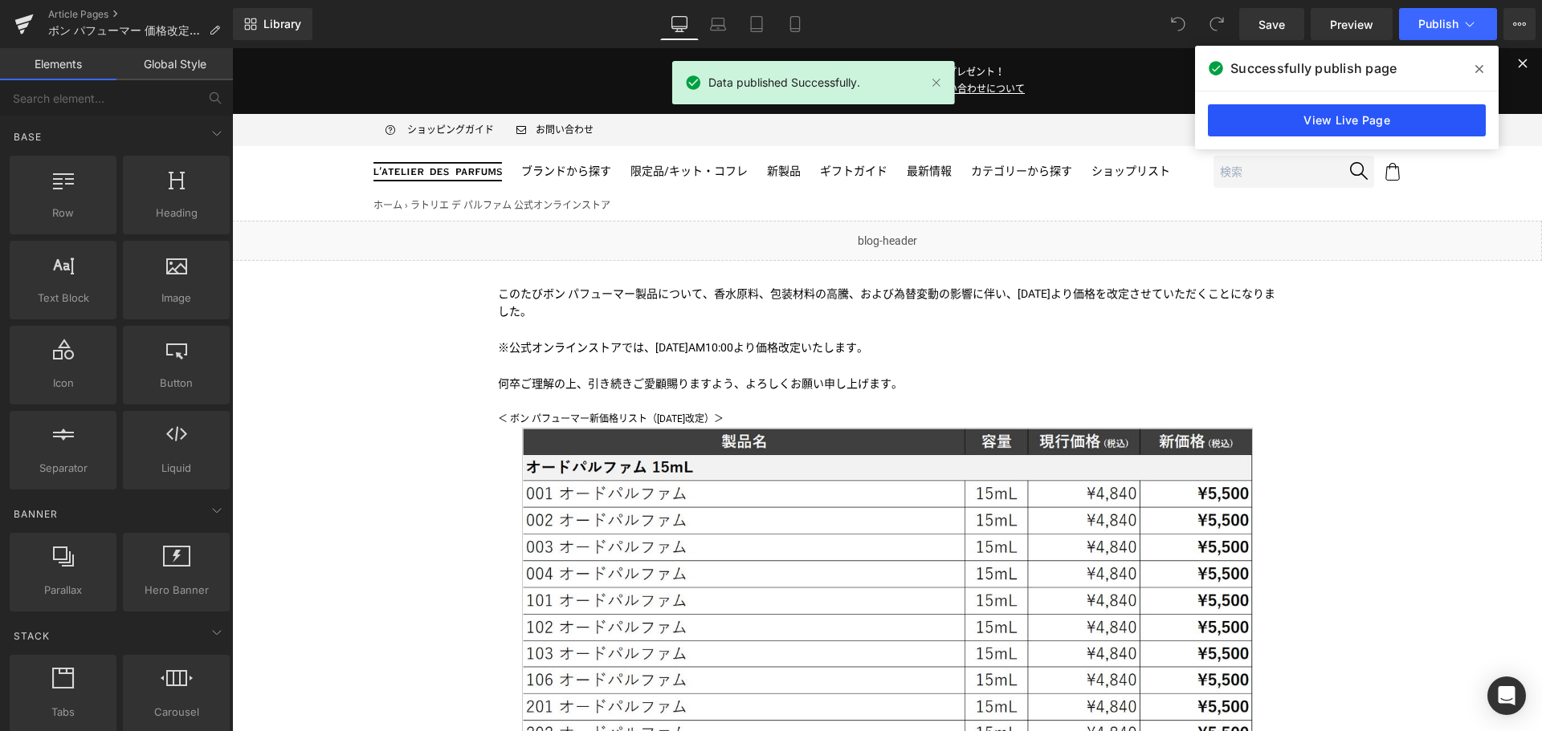
click at [1306, 120] on link "View Live Page" at bounding box center [1347, 120] width 278 height 32
